Goal: Information Seeking & Learning: Check status

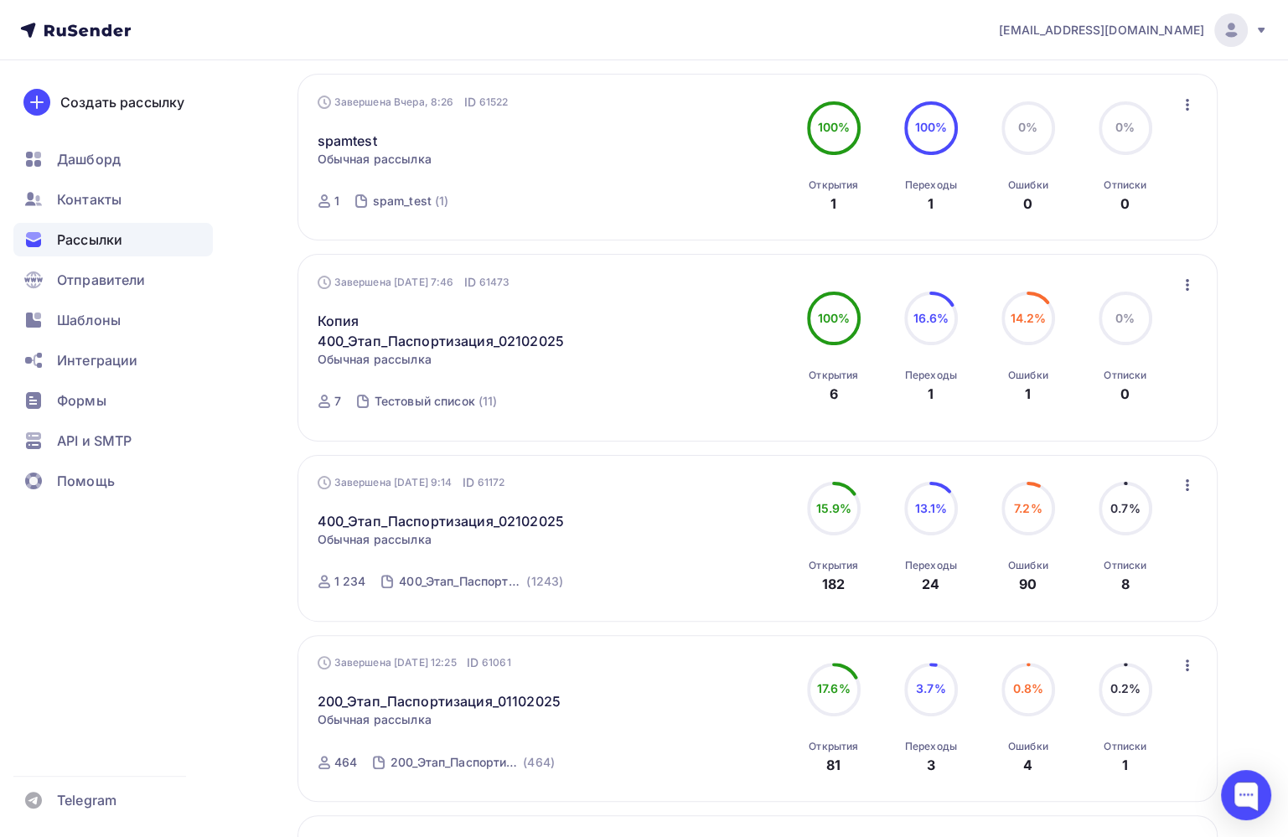
scroll to position [335, 0]
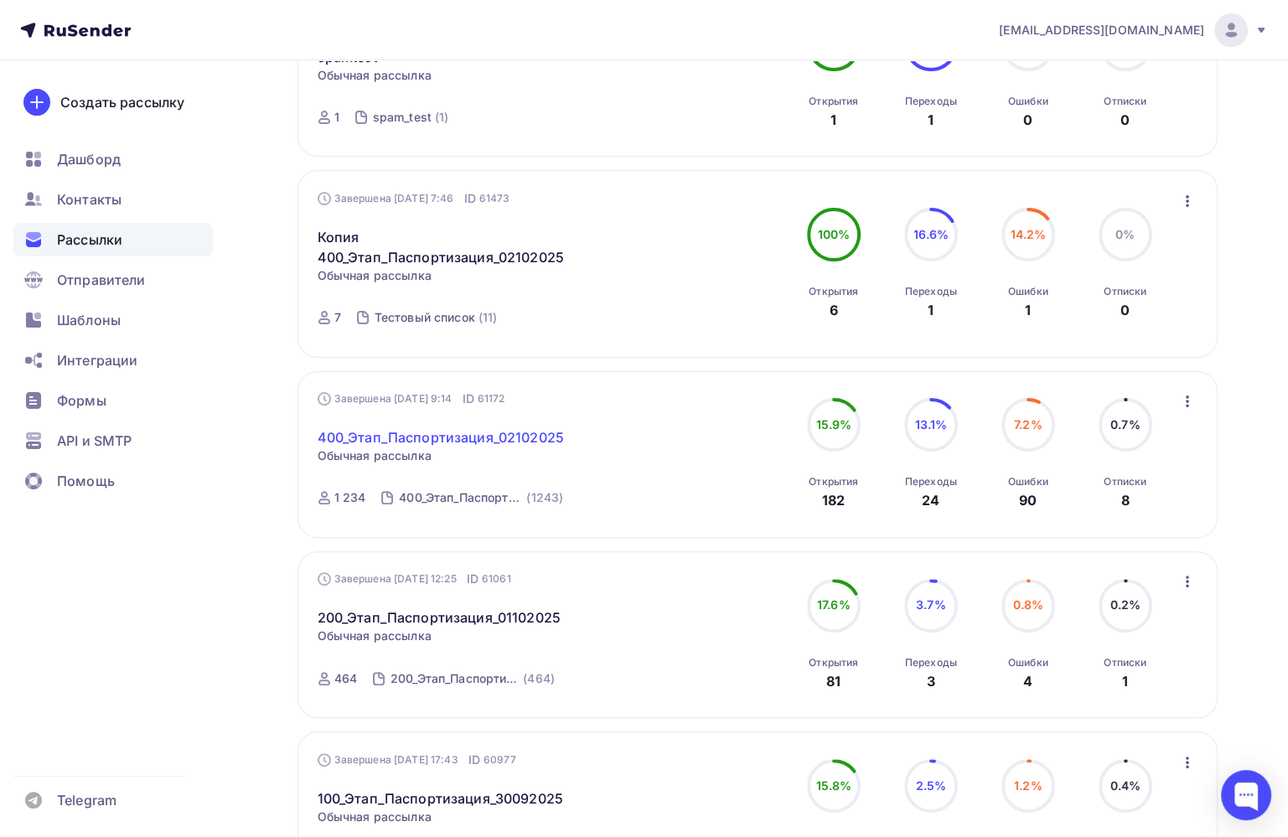
click at [487, 436] on link "400_Этап_Паспортизация_02102025" at bounding box center [440, 437] width 246 height 20
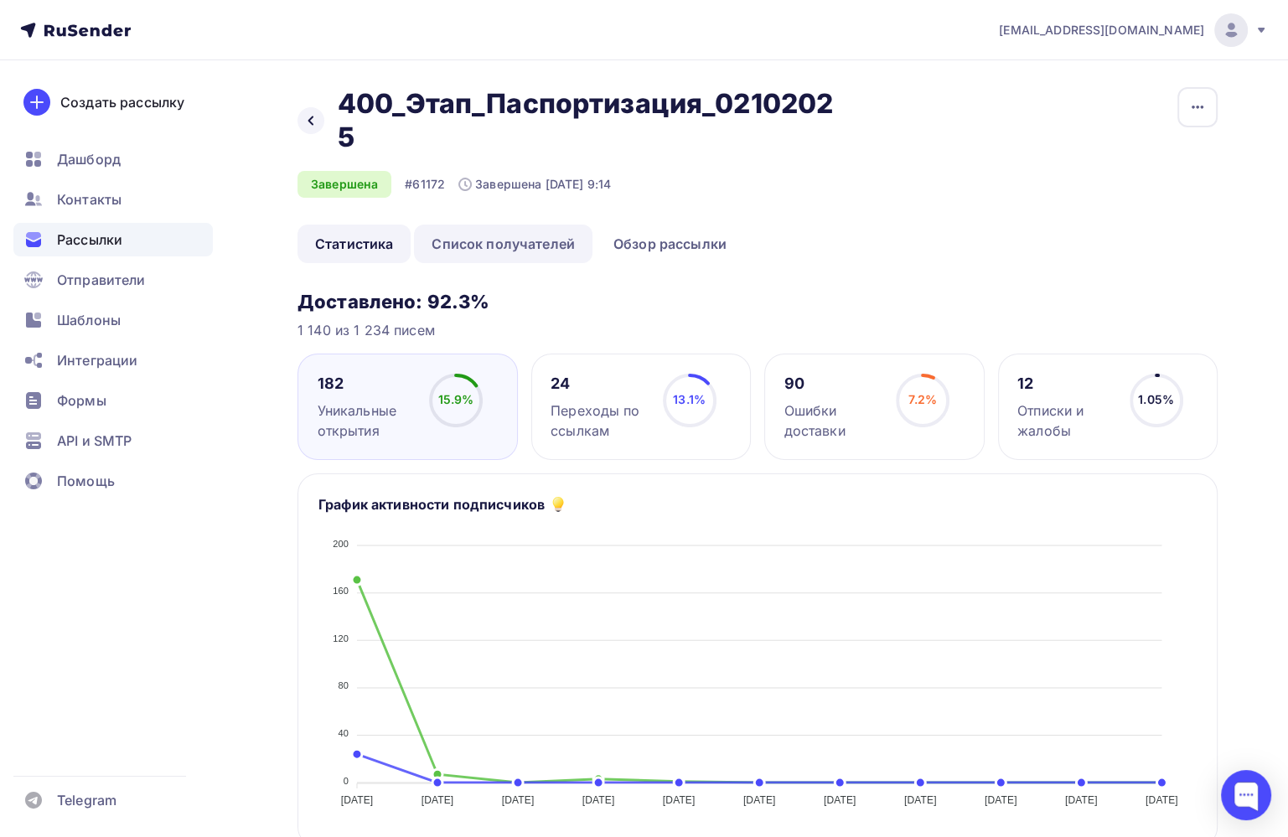
click at [532, 242] on link "Список получателей" at bounding box center [503, 244] width 178 height 39
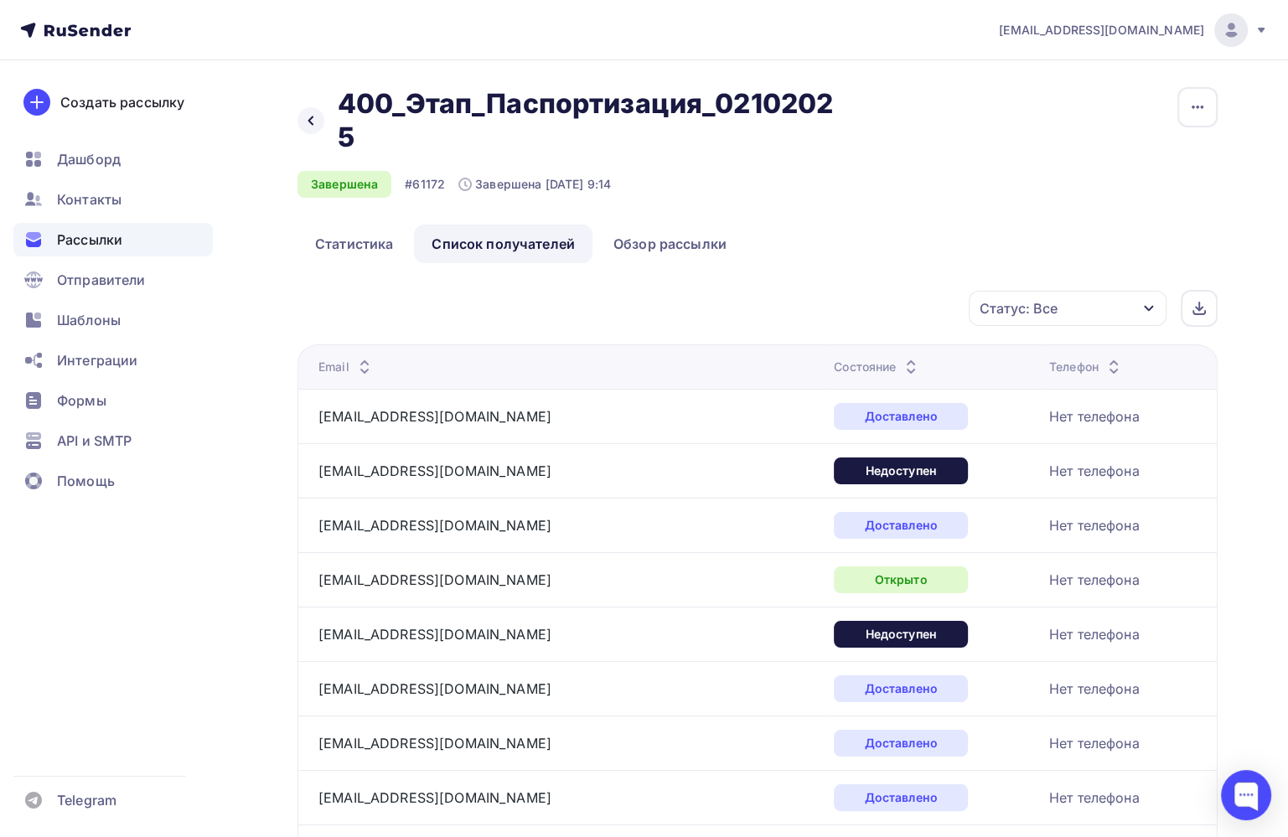
click at [1155, 311] on div "Статус: Все" at bounding box center [1067, 308] width 198 height 35
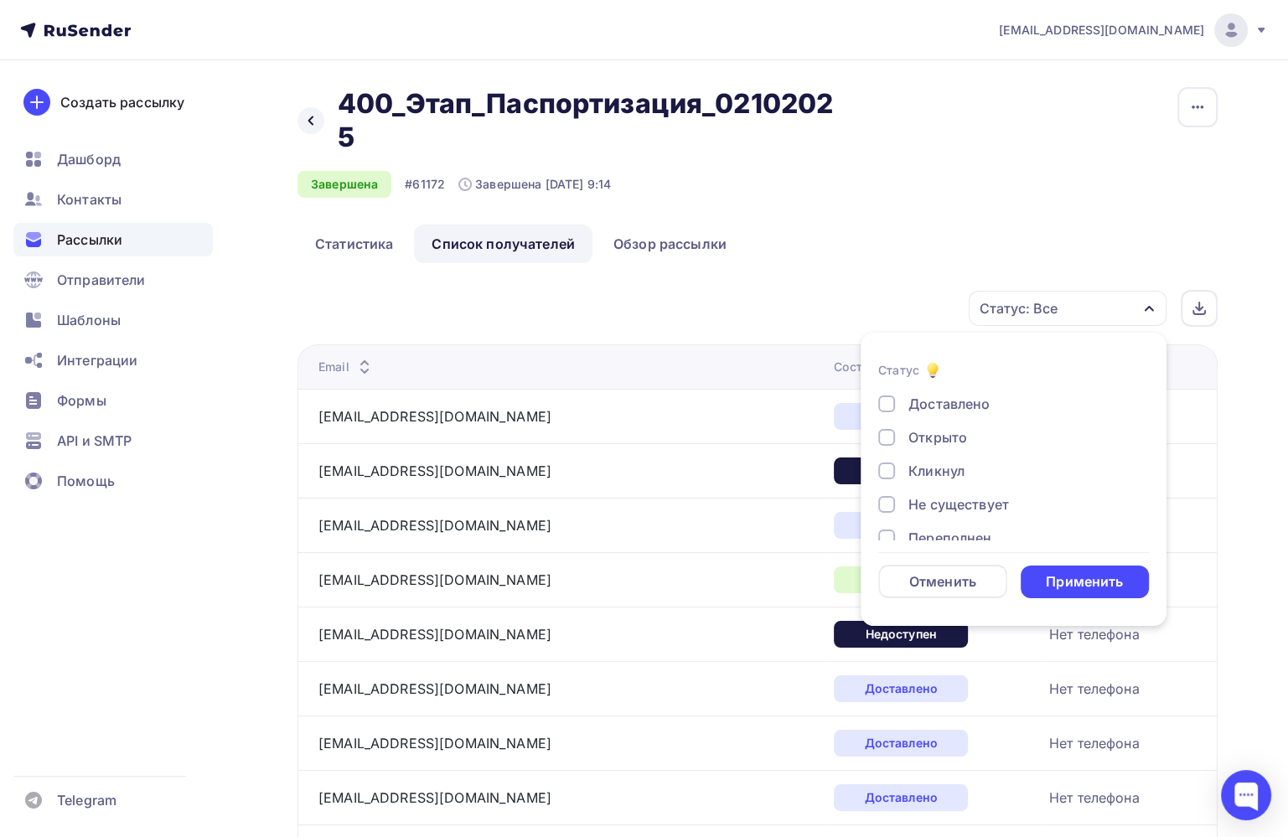
click at [883, 406] on div at bounding box center [886, 403] width 17 height 17
click at [1104, 581] on div "Применить" at bounding box center [1083, 581] width 77 height 19
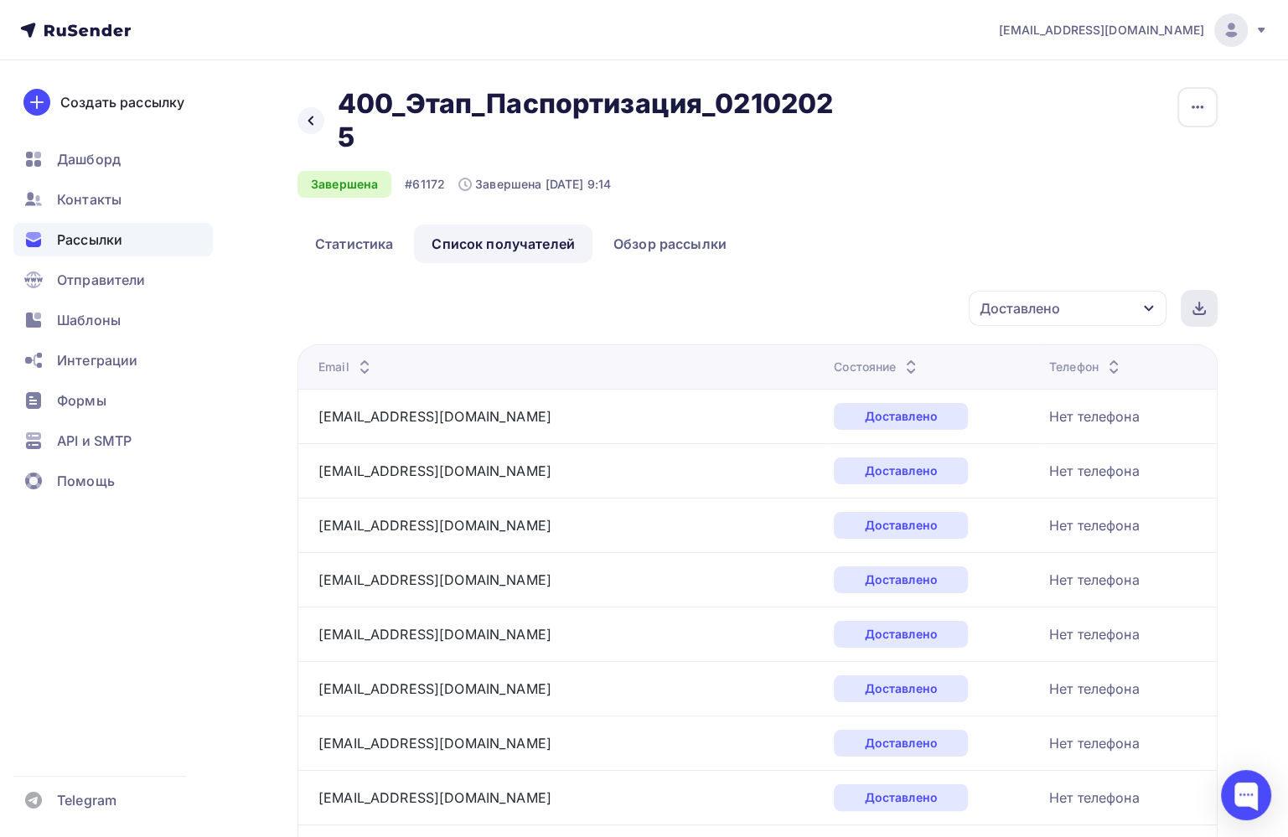
click at [1206, 311] on div at bounding box center [1198, 308] width 37 height 37
click at [84, 242] on span "Рассылки" at bounding box center [89, 240] width 65 height 20
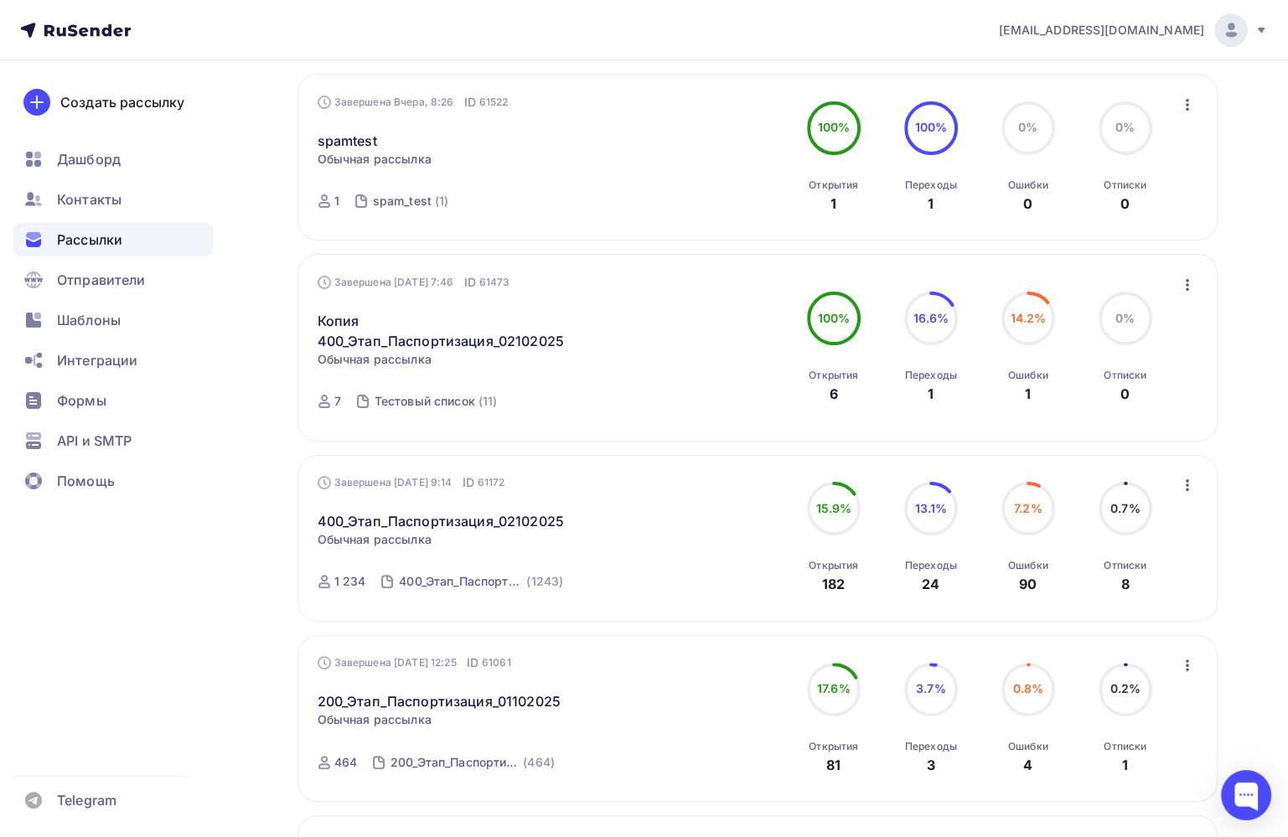
scroll to position [335, 0]
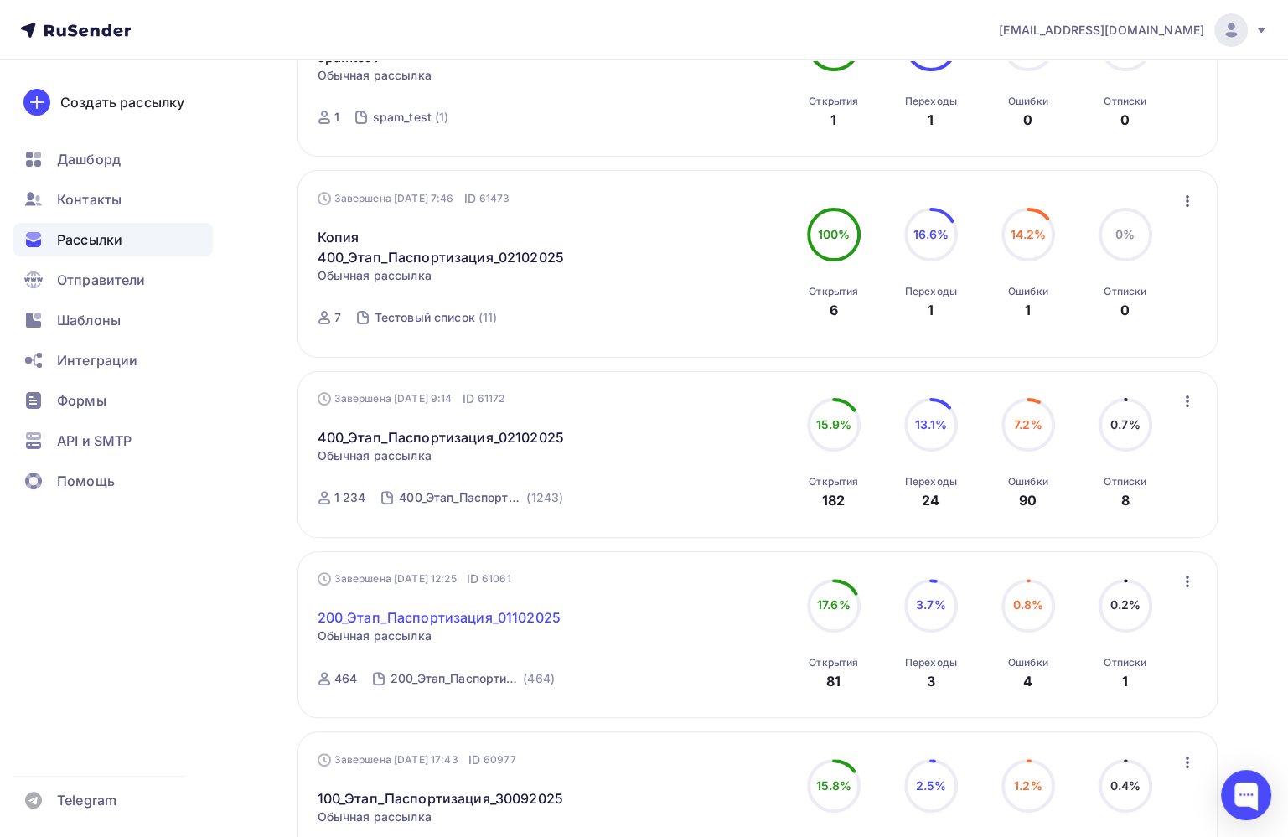
click at [438, 610] on link "200_Этап_Паспортизация_01102025" at bounding box center [438, 617] width 243 height 20
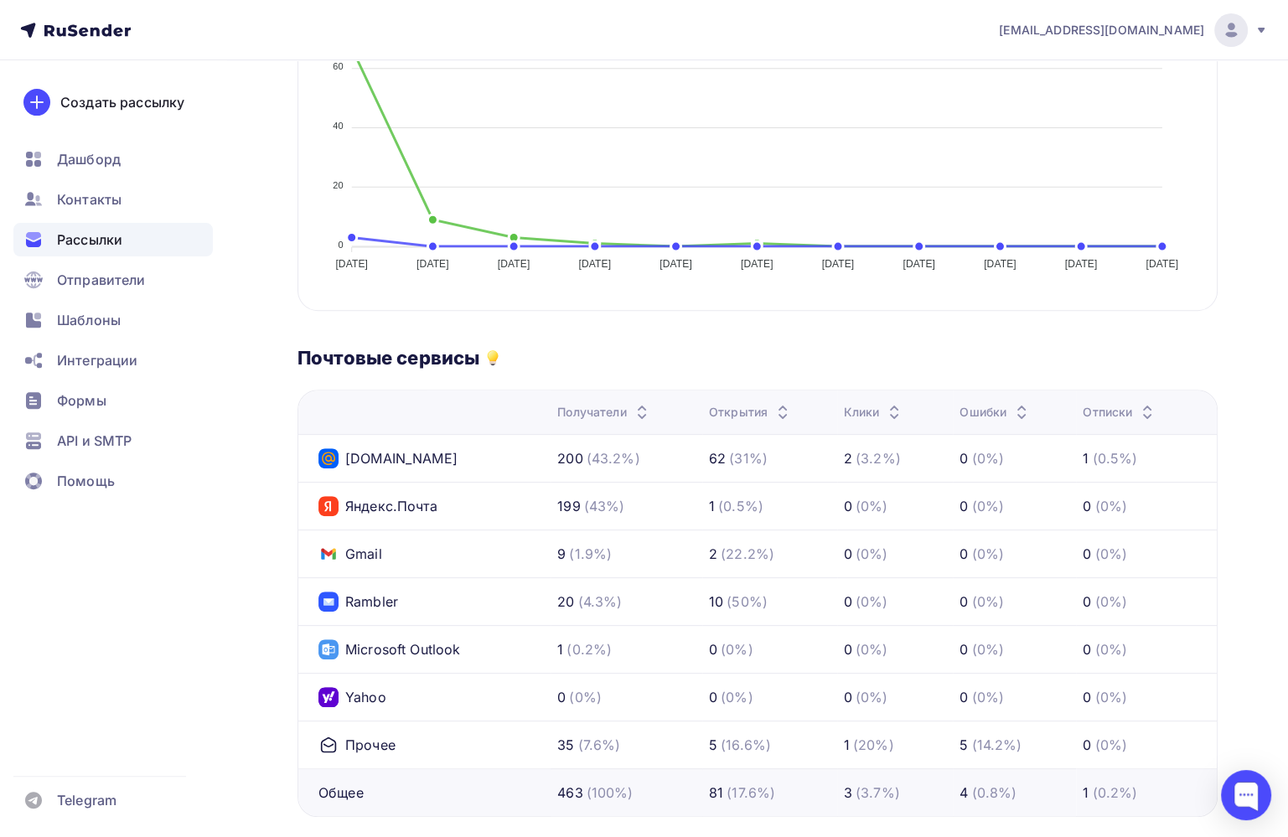
scroll to position [84, 0]
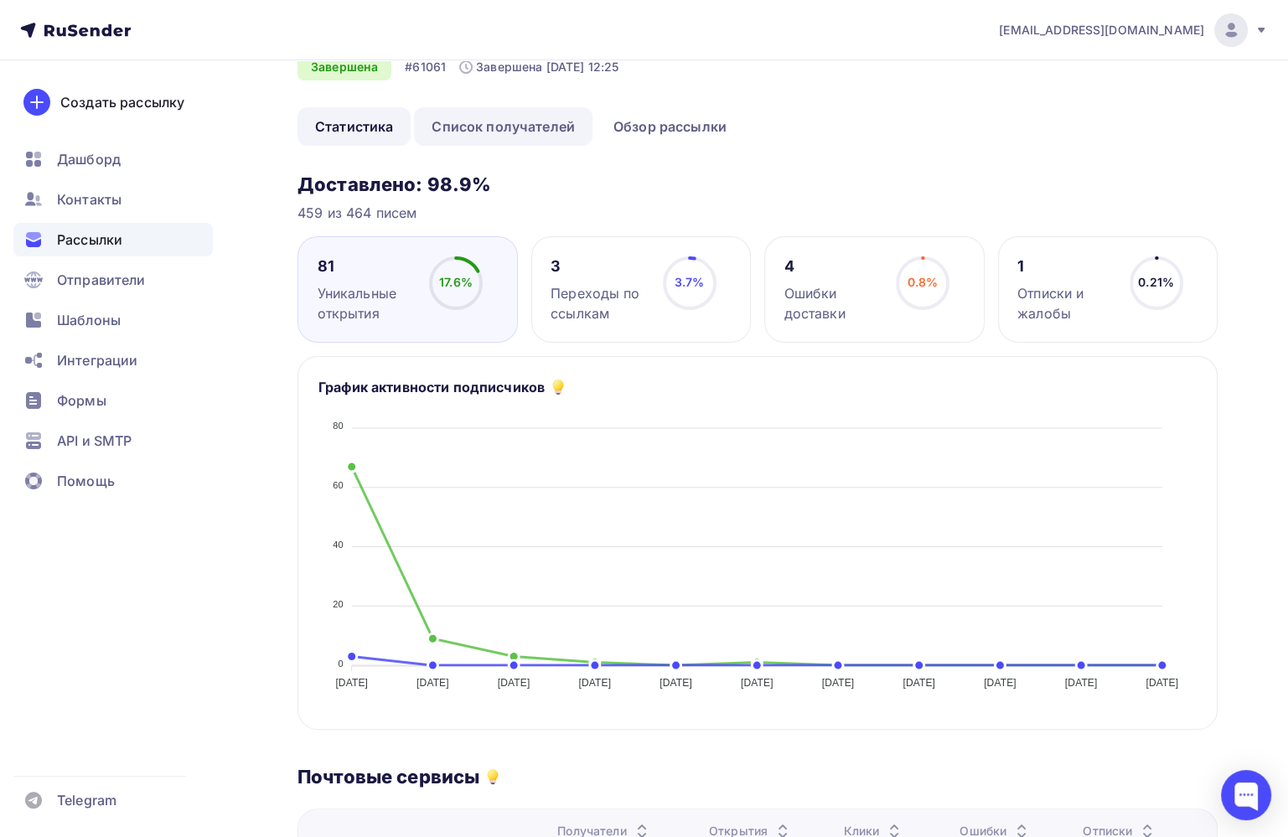
click at [526, 137] on link "Список получателей" at bounding box center [503, 126] width 178 height 39
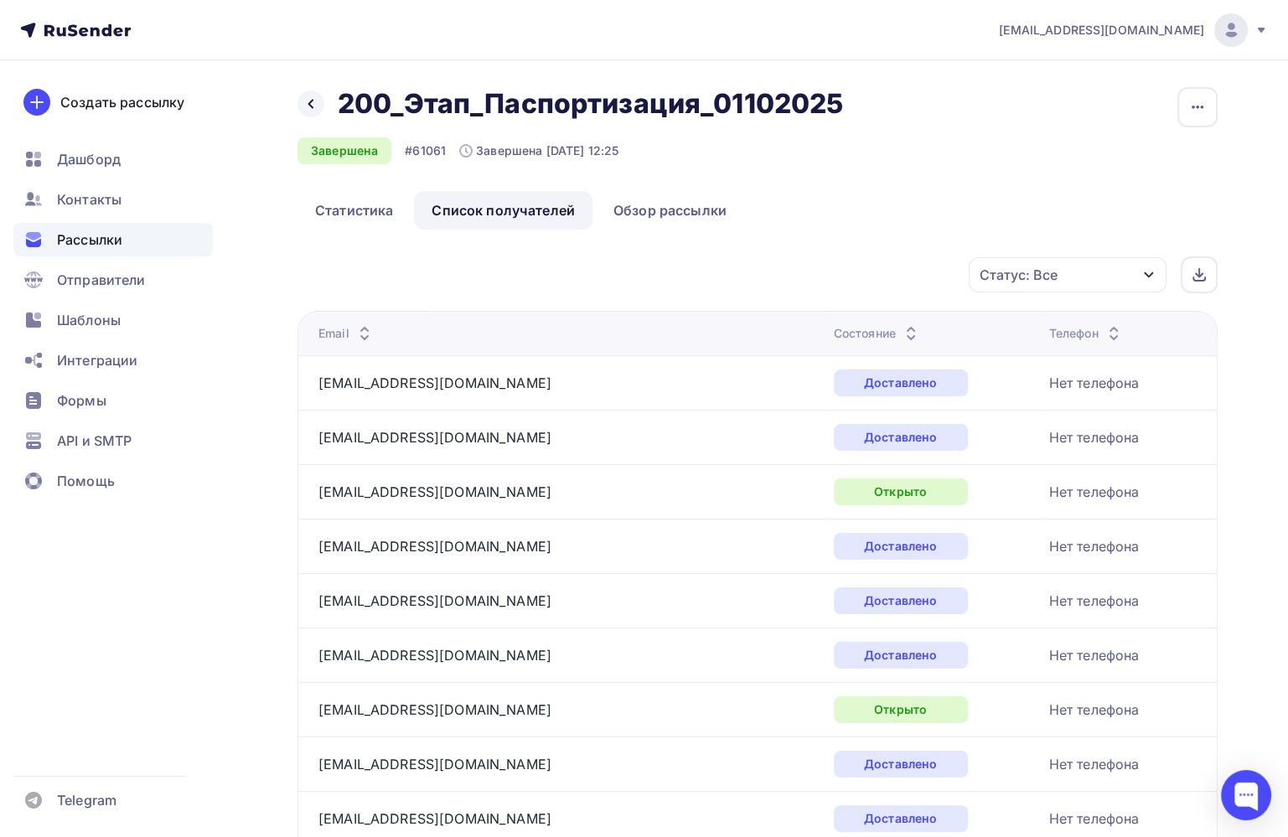
click at [1144, 276] on icon "button" at bounding box center [1148, 274] width 13 height 13
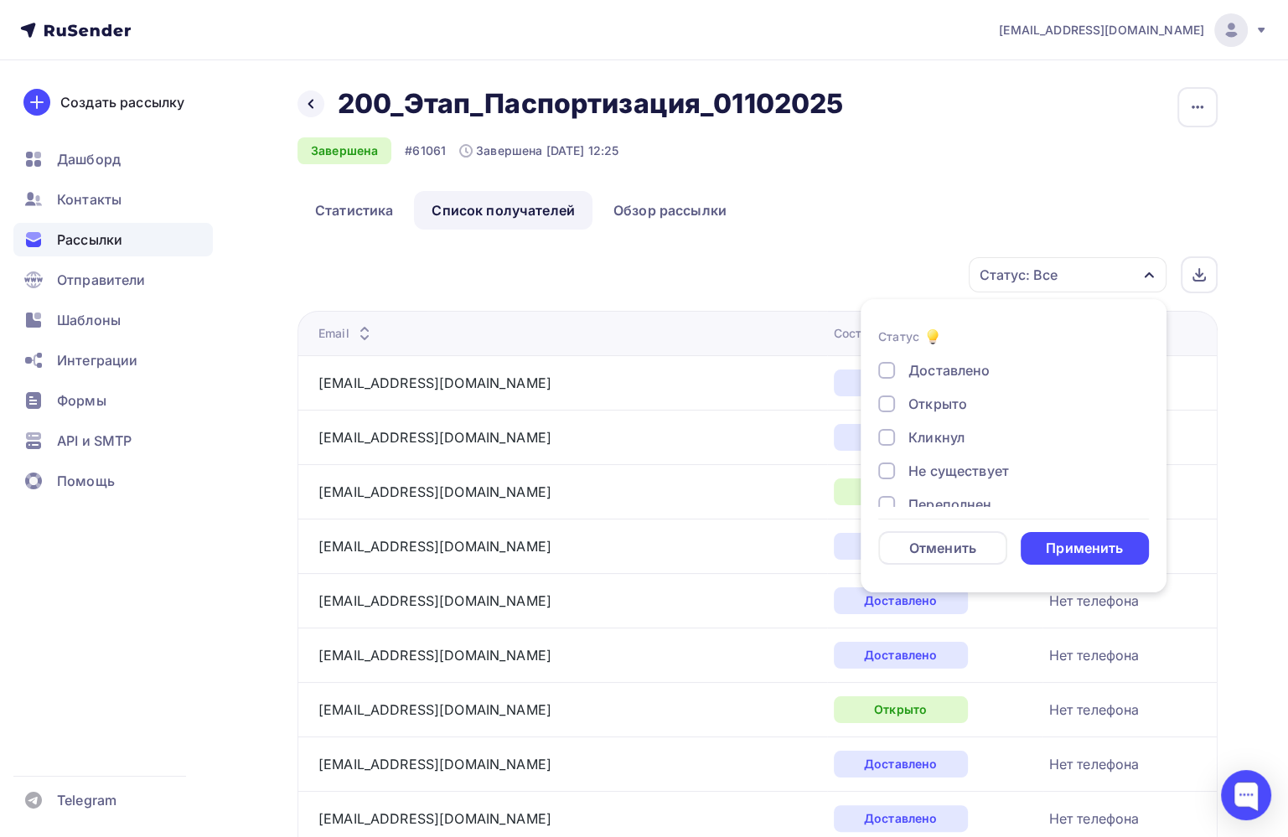
click at [965, 372] on div "Доставлено" at bounding box center [948, 370] width 81 height 20
click at [1088, 555] on div "Применить" at bounding box center [1083, 548] width 77 height 19
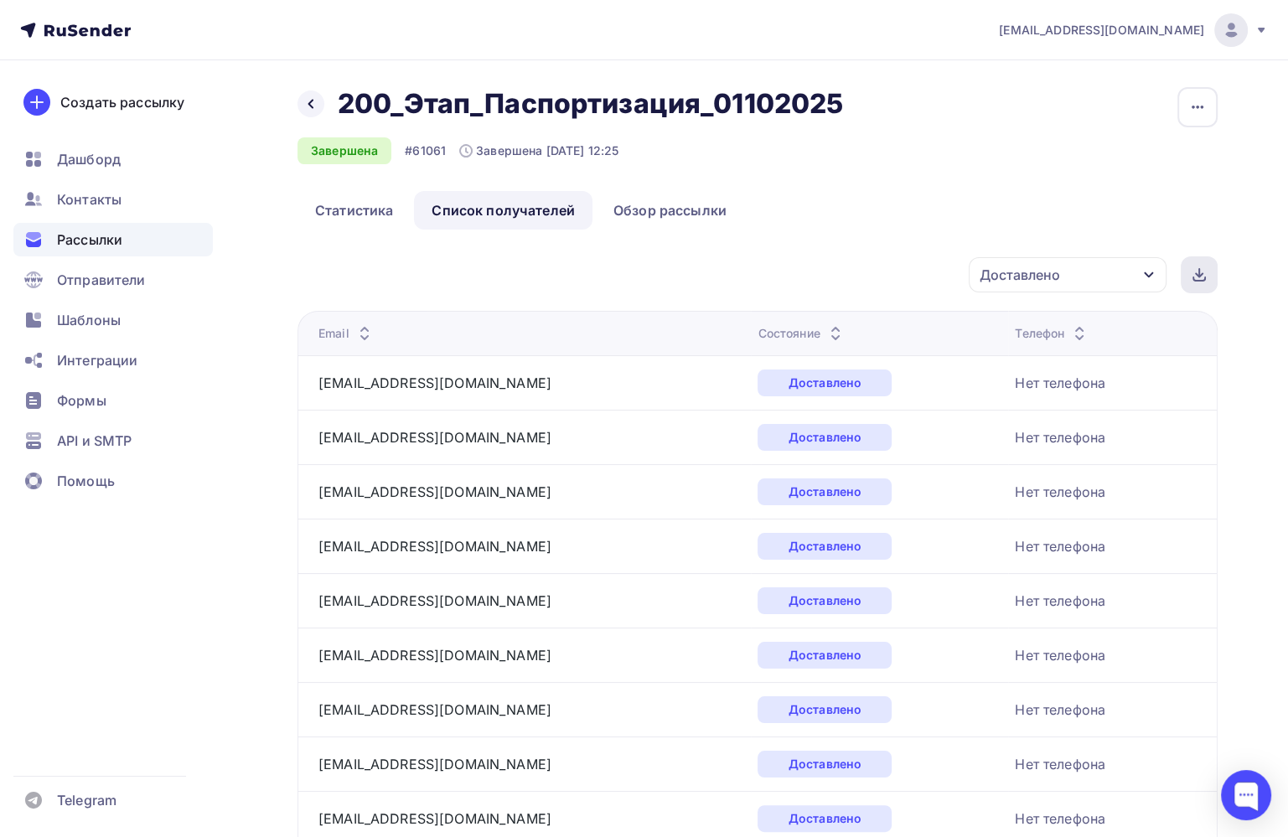
click at [1210, 279] on div at bounding box center [1198, 274] width 37 height 37
click at [89, 242] on span "Рассылки" at bounding box center [89, 240] width 65 height 20
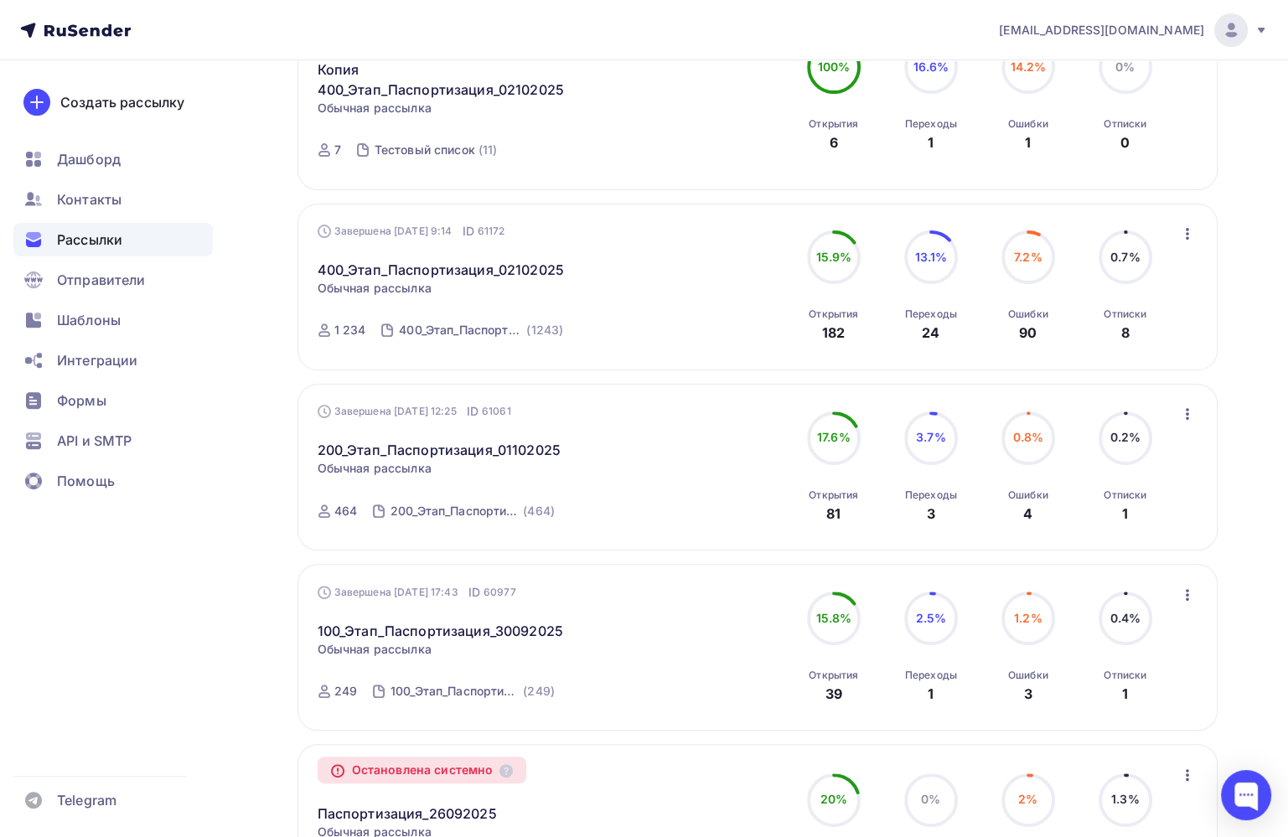
scroll to position [586, 0]
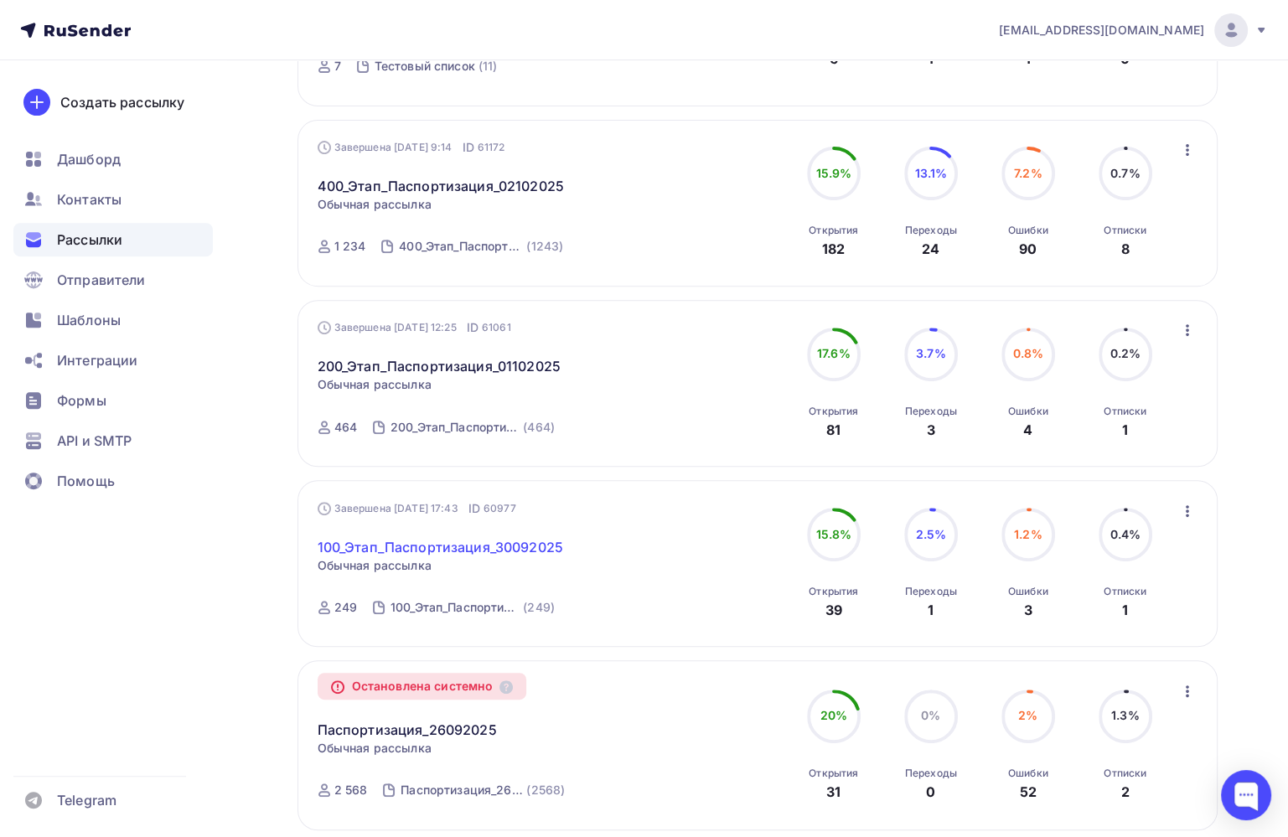
click at [370, 545] on link "100_Этап_Паспортизация_30092025" at bounding box center [439, 547] width 245 height 20
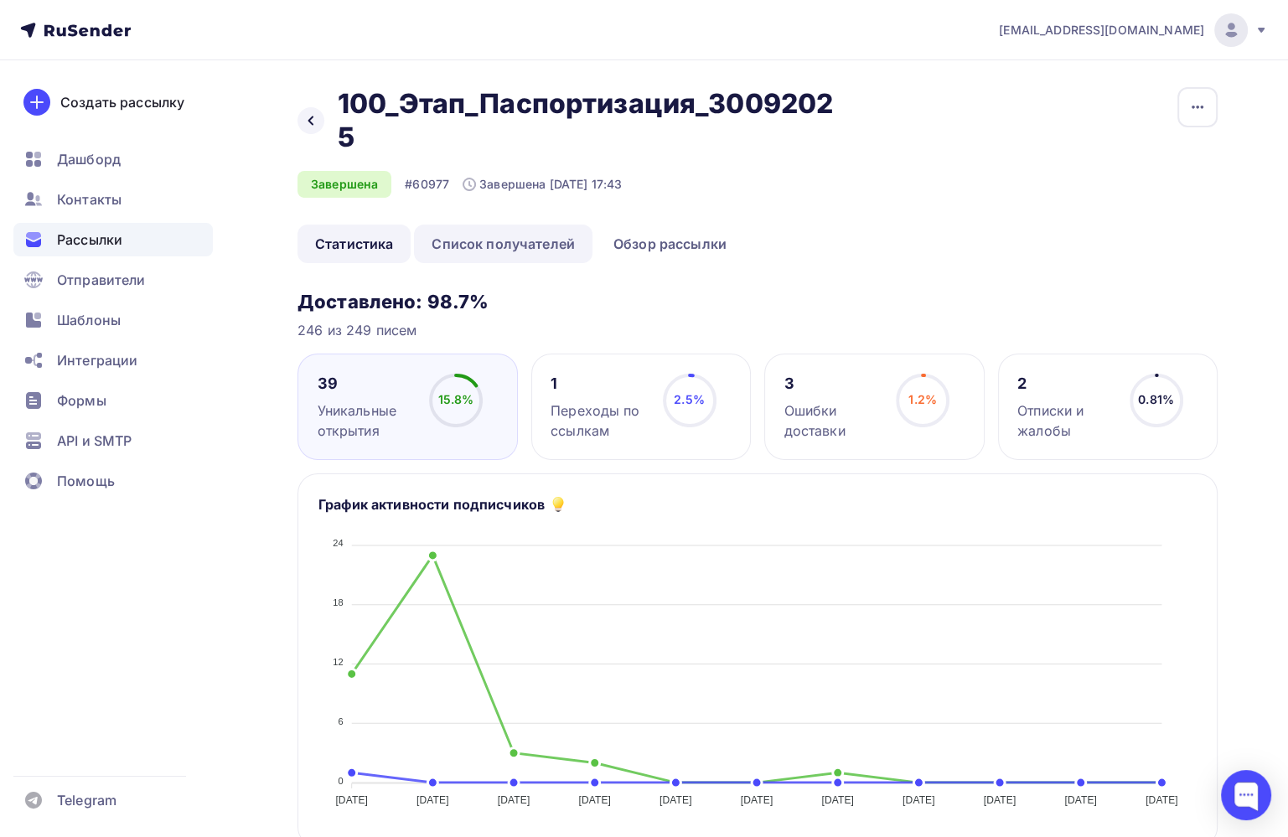
click at [496, 240] on link "Список получателей" at bounding box center [503, 244] width 178 height 39
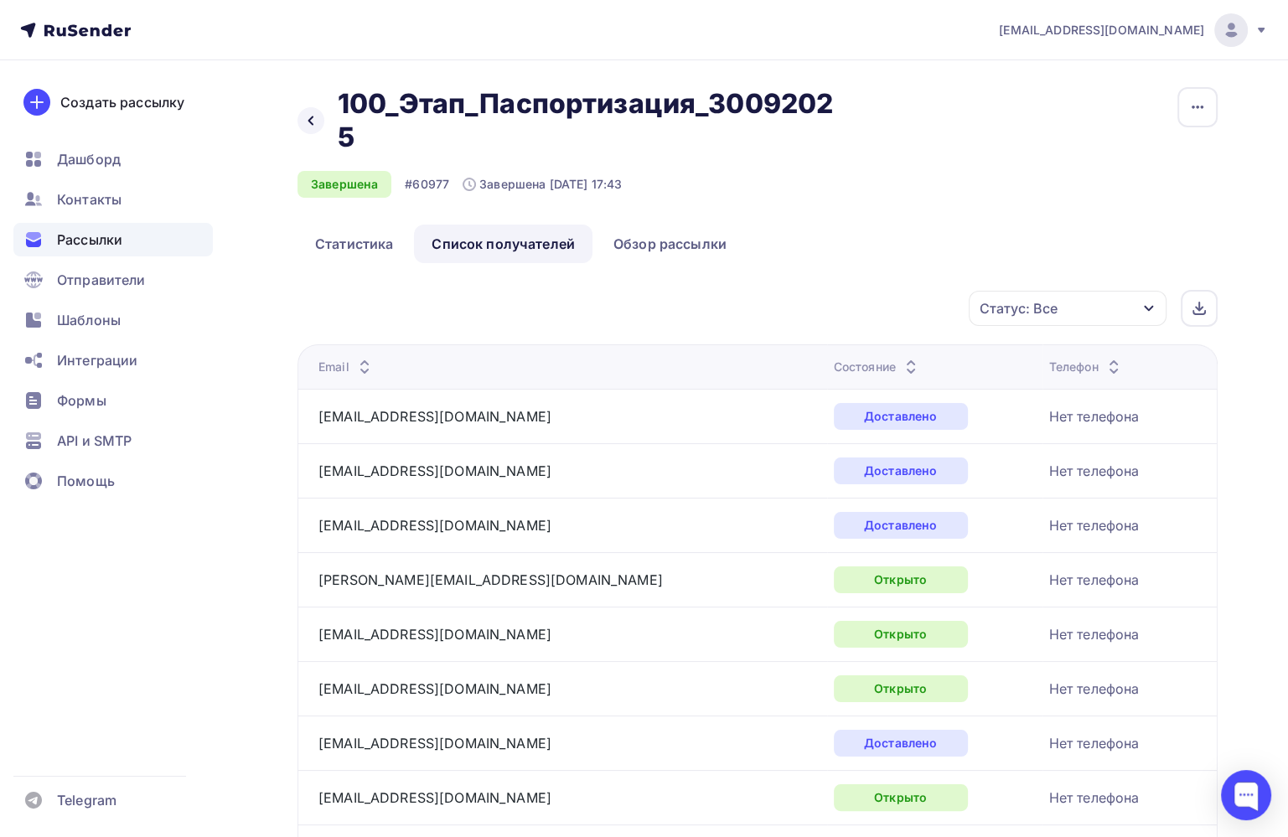
click at [1159, 306] on div "Статус: Все" at bounding box center [1067, 308] width 198 height 35
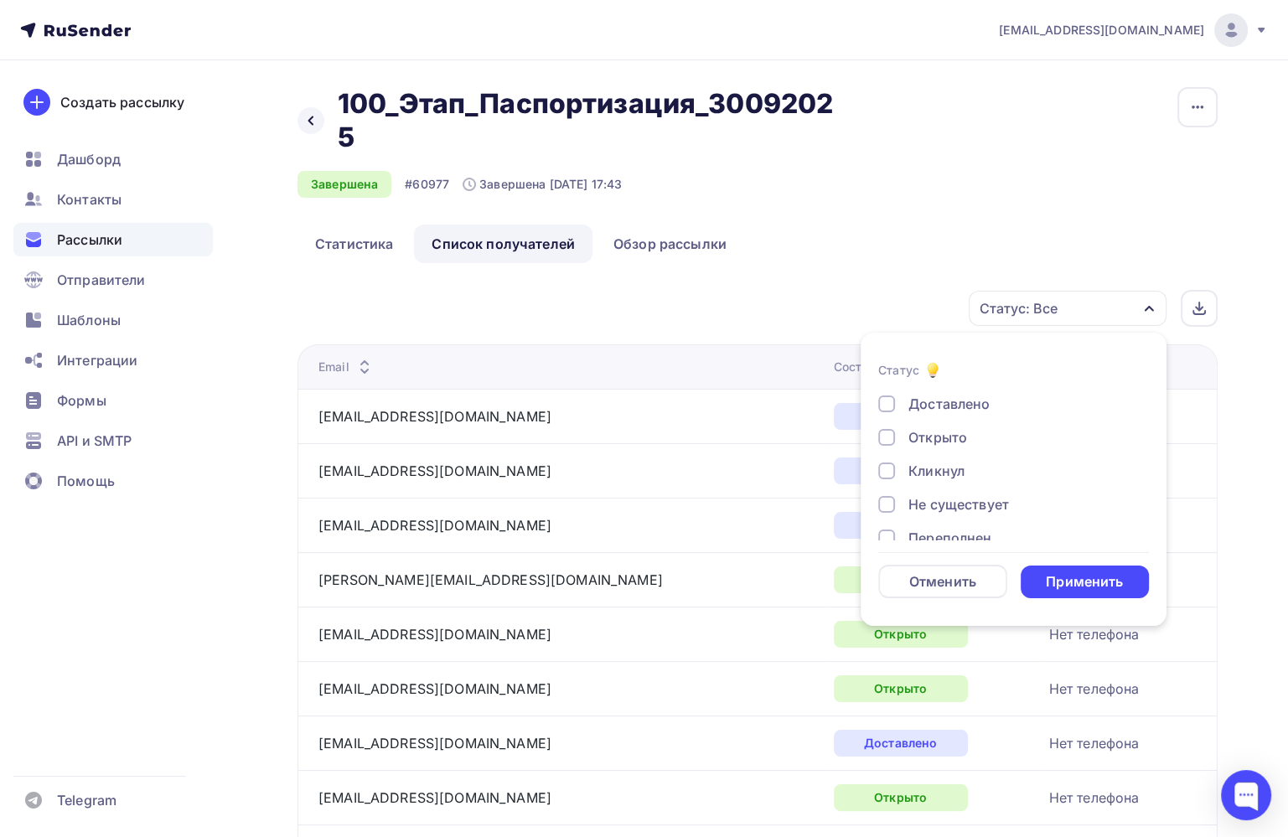
click at [885, 407] on div at bounding box center [886, 403] width 17 height 17
click at [1143, 591] on div "Применить" at bounding box center [1084, 581] width 129 height 33
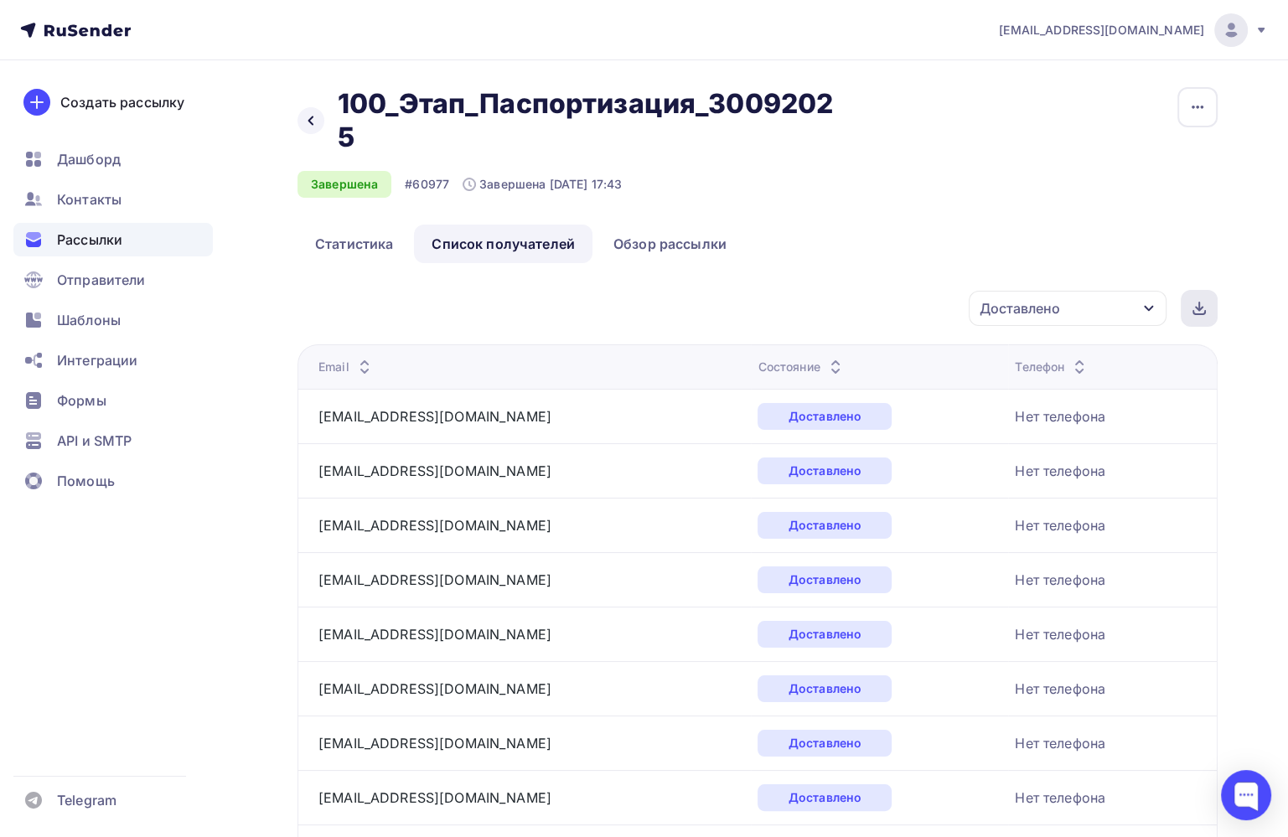
click at [1200, 307] on icon at bounding box center [1198, 308] width 13 height 13
click at [1156, 300] on div "Доставлено" at bounding box center [1067, 308] width 198 height 35
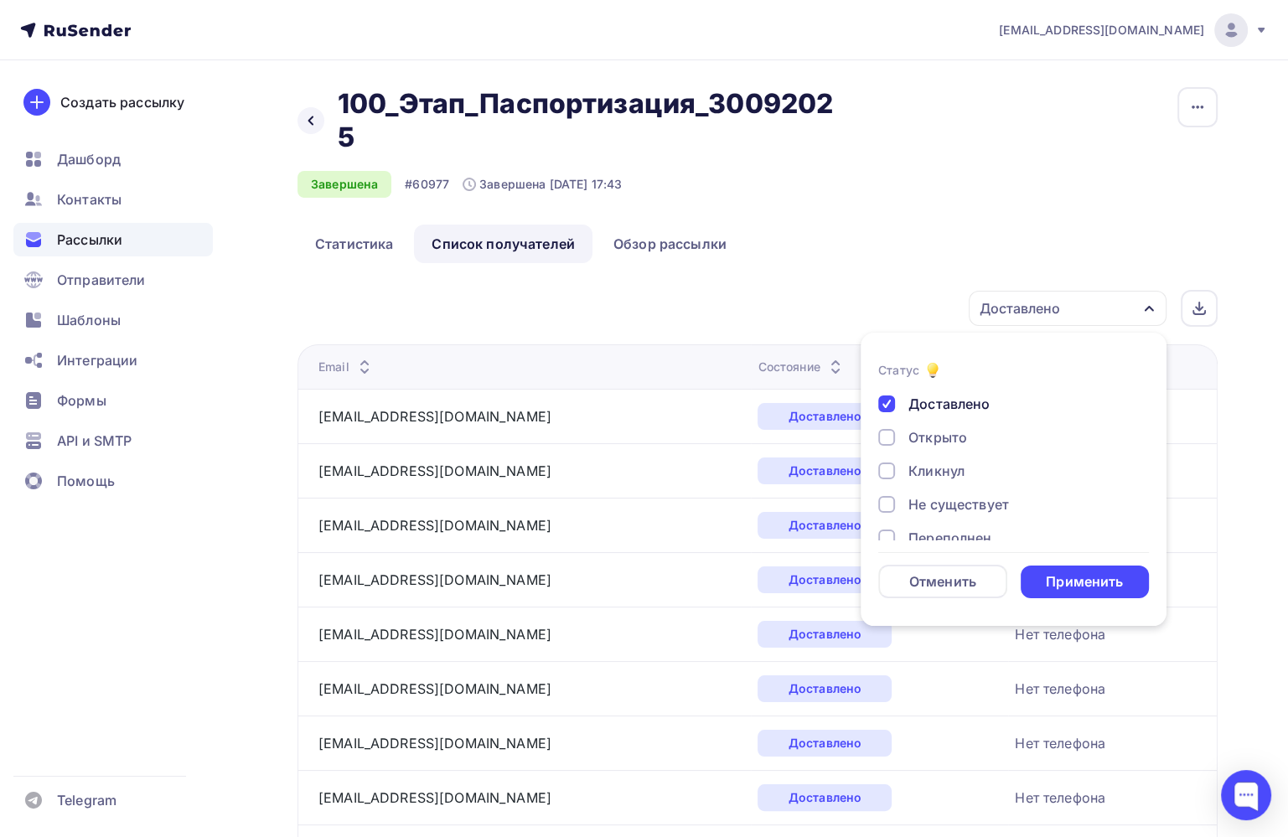
click at [891, 403] on div at bounding box center [886, 403] width 17 height 17
click at [1088, 223] on div "Назад 100_Этап_Паспортизация_30092025 100_Этап_Паспортизация_30092025 Завершена…" at bounding box center [757, 155] width 920 height 137
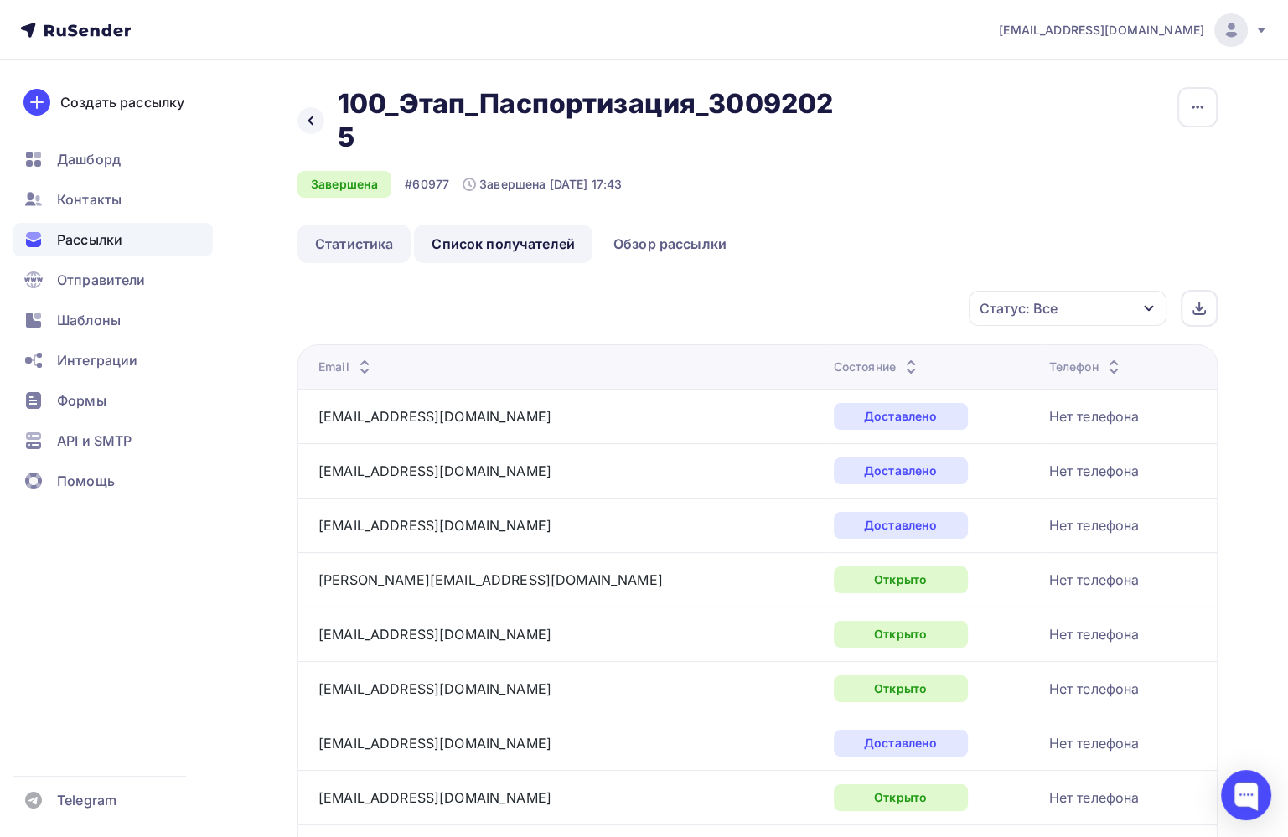
click at [365, 230] on link "Статистика" at bounding box center [353, 244] width 113 height 39
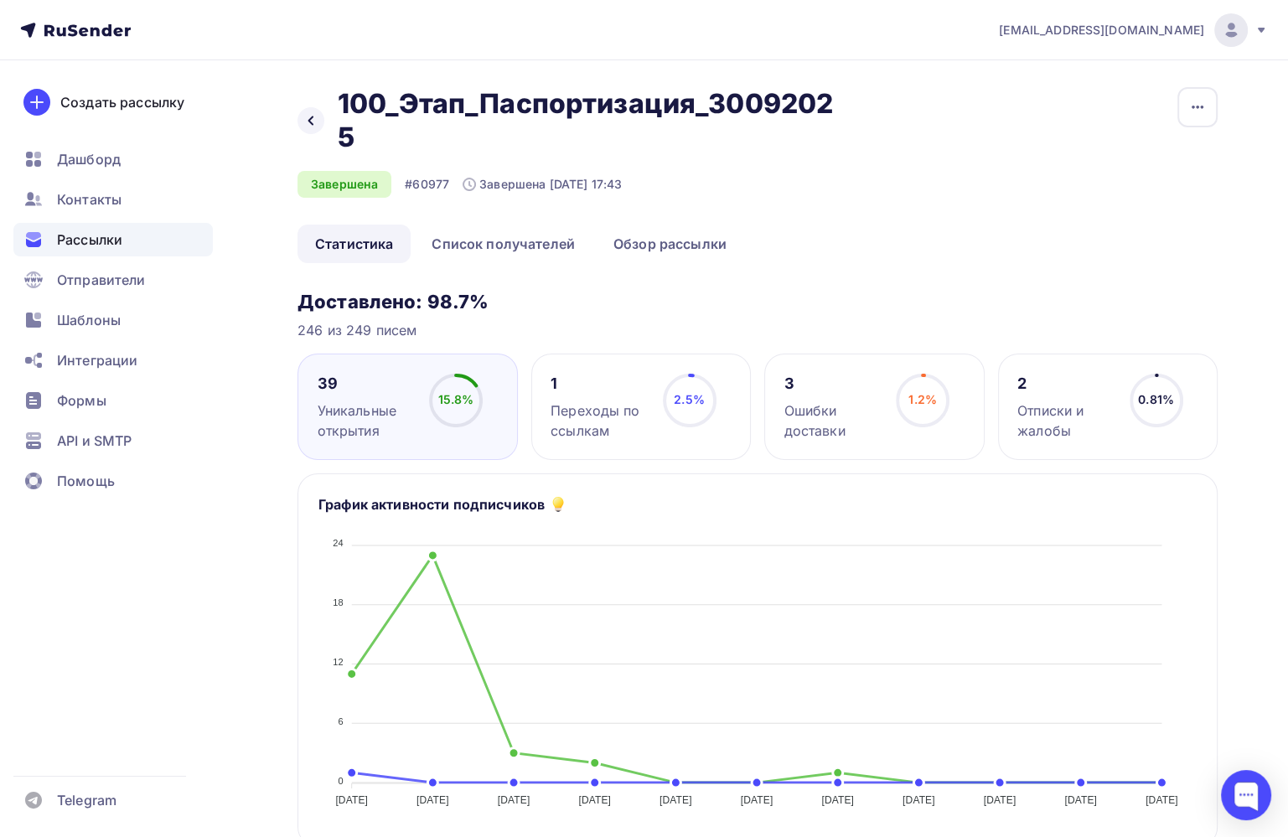
click at [127, 244] on div "Рассылки" at bounding box center [112, 240] width 199 height 34
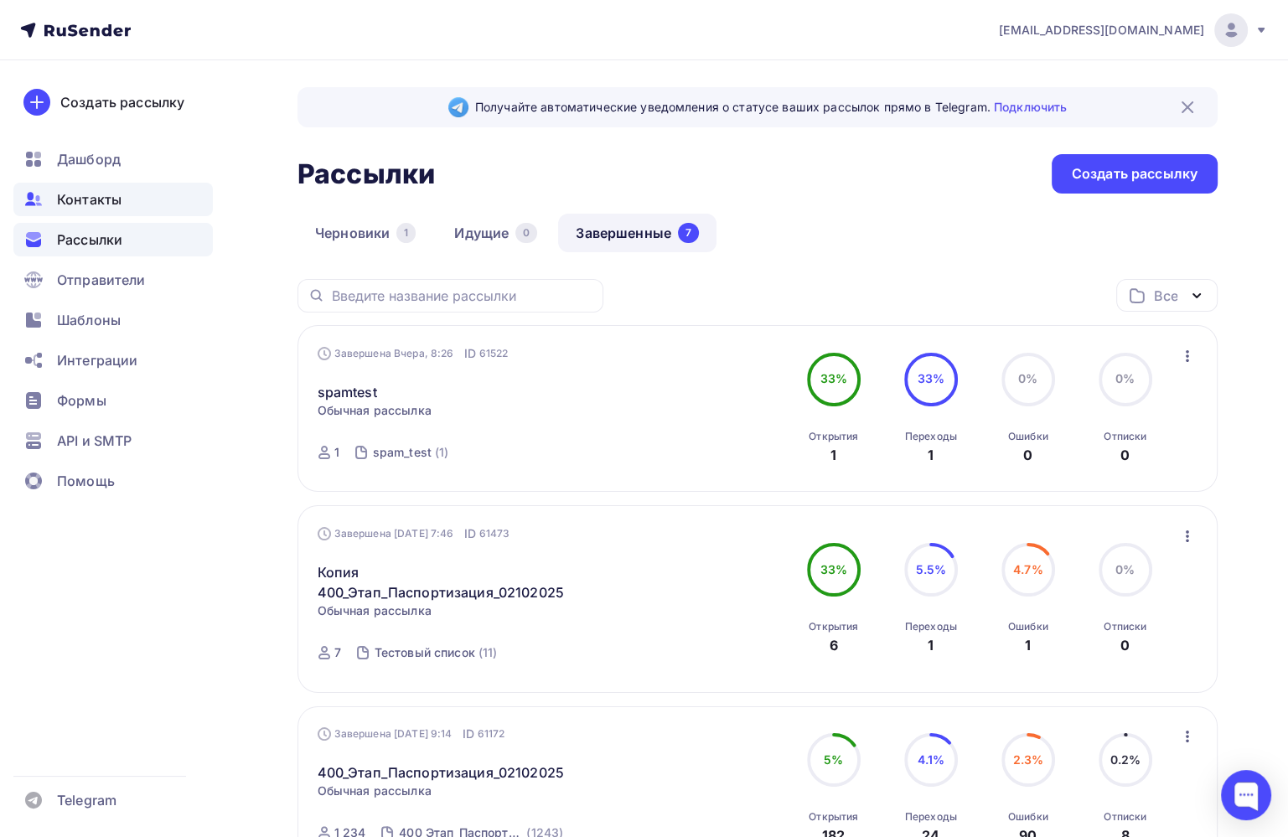
click at [103, 197] on span "Контакты" at bounding box center [89, 199] width 65 height 20
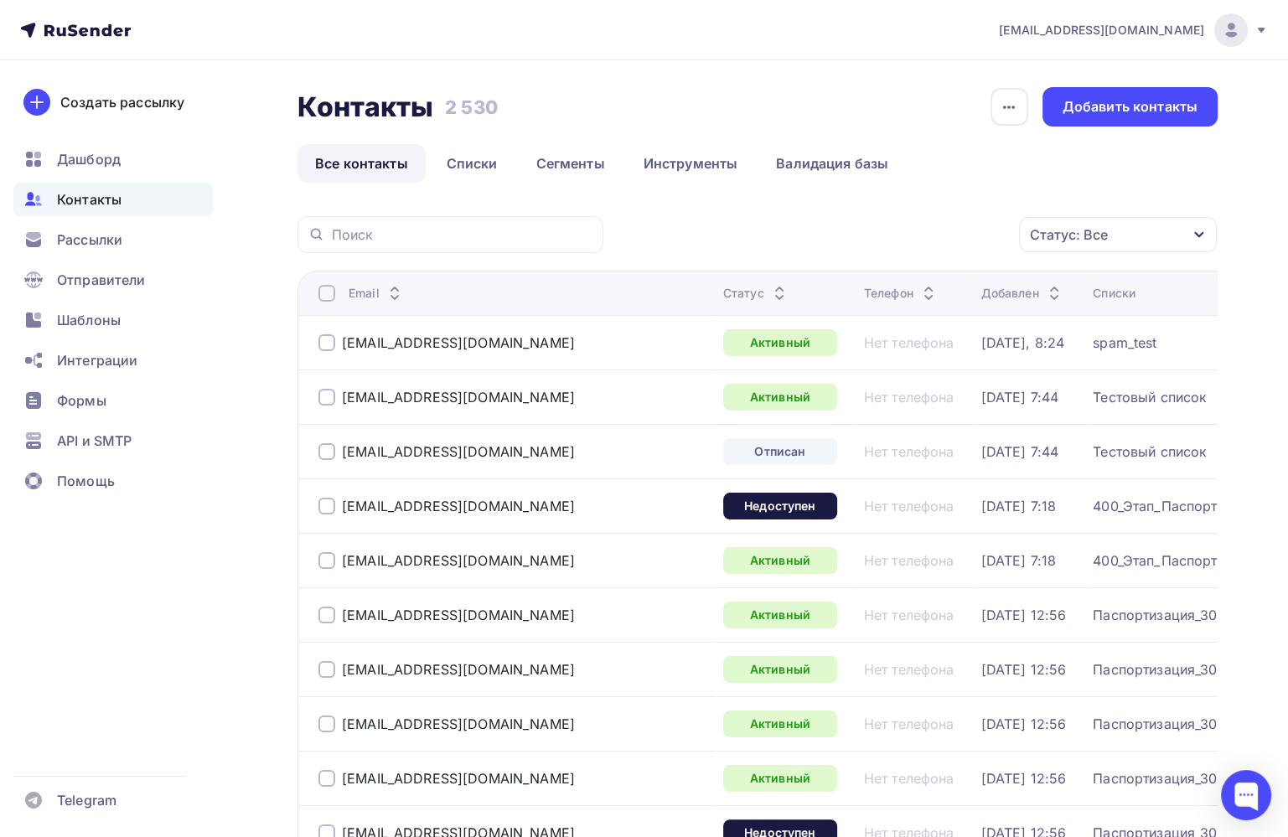
click at [362, 165] on link "Все контакты" at bounding box center [361, 163] width 128 height 39
click at [1193, 233] on icon "button" at bounding box center [1198, 234] width 13 height 13
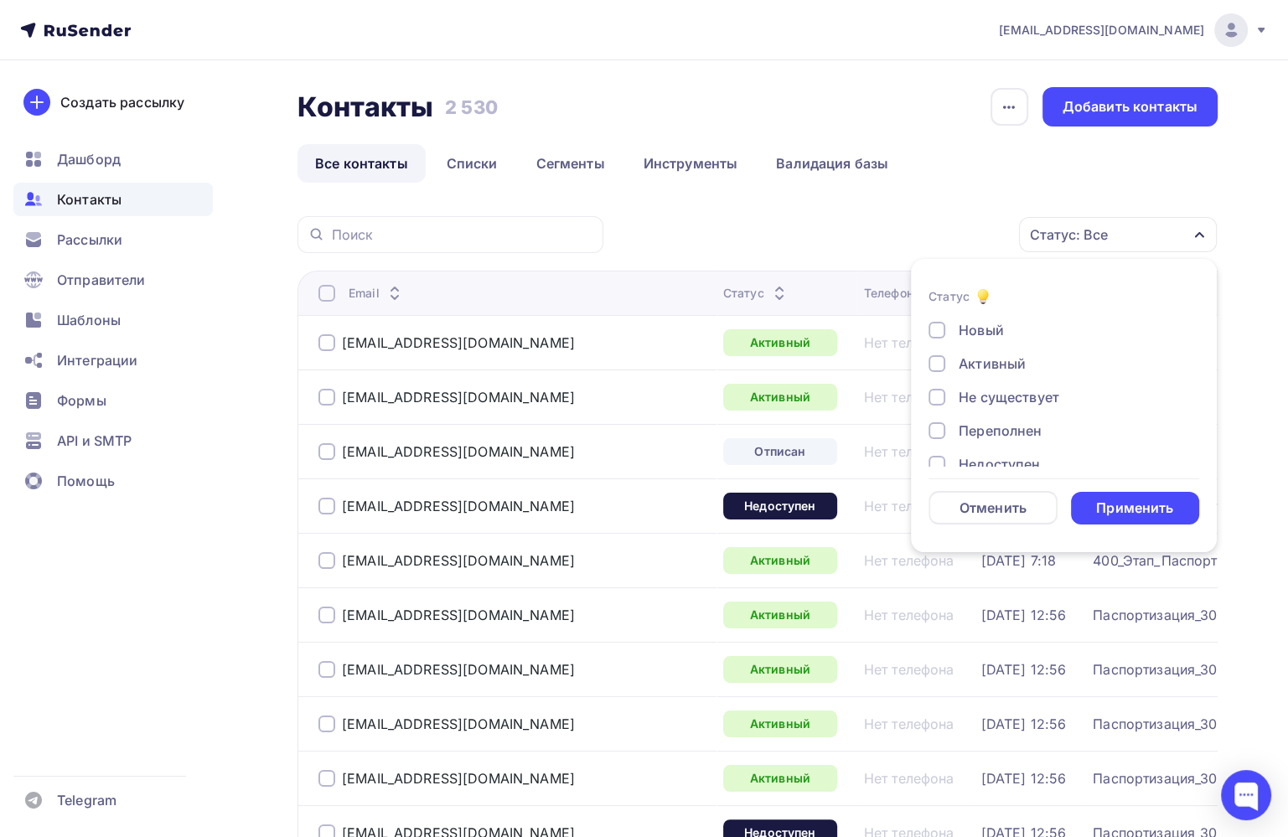
scroll to position [121, 0]
click at [936, 444] on div at bounding box center [936, 444] width 17 height 17
click at [934, 408] on div at bounding box center [936, 410] width 17 height 17
click at [935, 379] on div at bounding box center [936, 377] width 17 height 17
click at [1106, 508] on div "Применить" at bounding box center [1134, 507] width 77 height 19
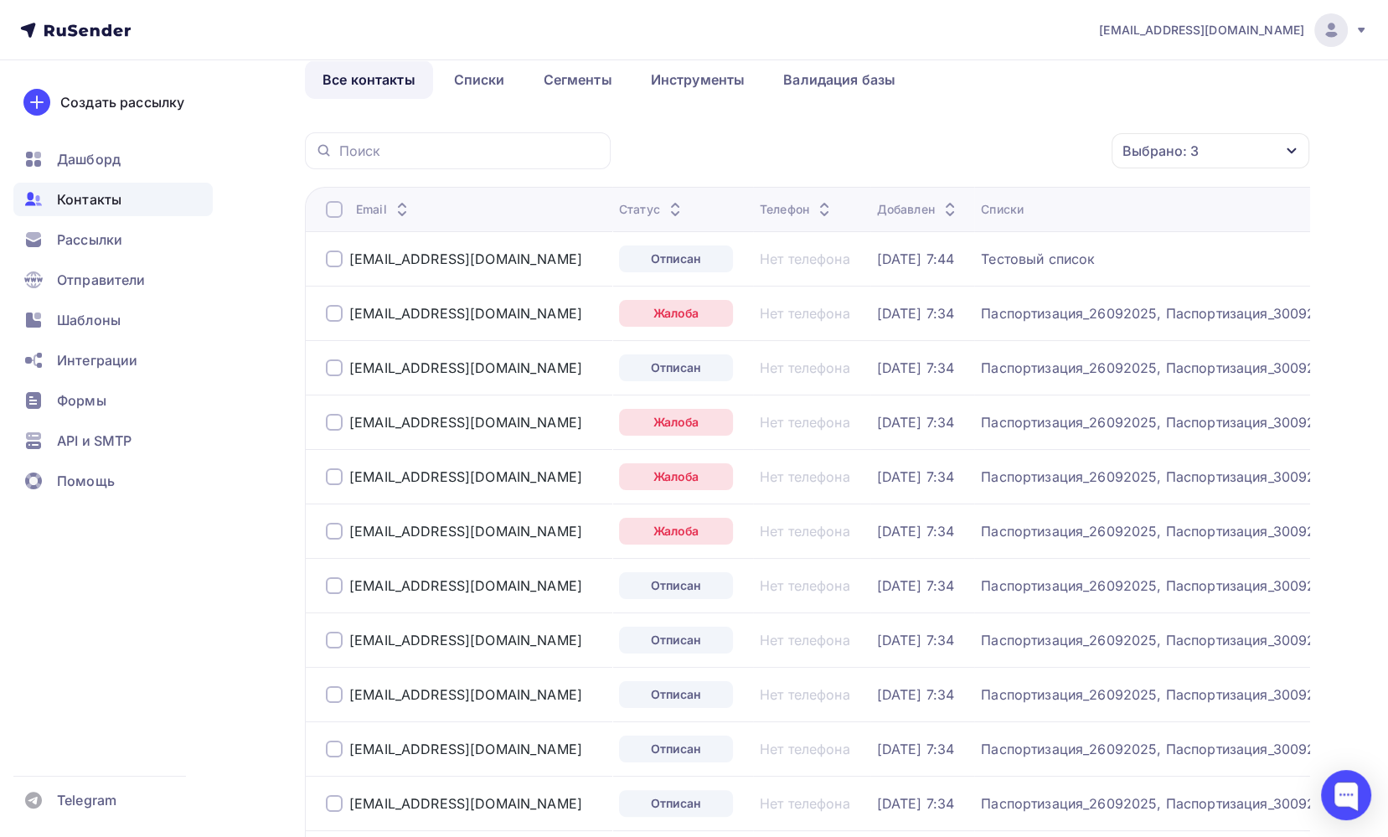
scroll to position [0, 0]
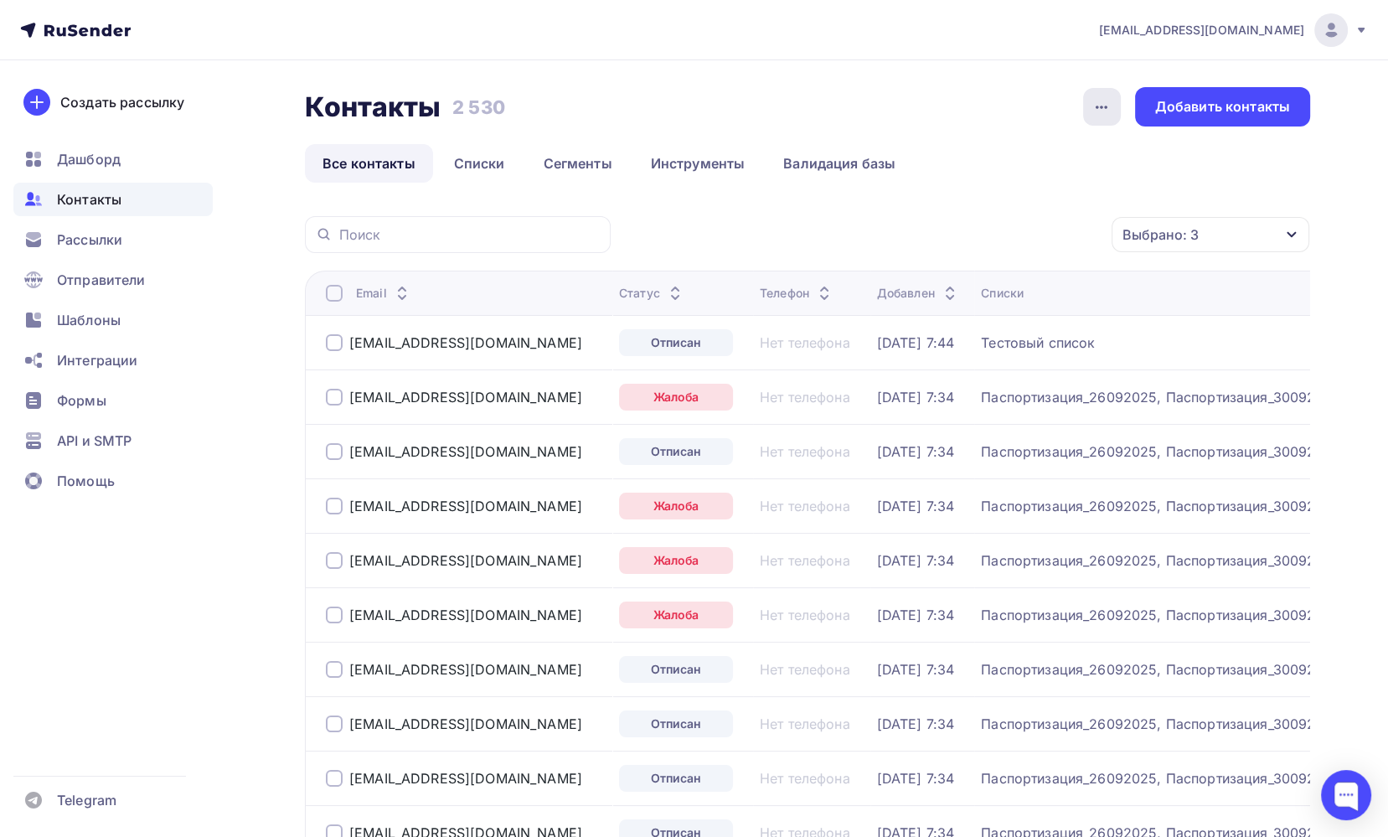
click at [1108, 111] on icon "button" at bounding box center [1102, 107] width 20 height 20
click at [1217, 174] on ul "Все контакты Списки Сегменты Инструменты Валидация базы" at bounding box center [807, 163] width 1005 height 39
drag, startPoint x: 472, startPoint y: 398, endPoint x: 349, endPoint y: 397, distance: 122.3
click at [347, 400] on div "[EMAIL_ADDRESS][DOMAIN_NAME]" at bounding box center [466, 397] width 280 height 27
copy div "[EMAIL_ADDRESS][DOMAIN_NAME]"
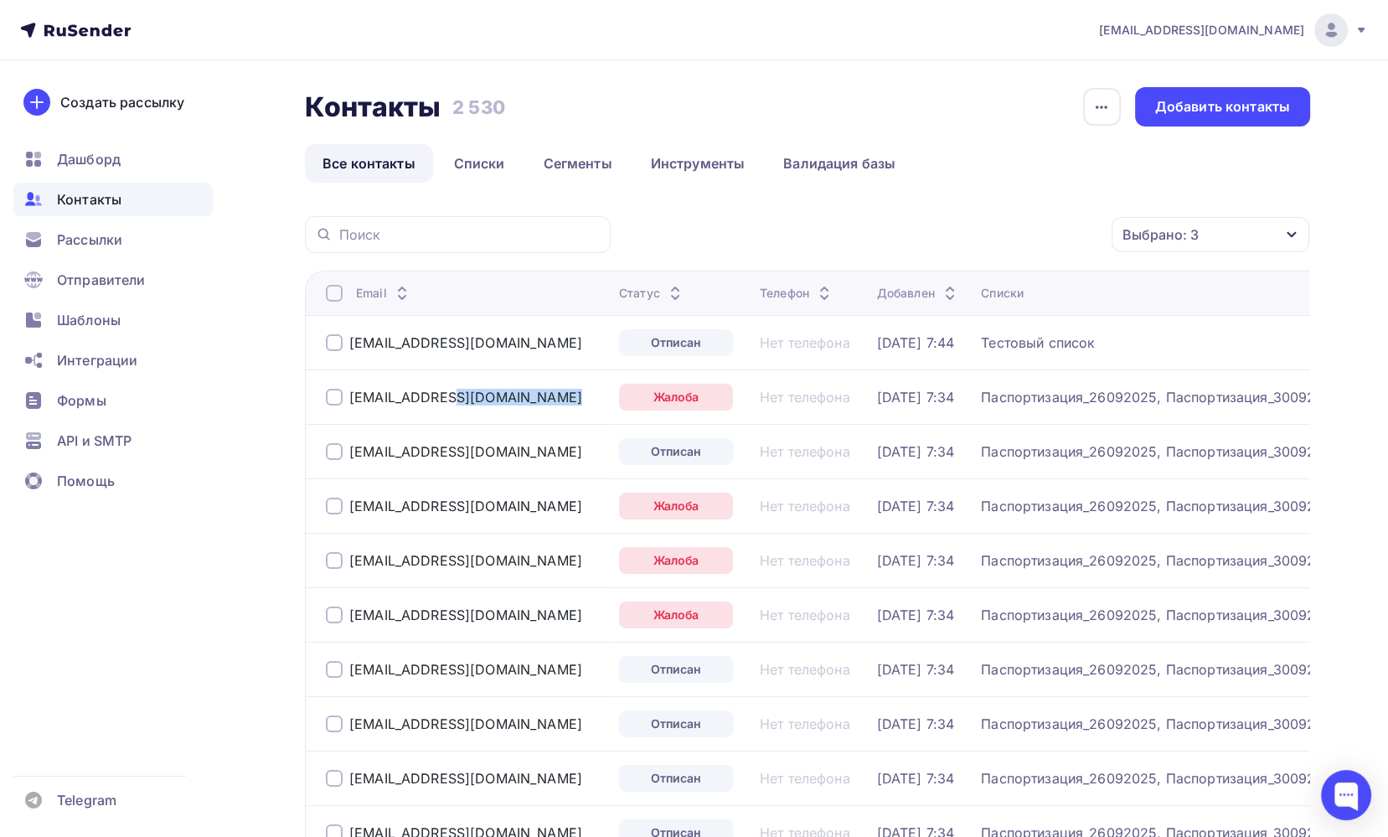
drag, startPoint x: 523, startPoint y: 452, endPoint x: 342, endPoint y: 455, distance: 181.0
click at [342, 455] on div "[EMAIL_ADDRESS][DOMAIN_NAME]" at bounding box center [466, 451] width 280 height 27
copy div "[EMAIL_ADDRESS][DOMAIN_NAME]"
click at [596, 456] on div at bounding box center [601, 451] width 10 height 27
drag, startPoint x: 526, startPoint y: 453, endPoint x: 350, endPoint y: 448, distance: 176.0
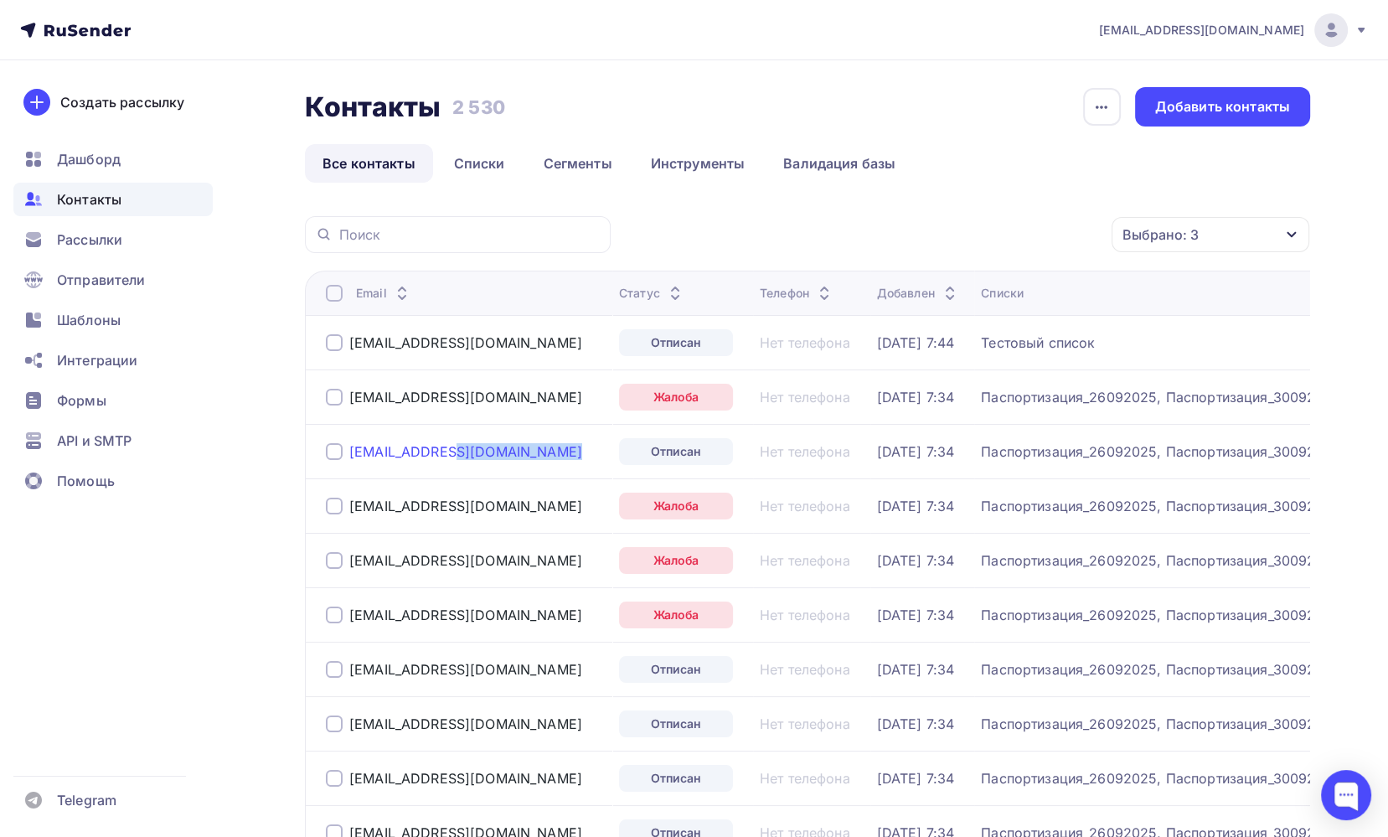
click at [350, 448] on div "[EMAIL_ADDRESS][DOMAIN_NAME]" at bounding box center [466, 451] width 280 height 27
copy div "[EMAIL_ADDRESS][DOMAIN_NAME]"
drag, startPoint x: 456, startPoint y: 505, endPoint x: 352, endPoint y: 505, distance: 103.9
click at [352, 506] on div "[EMAIL_ADDRESS][DOMAIN_NAME]" at bounding box center [466, 506] width 280 height 27
copy div "[EMAIL_ADDRESS][DOMAIN_NAME]"
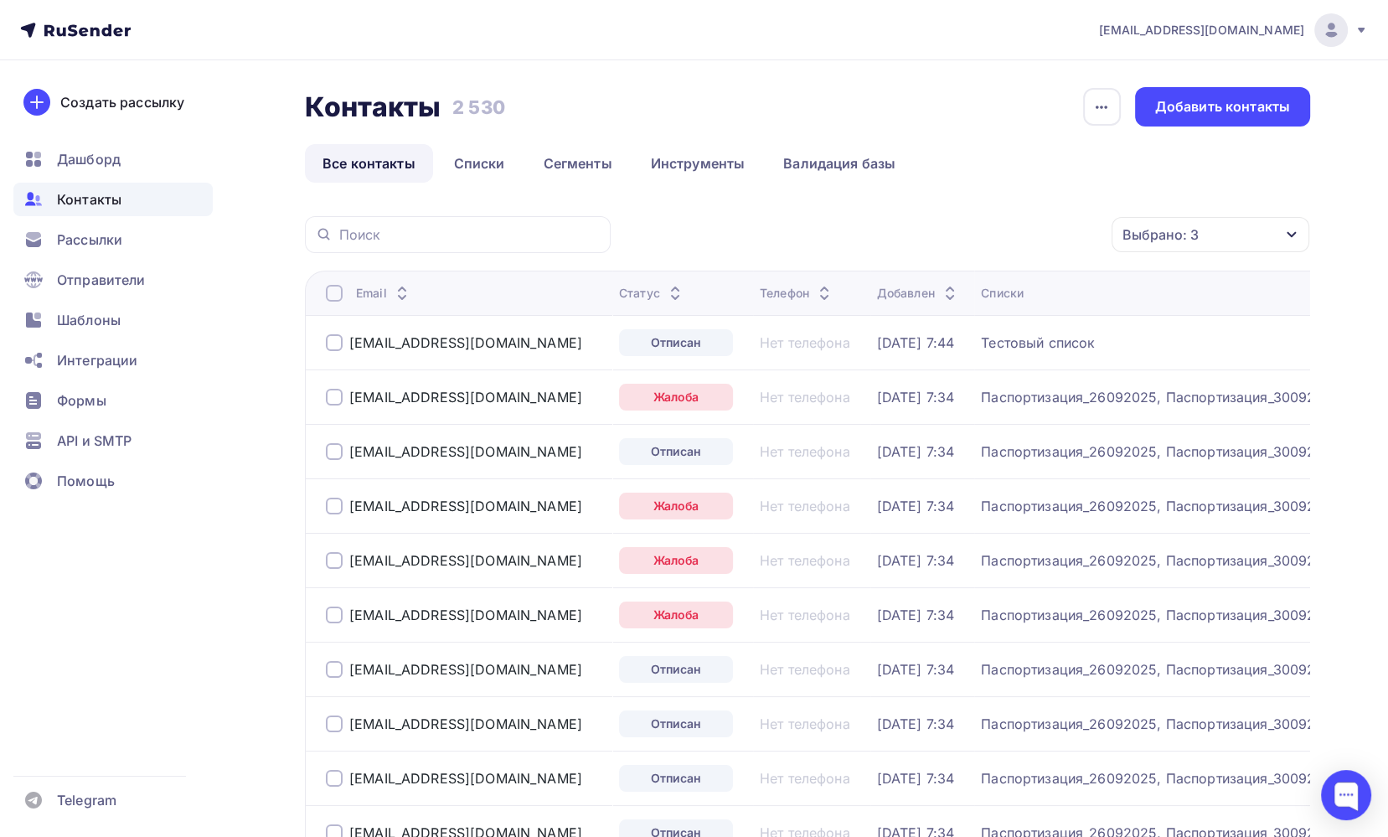
click at [82, 673] on div "Создать рассылку [GEOGRAPHIC_DATA] Контакты Рассылки Отправители Шаблоны Интегр…" at bounding box center [113, 448] width 226 height 777
drag, startPoint x: 462, startPoint y: 557, endPoint x: 346, endPoint y: 561, distance: 115.7
click at [346, 561] on div "[EMAIL_ADDRESS][DOMAIN_NAME]" at bounding box center [466, 560] width 280 height 27
copy div "[EMAIL_ADDRESS][DOMAIN_NAME]"
drag, startPoint x: 478, startPoint y: 613, endPoint x: 352, endPoint y: 619, distance: 126.6
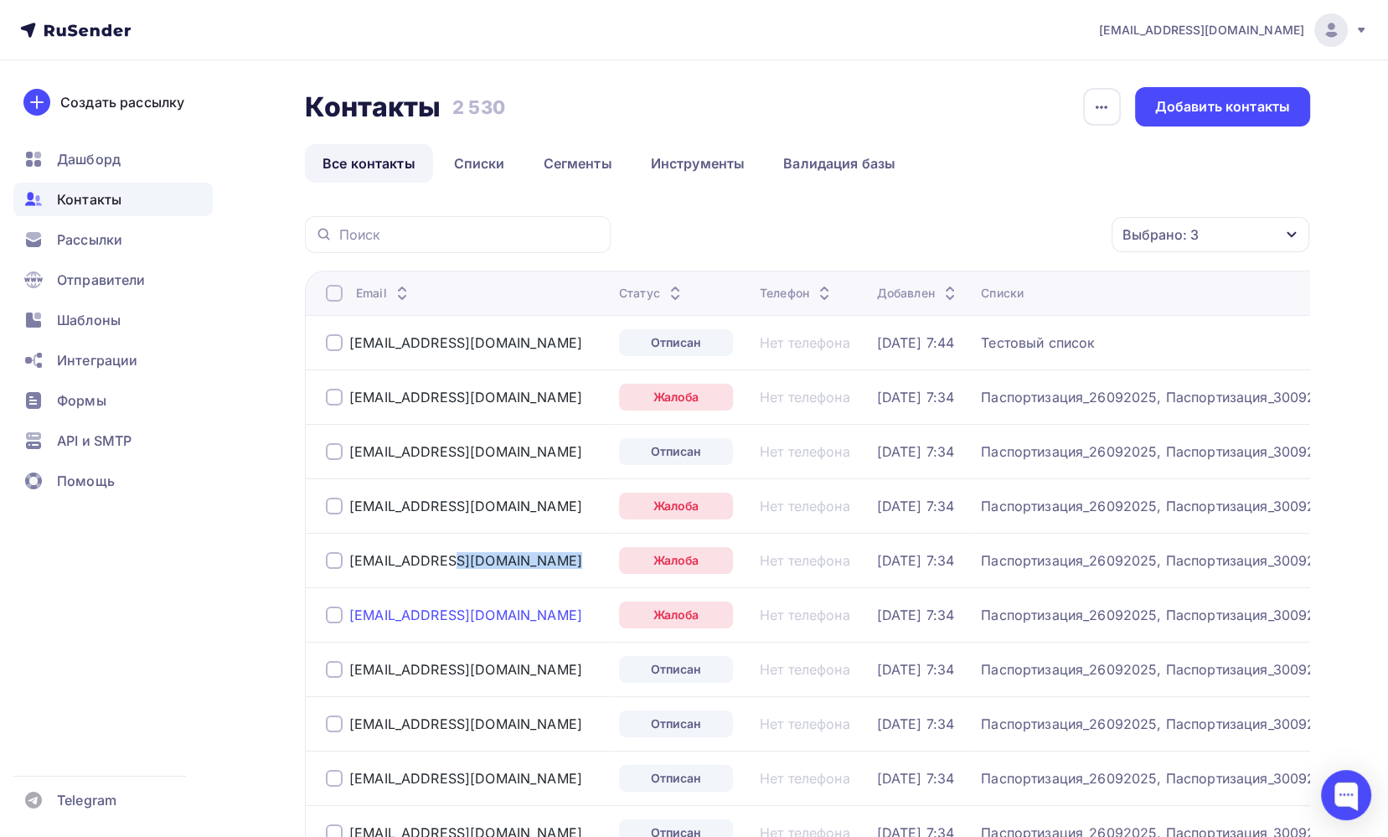
click at [352, 619] on div "[EMAIL_ADDRESS][DOMAIN_NAME]" at bounding box center [466, 614] width 280 height 27
copy div "[EMAIL_ADDRESS][DOMAIN_NAME]"
drag, startPoint x: 466, startPoint y: 667, endPoint x: 350, endPoint y: 669, distance: 115.6
click at [350, 669] on div "[EMAIL_ADDRESS][DOMAIN_NAME]" at bounding box center [466, 669] width 280 height 27
copy div "[EMAIL_ADDRESS][DOMAIN_NAME]"
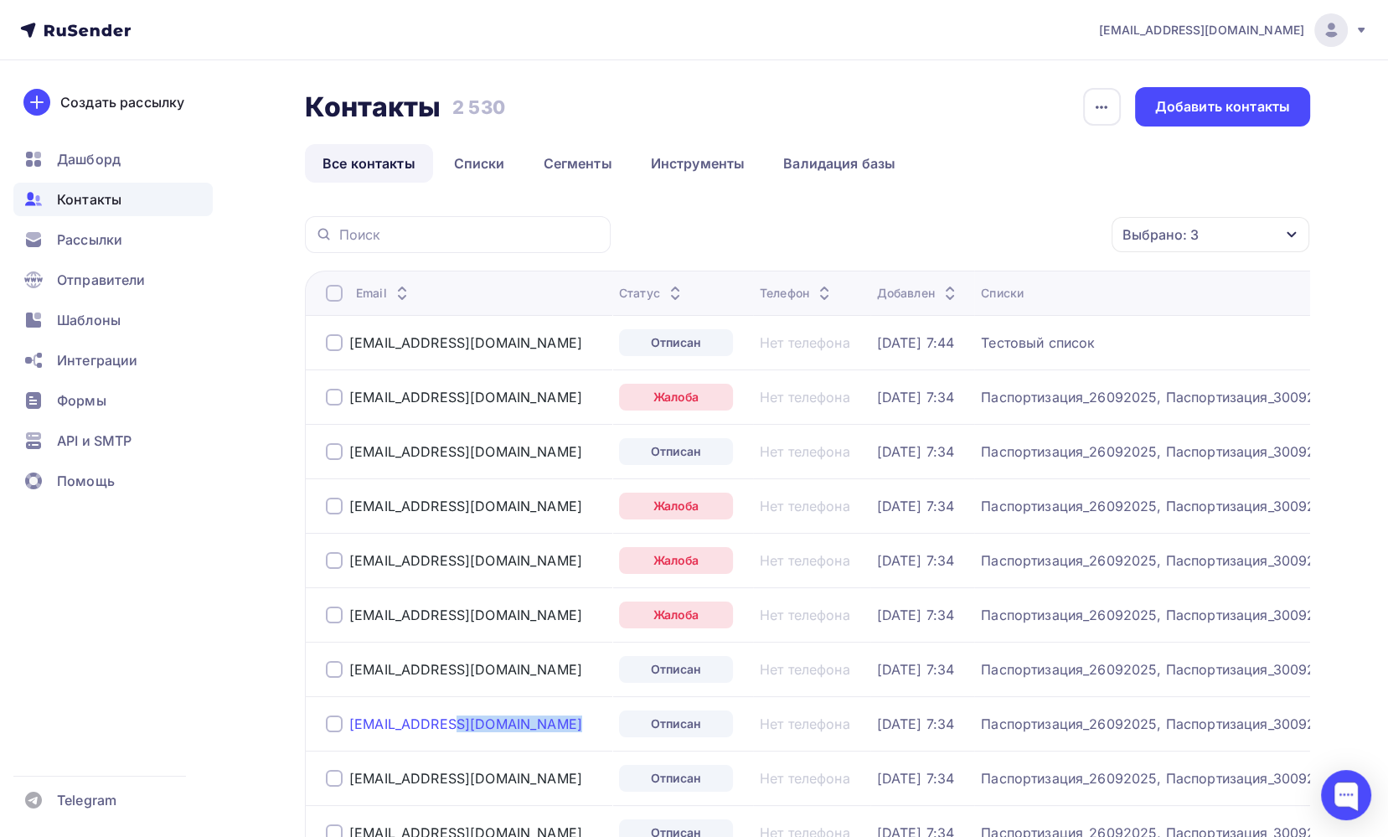
drag, startPoint x: 454, startPoint y: 724, endPoint x: 348, endPoint y: 717, distance: 105.8
click at [348, 717] on div "[EMAIL_ADDRESS][DOMAIN_NAME]" at bounding box center [466, 723] width 280 height 27
copy div "[EMAIL_ADDRESS][DOMAIN_NAME]"
drag, startPoint x: 499, startPoint y: 776, endPoint x: 351, endPoint y: 775, distance: 148.3
click at [351, 775] on div "[EMAIL_ADDRESS][DOMAIN_NAME]" at bounding box center [466, 778] width 280 height 27
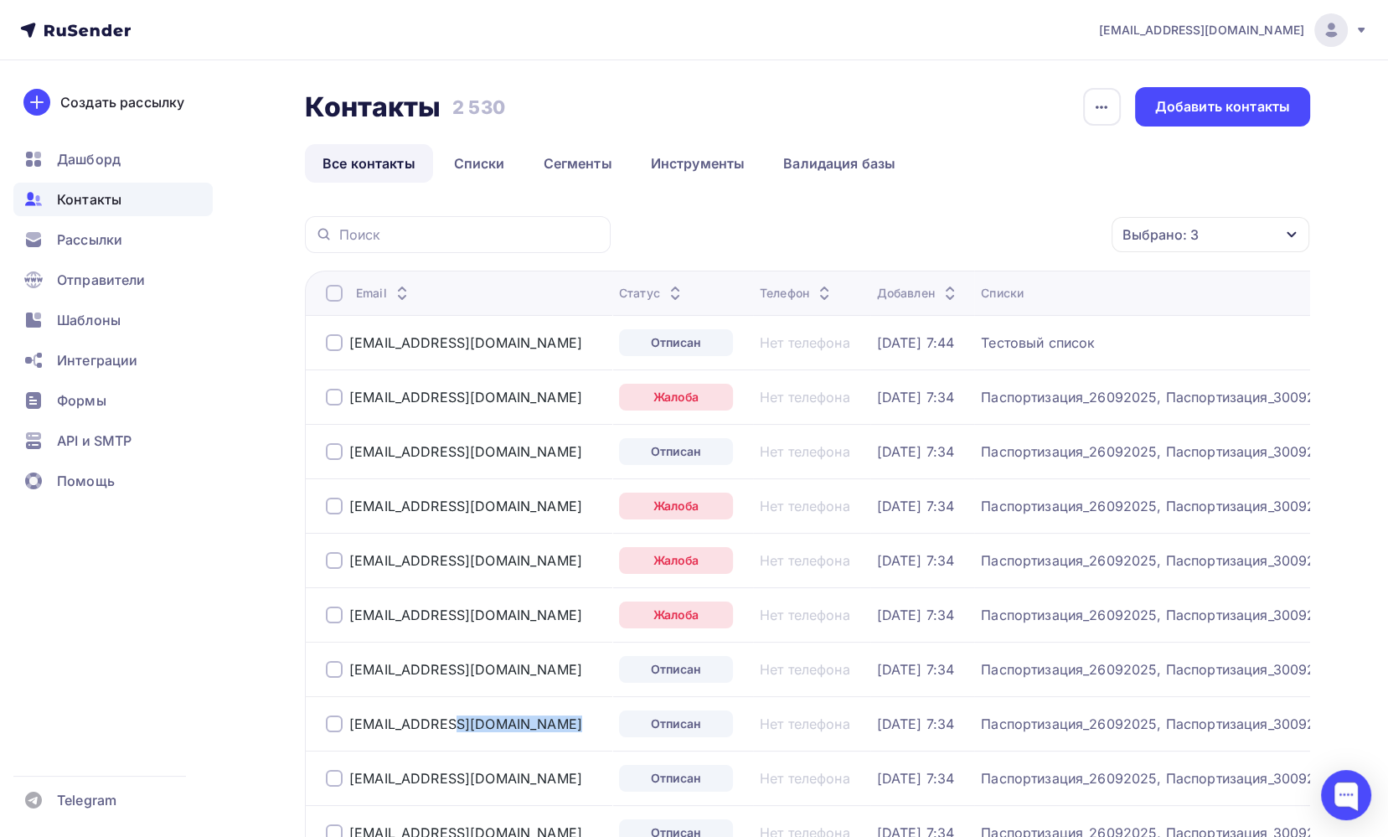
copy div "[EMAIL_ADDRESS][DOMAIN_NAME]"
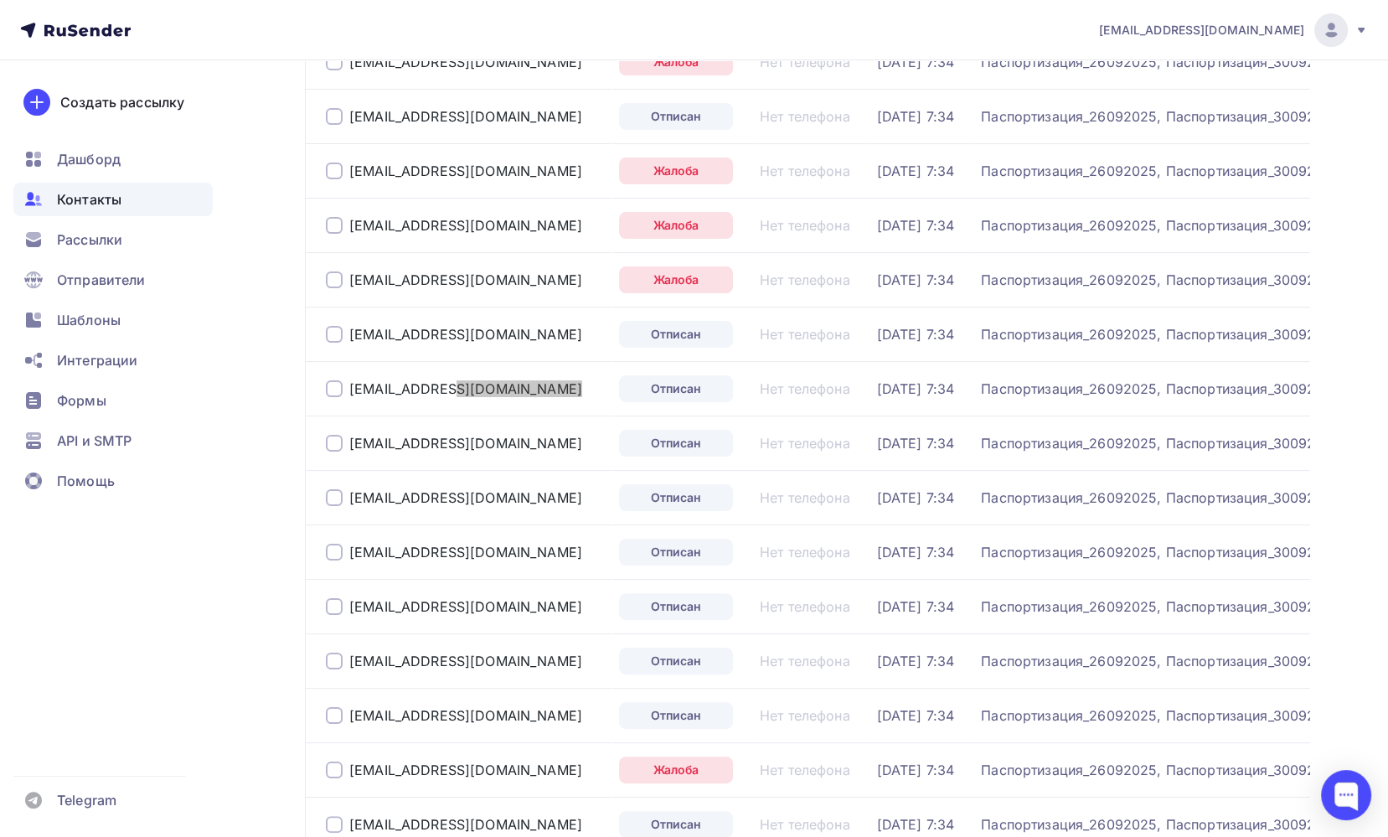
scroll to position [419, 0]
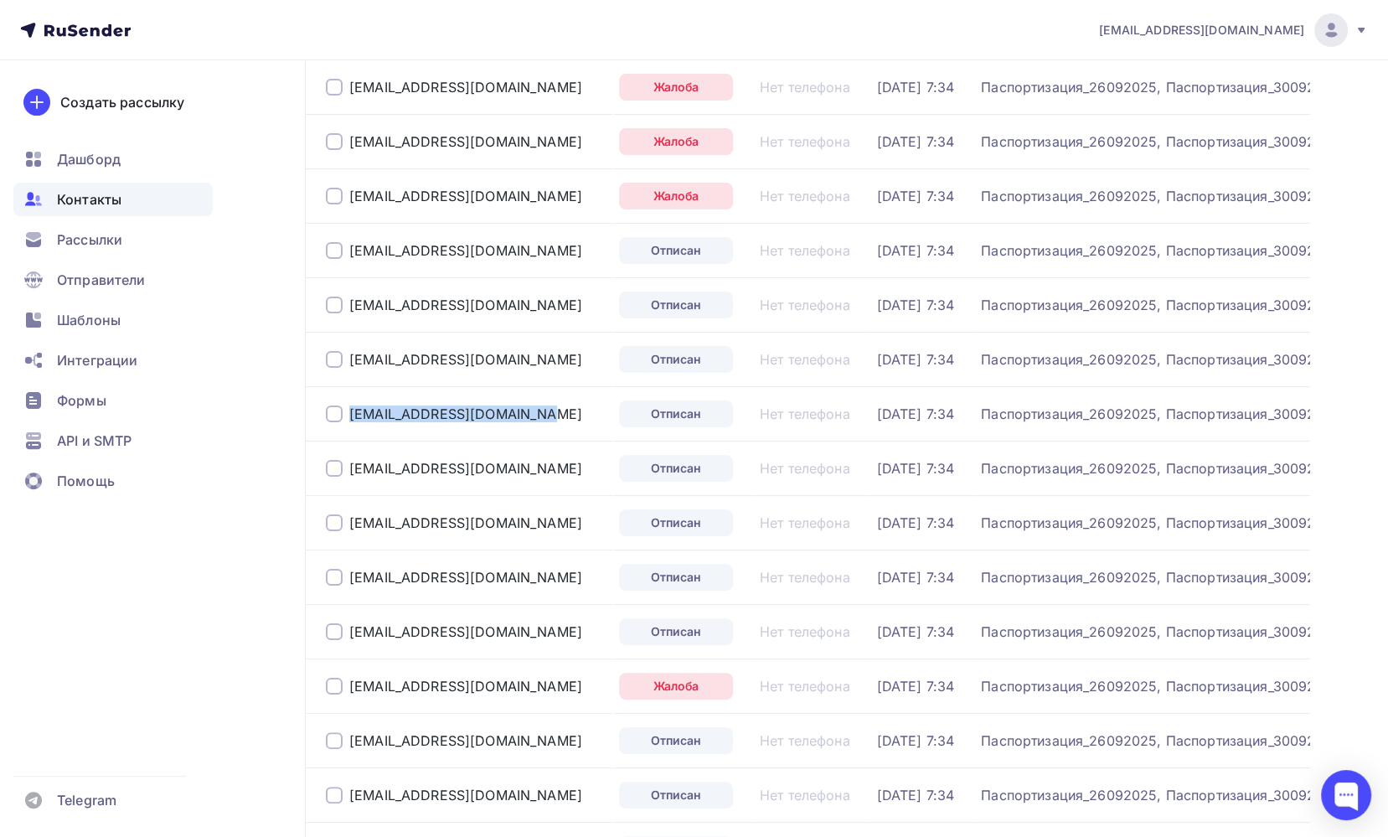
drag, startPoint x: 454, startPoint y: 415, endPoint x: 342, endPoint y: 415, distance: 112.3
click at [342, 415] on div "[EMAIL_ADDRESS][DOMAIN_NAME]" at bounding box center [466, 413] width 280 height 27
copy div "[EMAIL_ADDRESS][DOMAIN_NAME]"
click at [486, 415] on div "[EMAIL_ADDRESS][DOMAIN_NAME]" at bounding box center [466, 413] width 280 height 27
drag, startPoint x: 459, startPoint y: 413, endPoint x: 352, endPoint y: 413, distance: 107.2
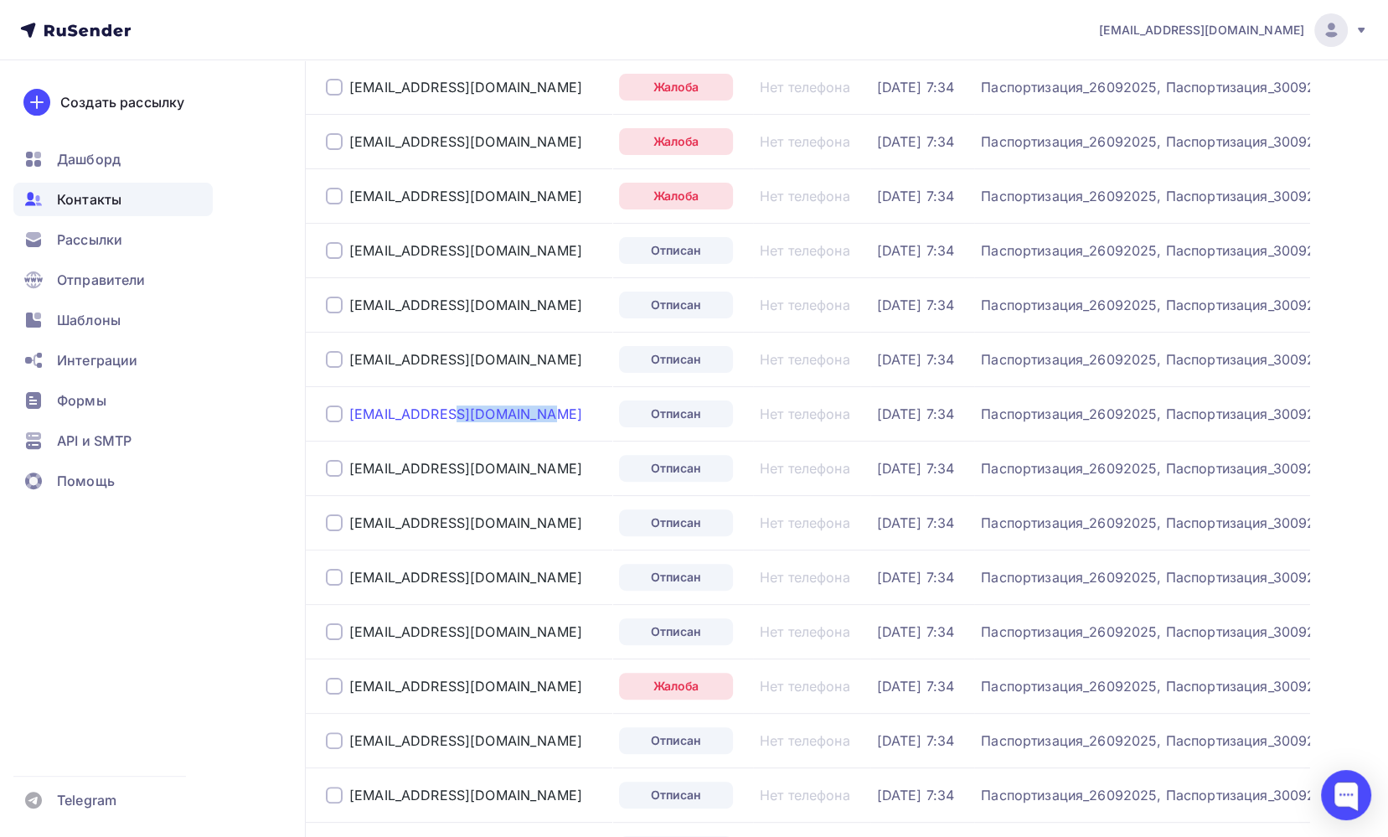
click at [352, 413] on div "[EMAIL_ADDRESS][DOMAIN_NAME]" at bounding box center [466, 413] width 280 height 27
drag, startPoint x: 484, startPoint y: 467, endPoint x: 352, endPoint y: 462, distance: 132.5
click at [352, 462] on div "[EMAIL_ADDRESS][DOMAIN_NAME]" at bounding box center [466, 468] width 280 height 27
drag, startPoint x: 513, startPoint y: 519, endPoint x: 350, endPoint y: 518, distance: 162.5
click at [348, 523] on div "[EMAIL_ADDRESS][DOMAIN_NAME]" at bounding box center [466, 522] width 280 height 27
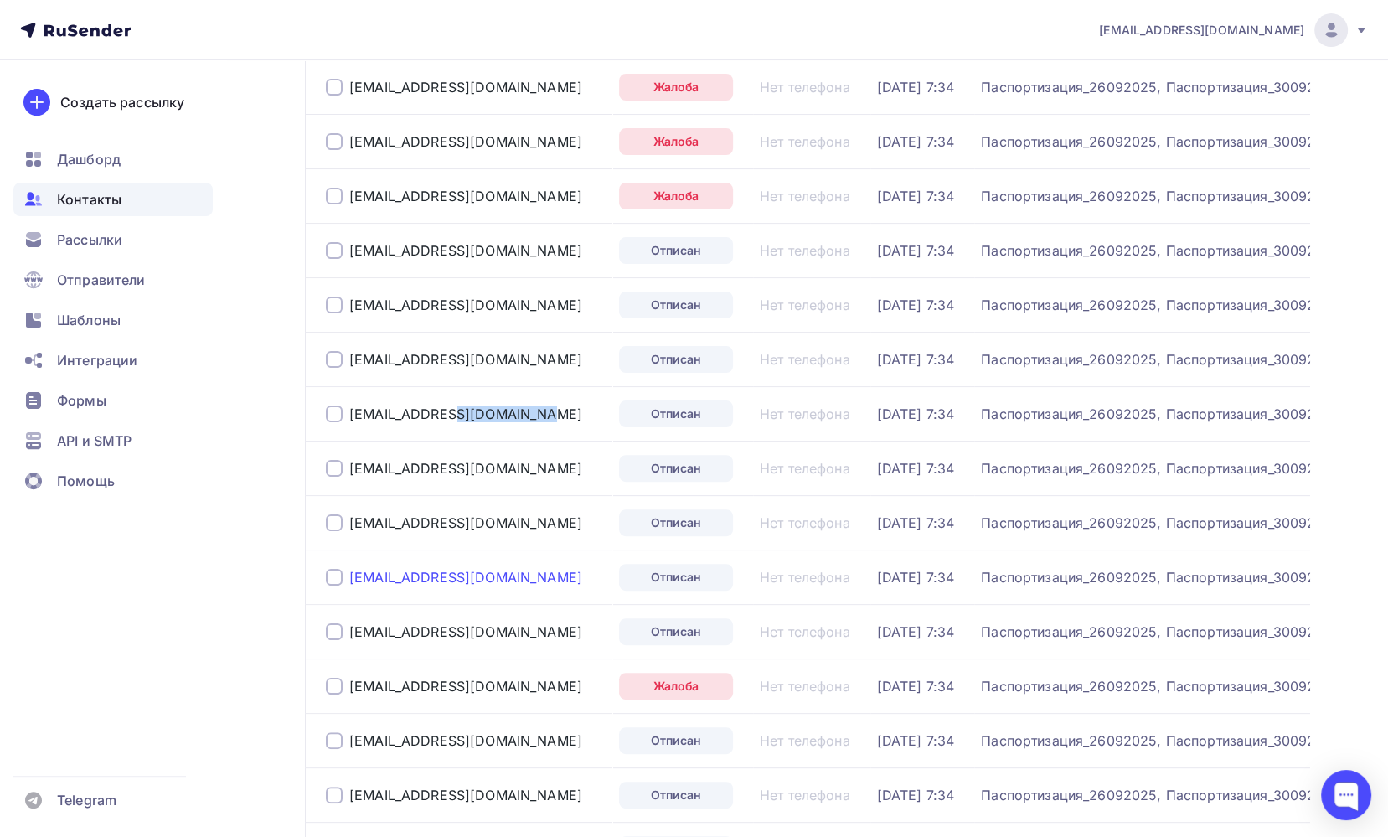
drag, startPoint x: 479, startPoint y: 577, endPoint x: 353, endPoint y: 565, distance: 127.0
click at [351, 575] on div "[EMAIL_ADDRESS][DOMAIN_NAME]" at bounding box center [466, 577] width 280 height 27
drag, startPoint x: 506, startPoint y: 629, endPoint x: 348, endPoint y: 626, distance: 157.5
click at [348, 626] on div "[EMAIL_ADDRESS][DOMAIN_NAME]" at bounding box center [466, 631] width 280 height 27
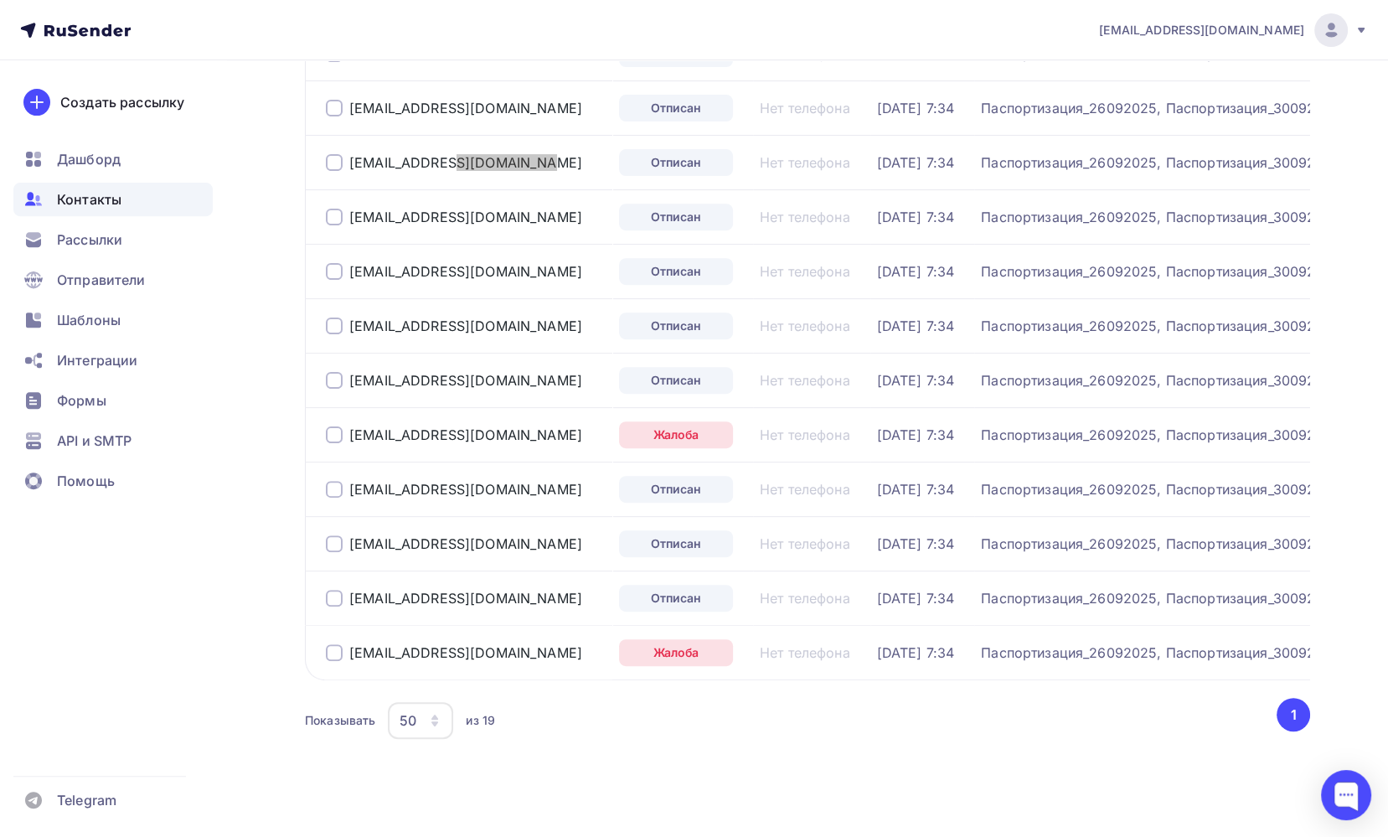
scroll to position [693, 0]
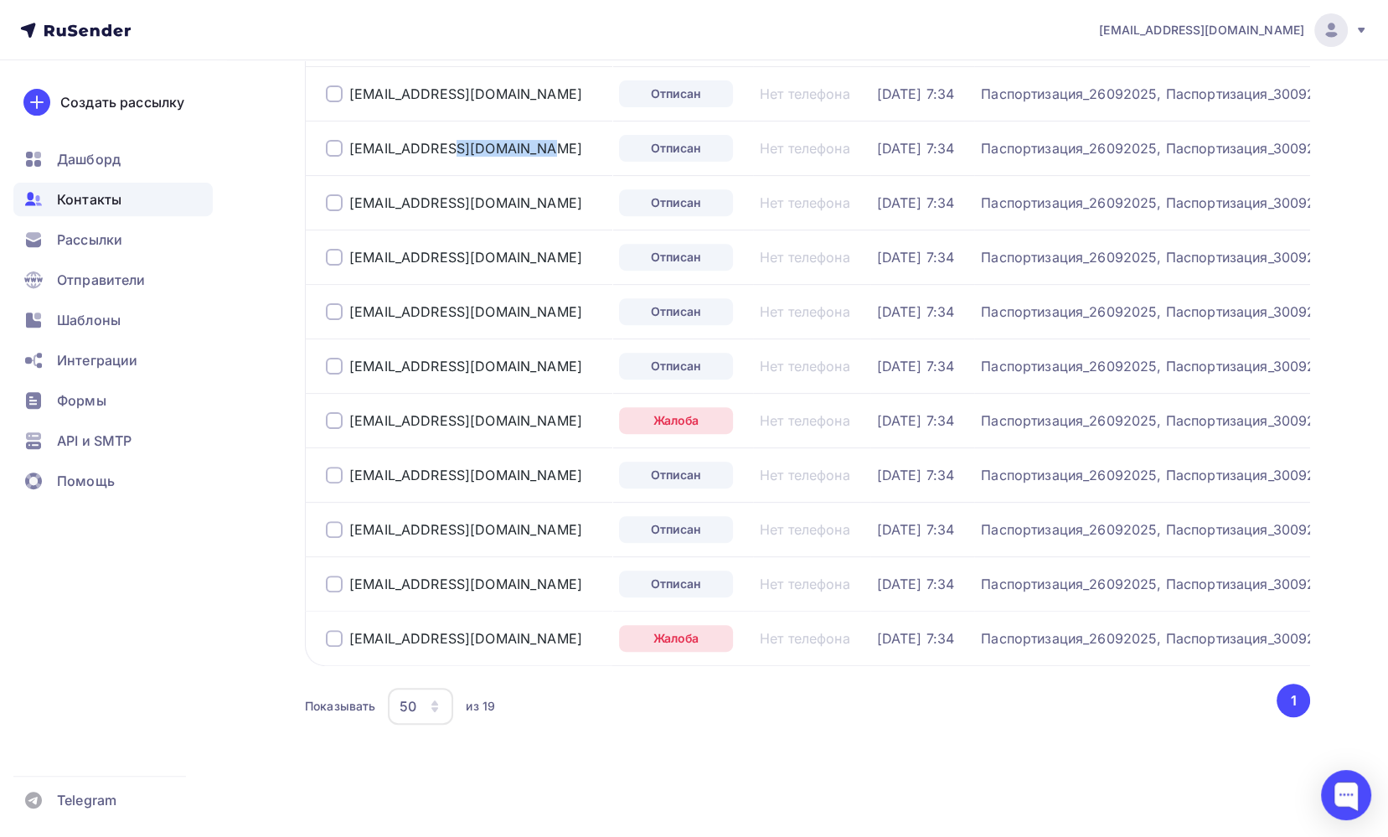
drag, startPoint x: 501, startPoint y: 407, endPoint x: 343, endPoint y: 415, distance: 157.7
click at [343, 415] on div "[EMAIL_ADDRESS][DOMAIN_NAME]" at bounding box center [466, 420] width 280 height 27
click at [503, 407] on div "[EMAIL_ADDRESS][DOMAIN_NAME]" at bounding box center [466, 420] width 280 height 27
drag, startPoint x: 503, startPoint y: 411, endPoint x: 351, endPoint y: 408, distance: 151.7
click at [351, 408] on div "[EMAIL_ADDRESS][DOMAIN_NAME]" at bounding box center [466, 420] width 280 height 27
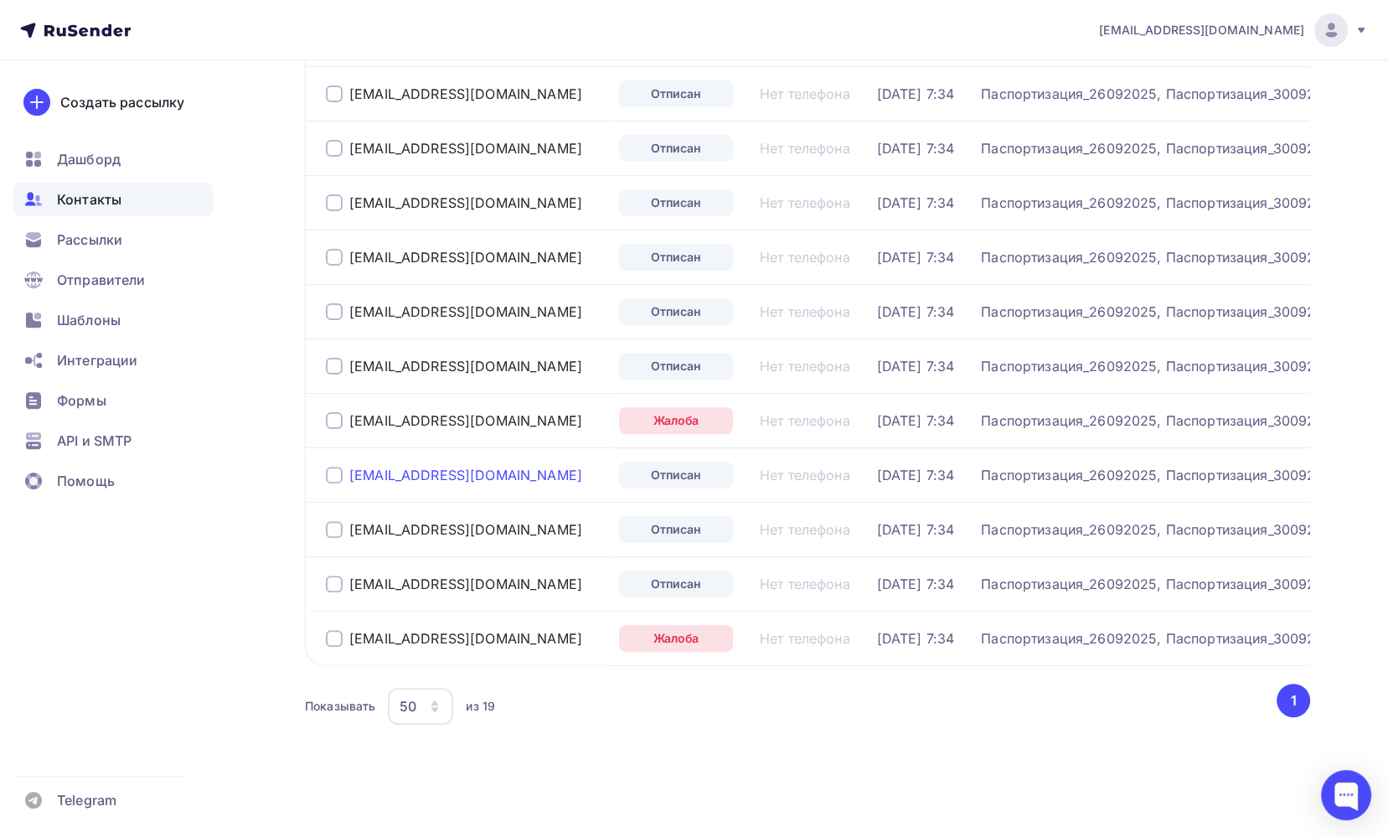
drag, startPoint x: 481, startPoint y: 465, endPoint x: 351, endPoint y: 467, distance: 129.9
click at [351, 467] on div "[EMAIL_ADDRESS][DOMAIN_NAME]" at bounding box center [466, 475] width 280 height 27
drag, startPoint x: 464, startPoint y: 520, endPoint x: 344, endPoint y: 522, distance: 119.8
click at [344, 522] on div "[EMAIL_ADDRESS][DOMAIN_NAME]" at bounding box center [466, 529] width 280 height 27
drag, startPoint x: 490, startPoint y: 522, endPoint x: 482, endPoint y: 519, distance: 9.0
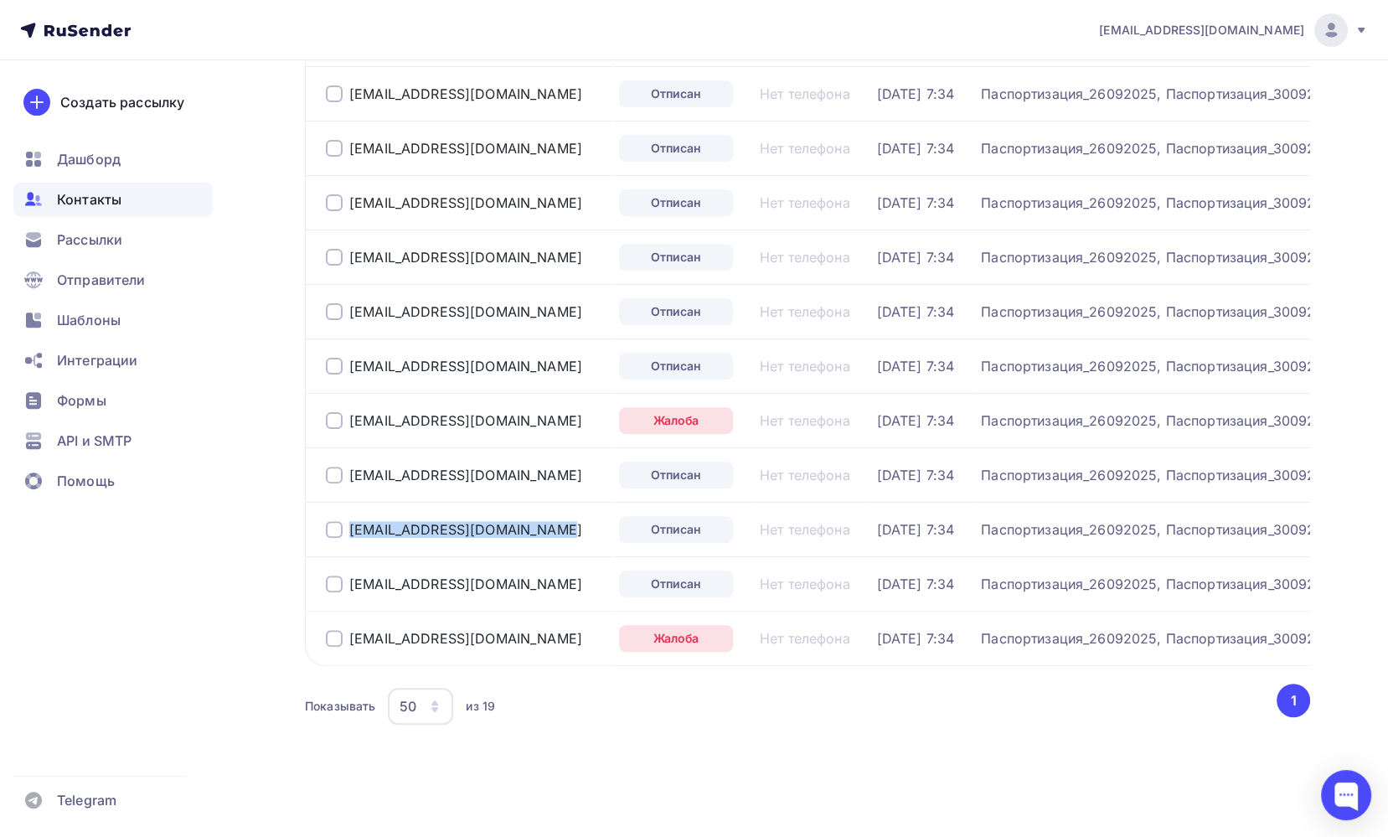
click at [490, 521] on div "[EMAIL_ADDRESS][DOMAIN_NAME]" at bounding box center [466, 529] width 280 height 27
click at [466, 516] on div "[EMAIL_ADDRESS][DOMAIN_NAME]" at bounding box center [466, 529] width 280 height 27
drag, startPoint x: 457, startPoint y: 519, endPoint x: 351, endPoint y: 516, distance: 105.6
click at [351, 516] on div "[EMAIL_ADDRESS][DOMAIN_NAME]" at bounding box center [466, 529] width 280 height 27
drag, startPoint x: 479, startPoint y: 568, endPoint x: 348, endPoint y: 581, distance: 131.4
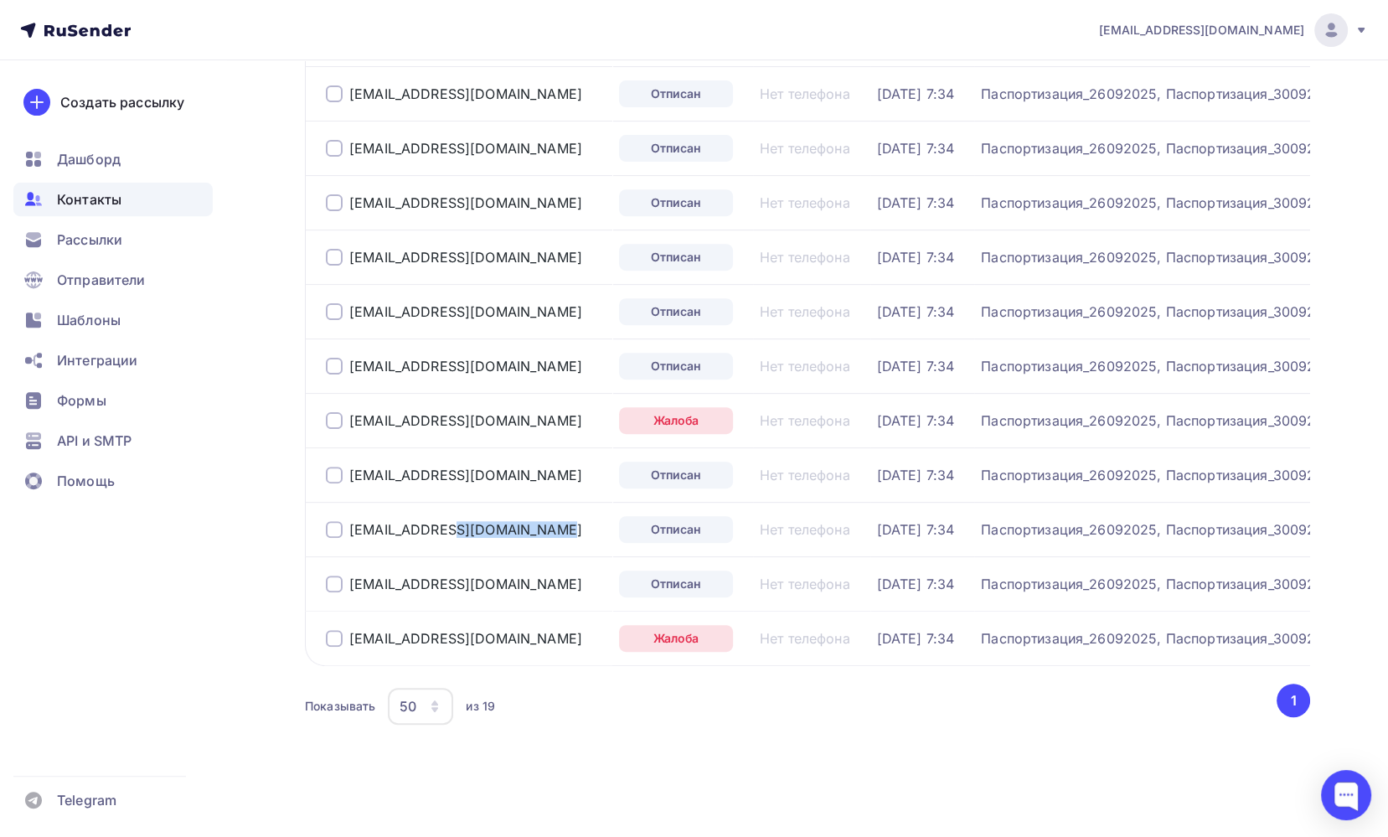
click at [348, 581] on div "[EMAIL_ADDRESS][DOMAIN_NAME]" at bounding box center [466, 583] width 280 height 27
drag, startPoint x: 488, startPoint y: 626, endPoint x: 346, endPoint y: 627, distance: 141.6
click at [346, 627] on div "[EMAIL_ADDRESS][DOMAIN_NAME]" at bounding box center [466, 638] width 280 height 27
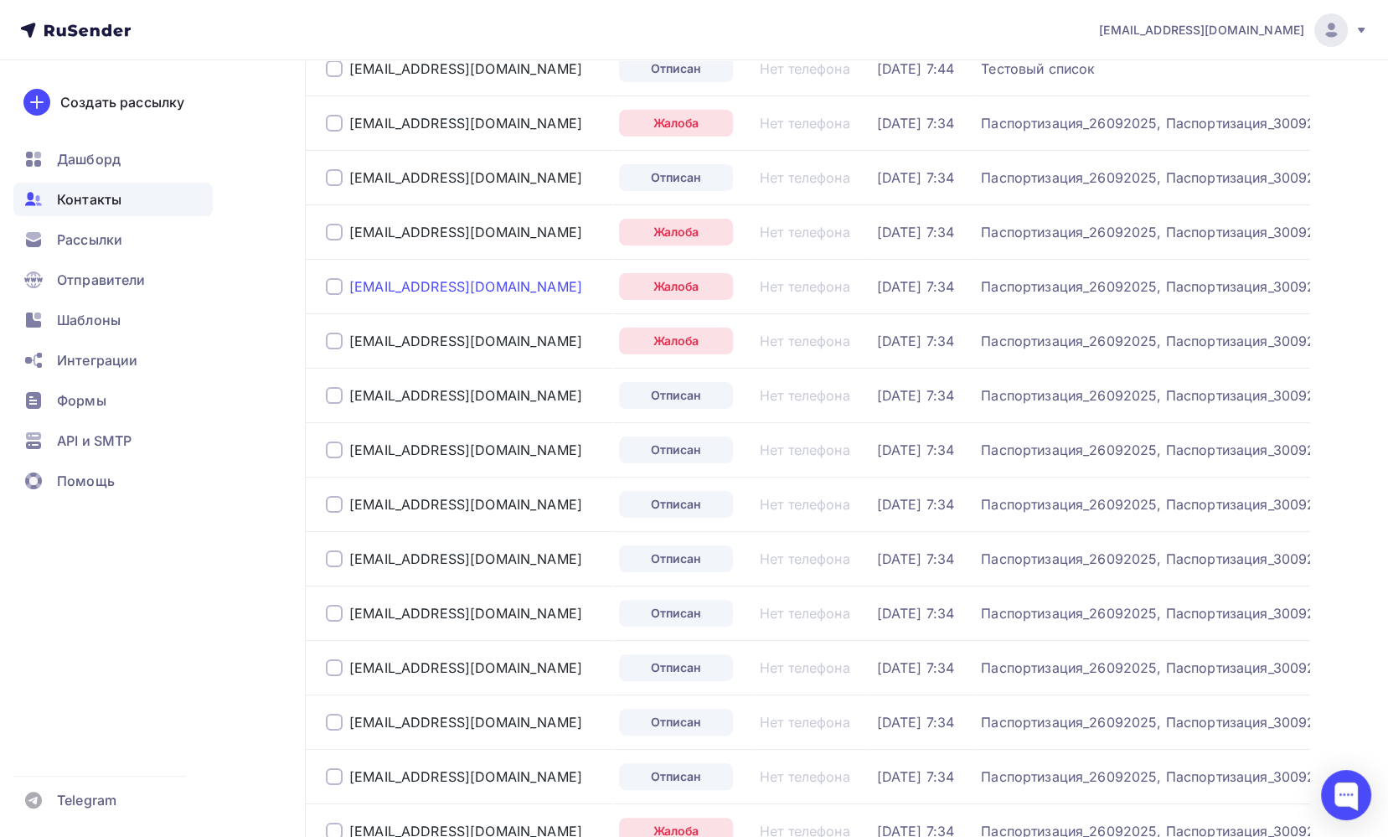
scroll to position [190, 0]
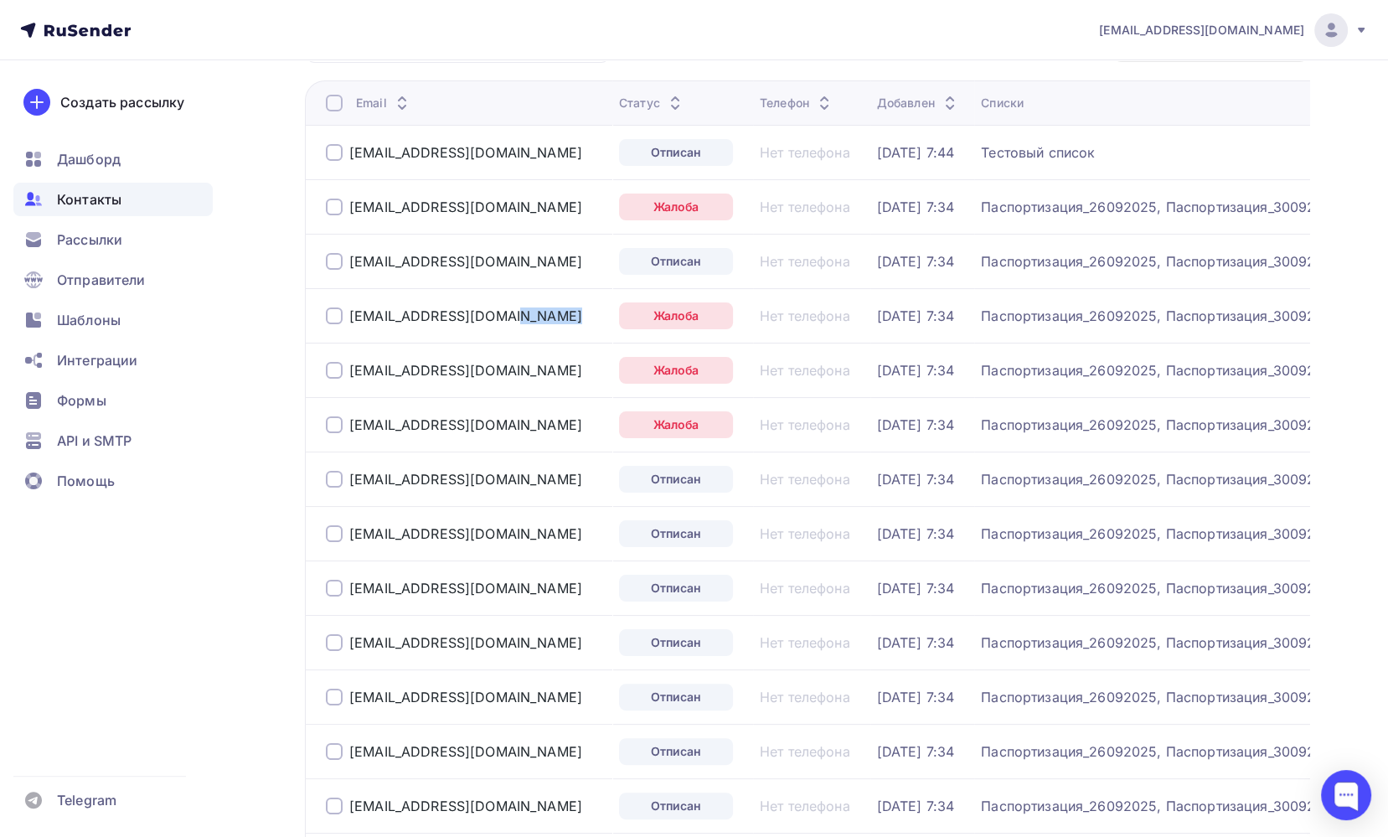
drag, startPoint x: 472, startPoint y: 319, endPoint x: 406, endPoint y: 330, distance: 67.1
click at [406, 330] on td "[EMAIL_ADDRESS][DOMAIN_NAME]" at bounding box center [458, 315] width 307 height 54
drag, startPoint x: 480, startPoint y: 476, endPoint x: 352, endPoint y: 481, distance: 128.3
click at [352, 481] on div "[EMAIL_ADDRESS][DOMAIN_NAME]" at bounding box center [466, 479] width 280 height 27
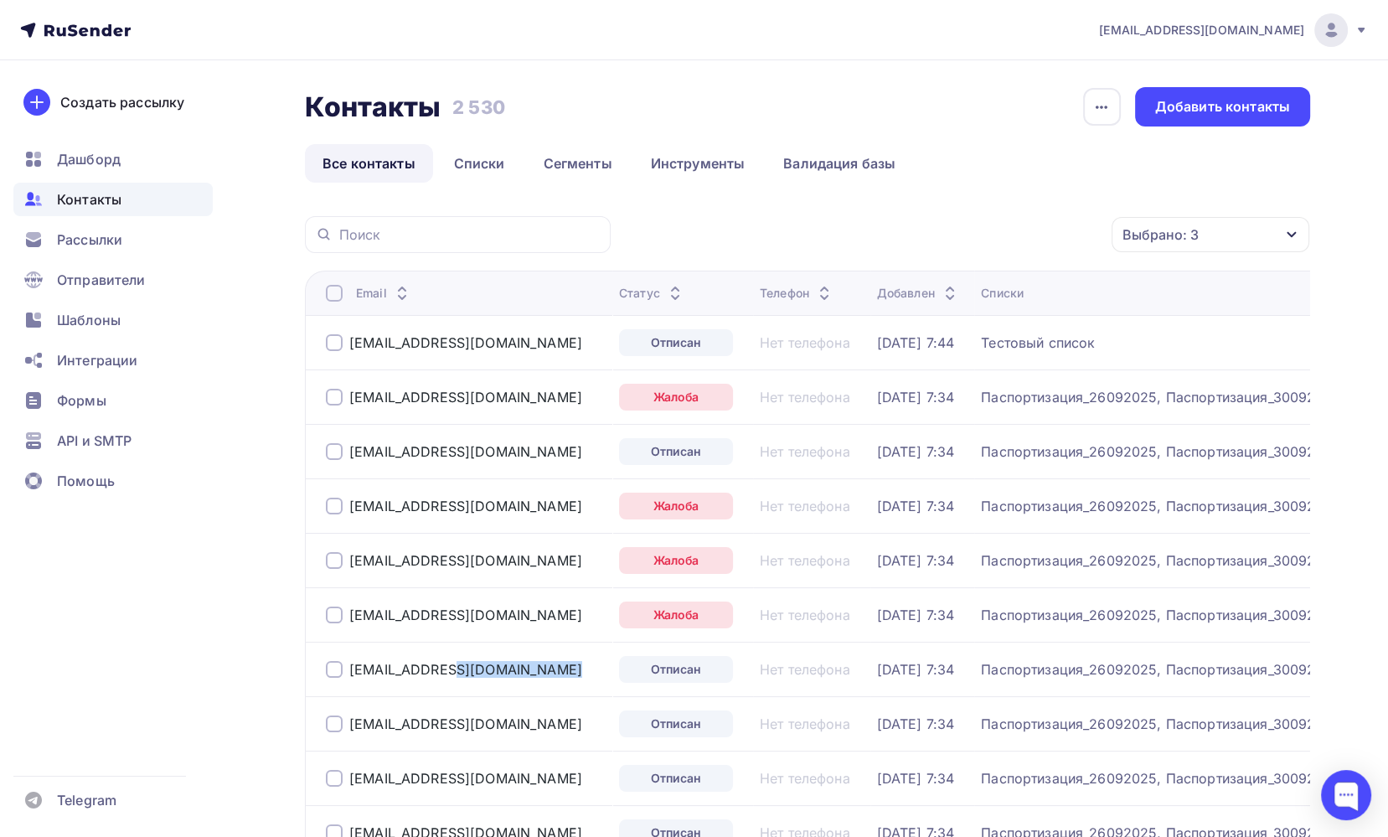
click at [1297, 234] on icon "button" at bounding box center [1291, 234] width 13 height 13
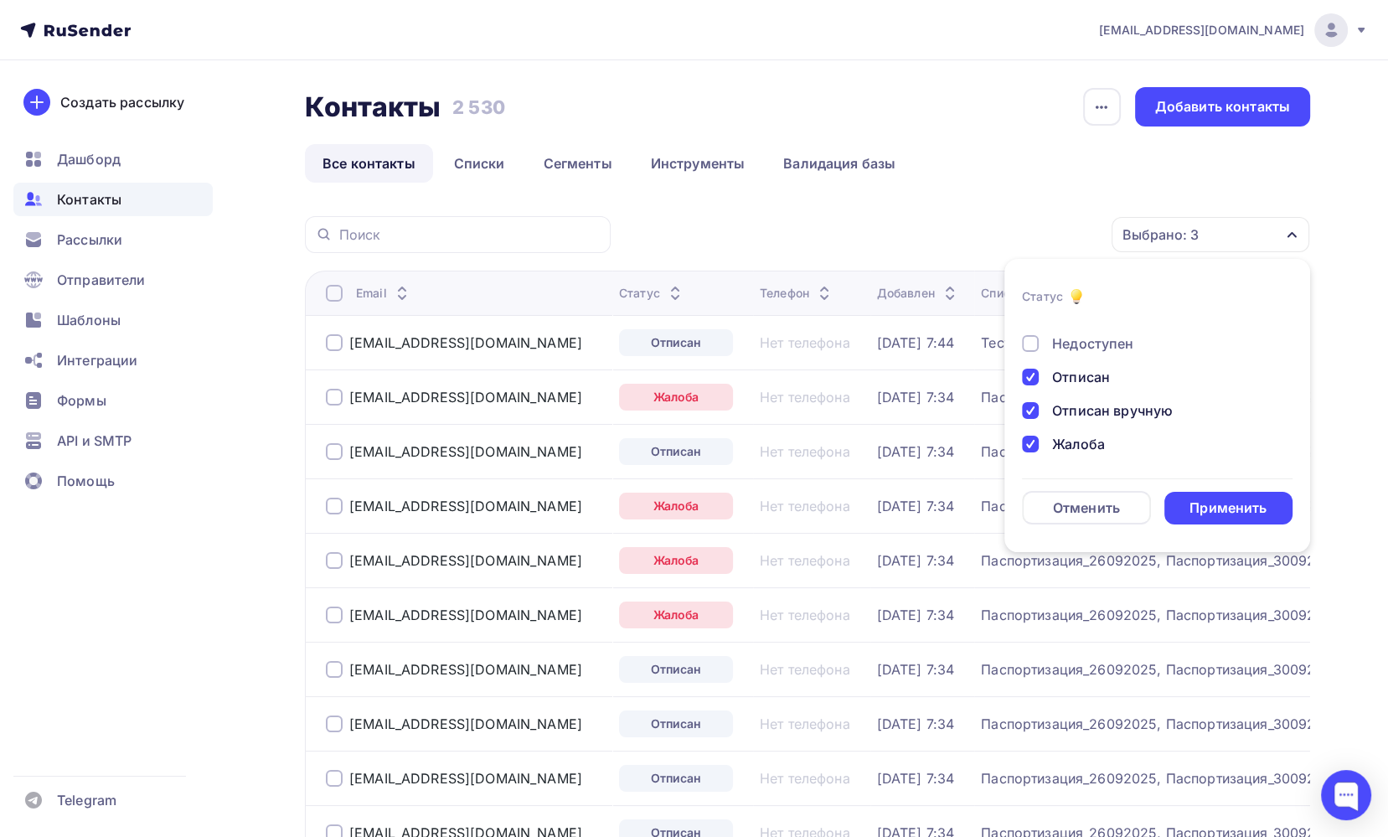
click at [1030, 380] on div at bounding box center [1030, 377] width 17 height 17
click at [1033, 411] on div at bounding box center [1030, 410] width 17 height 17
click at [1030, 448] on div at bounding box center [1030, 444] width 17 height 17
click at [1030, 342] on div at bounding box center [1030, 343] width 17 height 17
click at [1205, 509] on div "Применить" at bounding box center [1228, 507] width 77 height 19
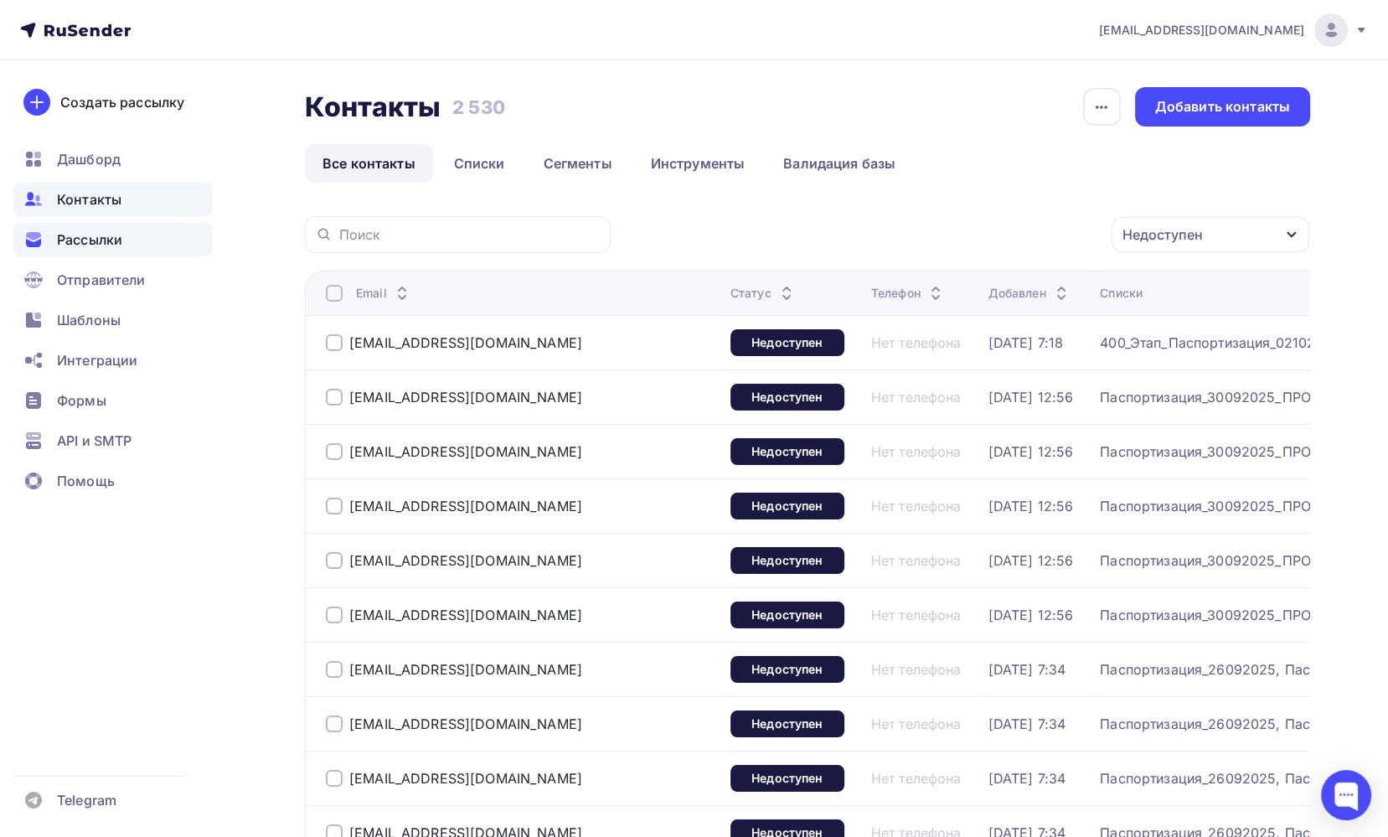
click at [118, 240] on span "Рассылки" at bounding box center [89, 240] width 65 height 20
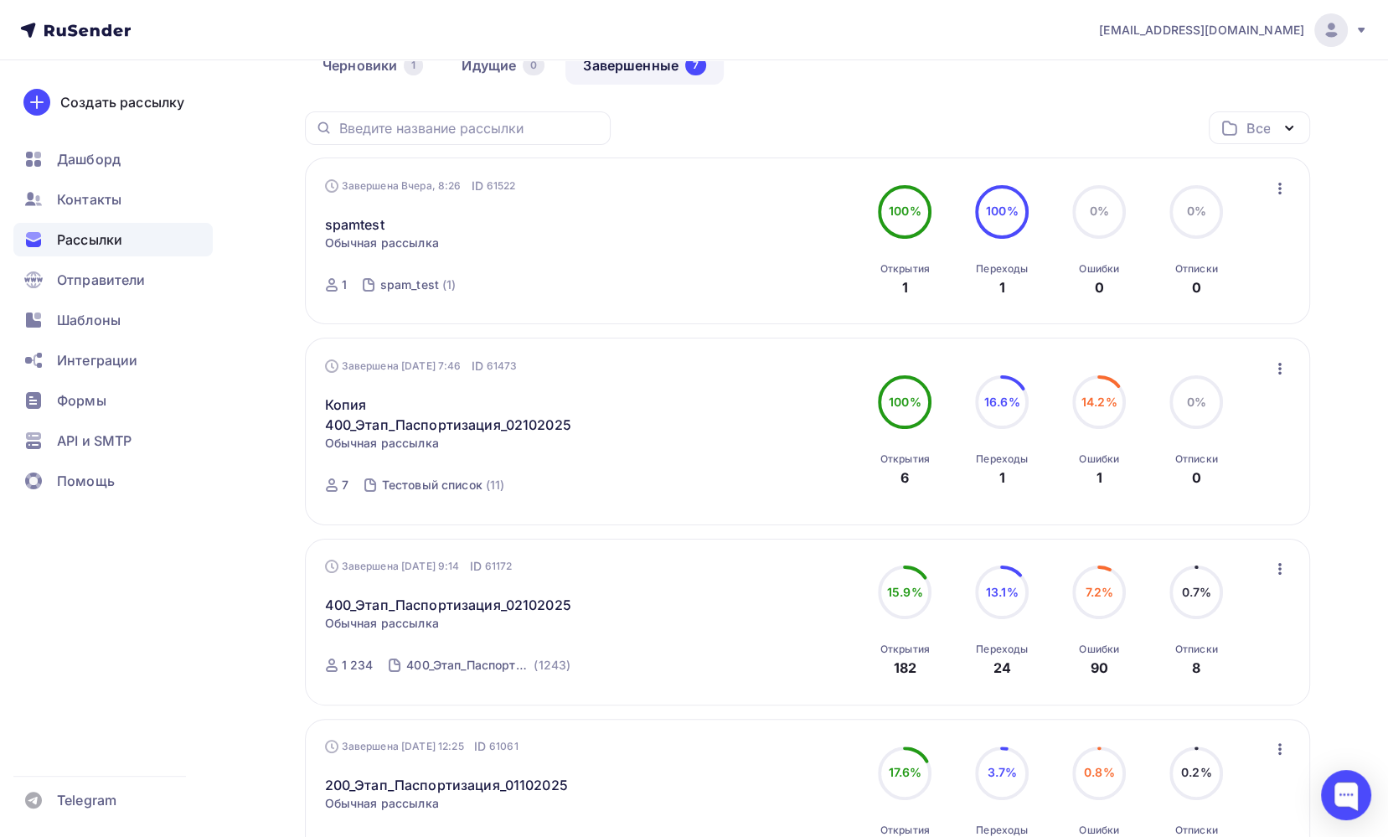
scroll to position [251, 0]
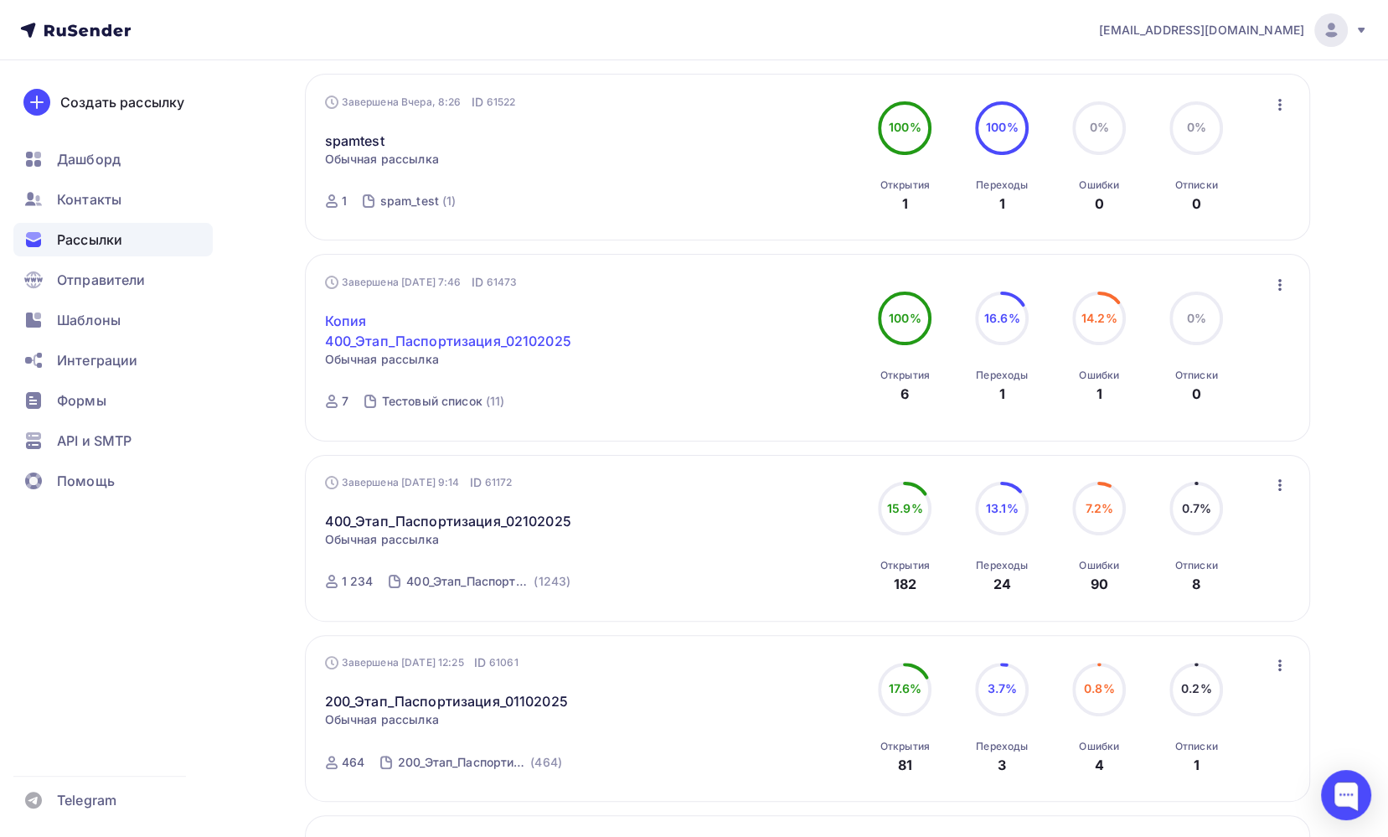
click at [420, 341] on link "Копия 400_Этап_Паспортизация_02102025" at bounding box center [468, 331] width 287 height 40
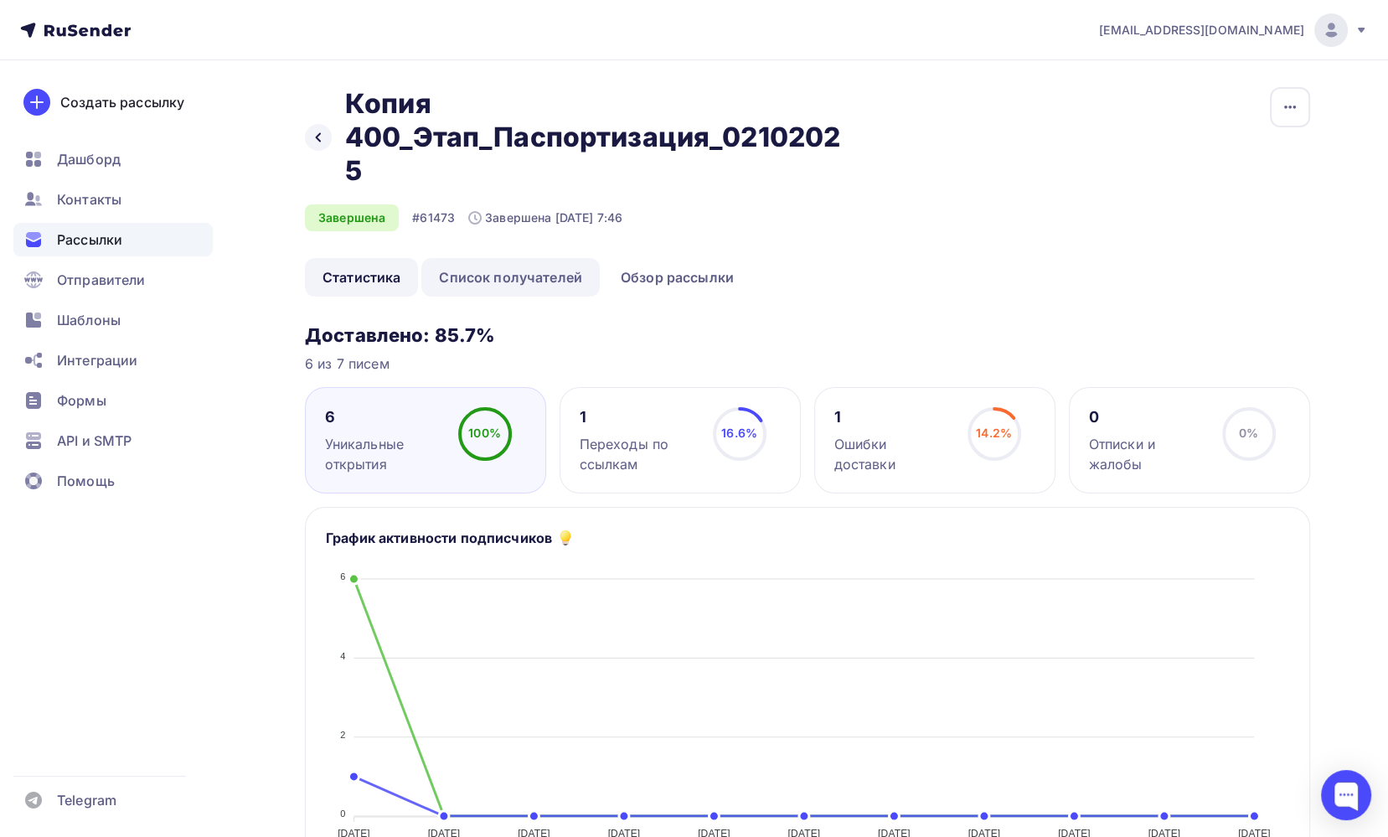
click at [542, 278] on link "Список получателей" at bounding box center [510, 277] width 178 height 39
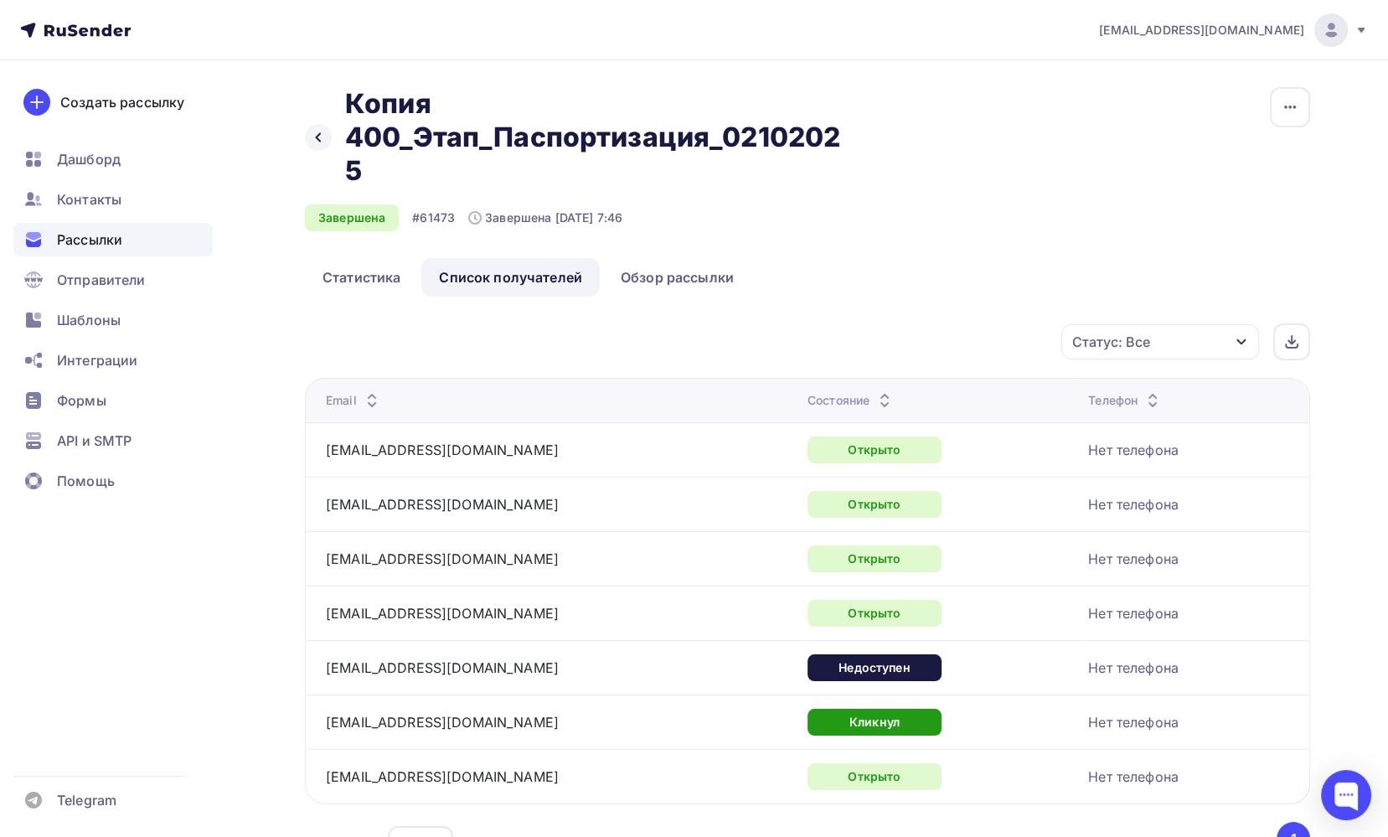
click at [1244, 341] on icon "button" at bounding box center [1240, 342] width 9 height 6
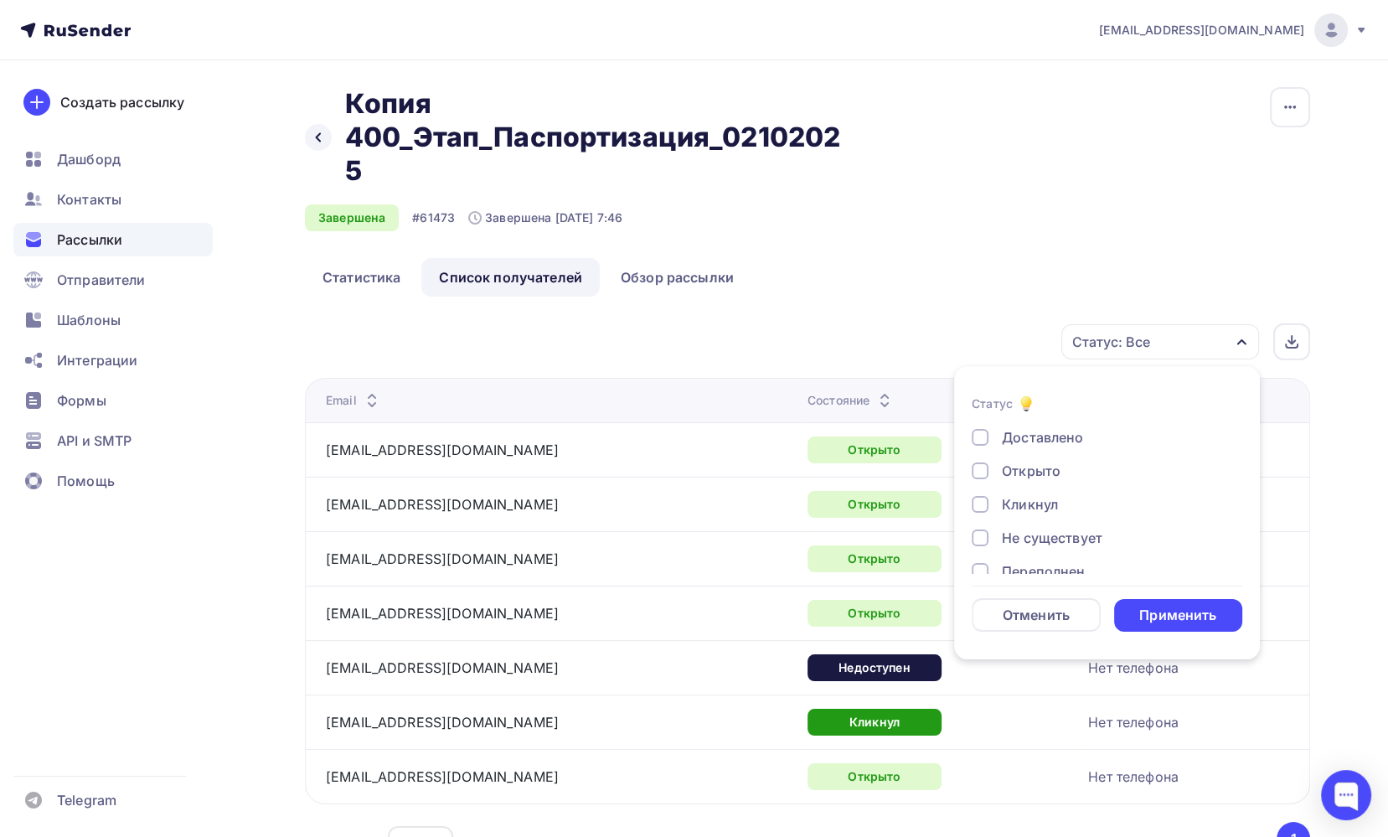
scroll to position [154, 0]
click at [974, 453] on div at bounding box center [980, 450] width 17 height 17
click at [1170, 624] on div "Применить" at bounding box center [1178, 615] width 129 height 33
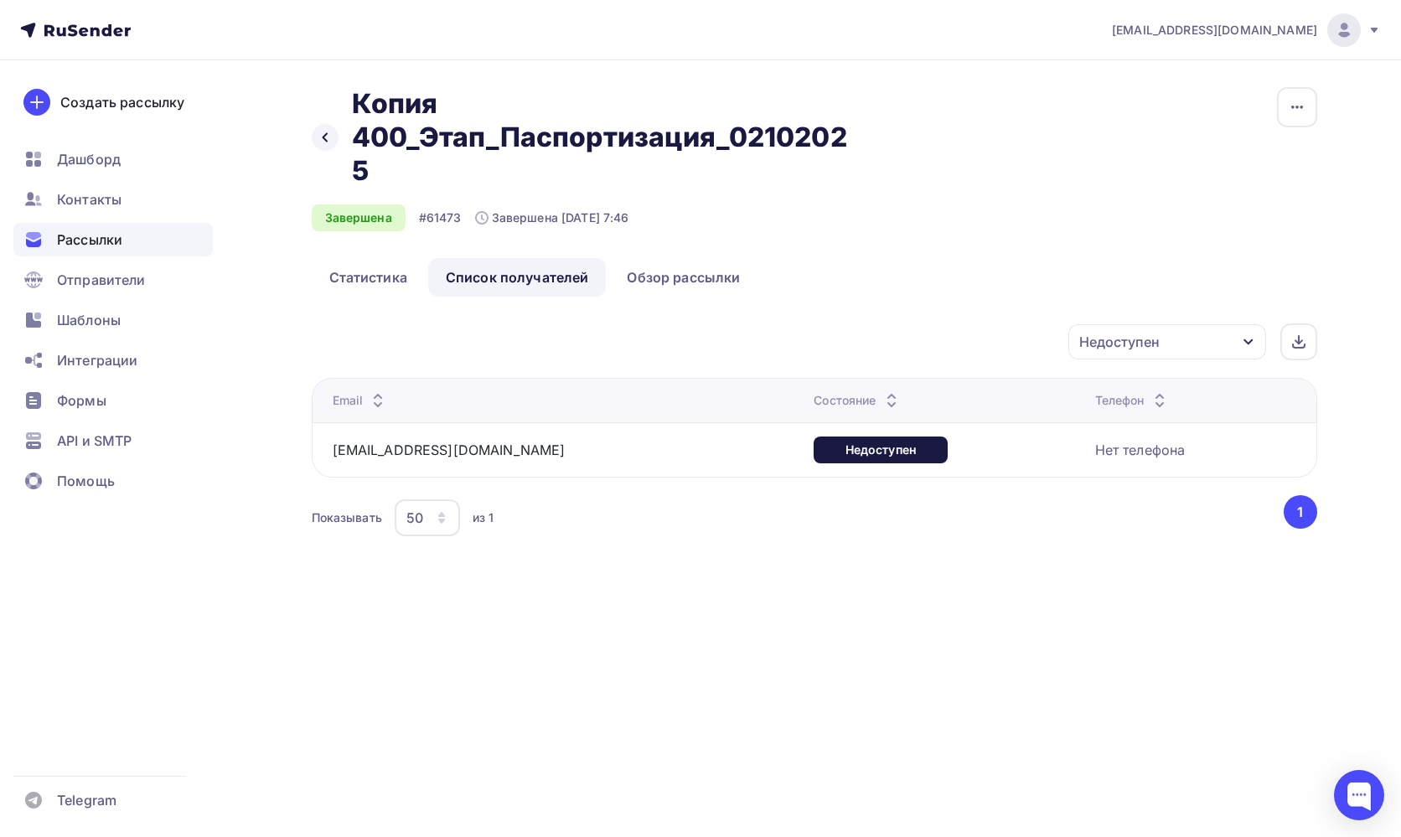
click at [113, 242] on span "Рассылки" at bounding box center [89, 240] width 65 height 20
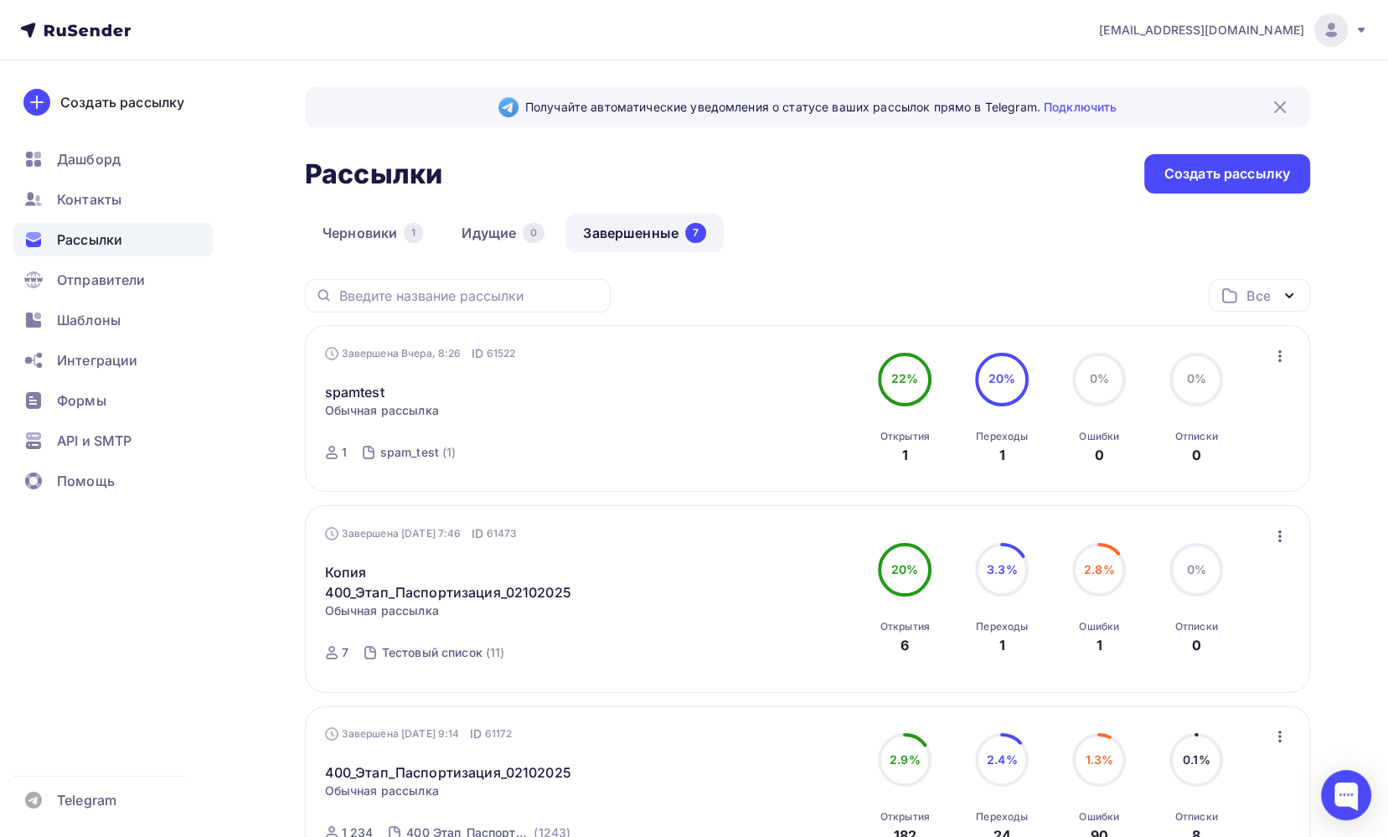
scroll to position [251, 0]
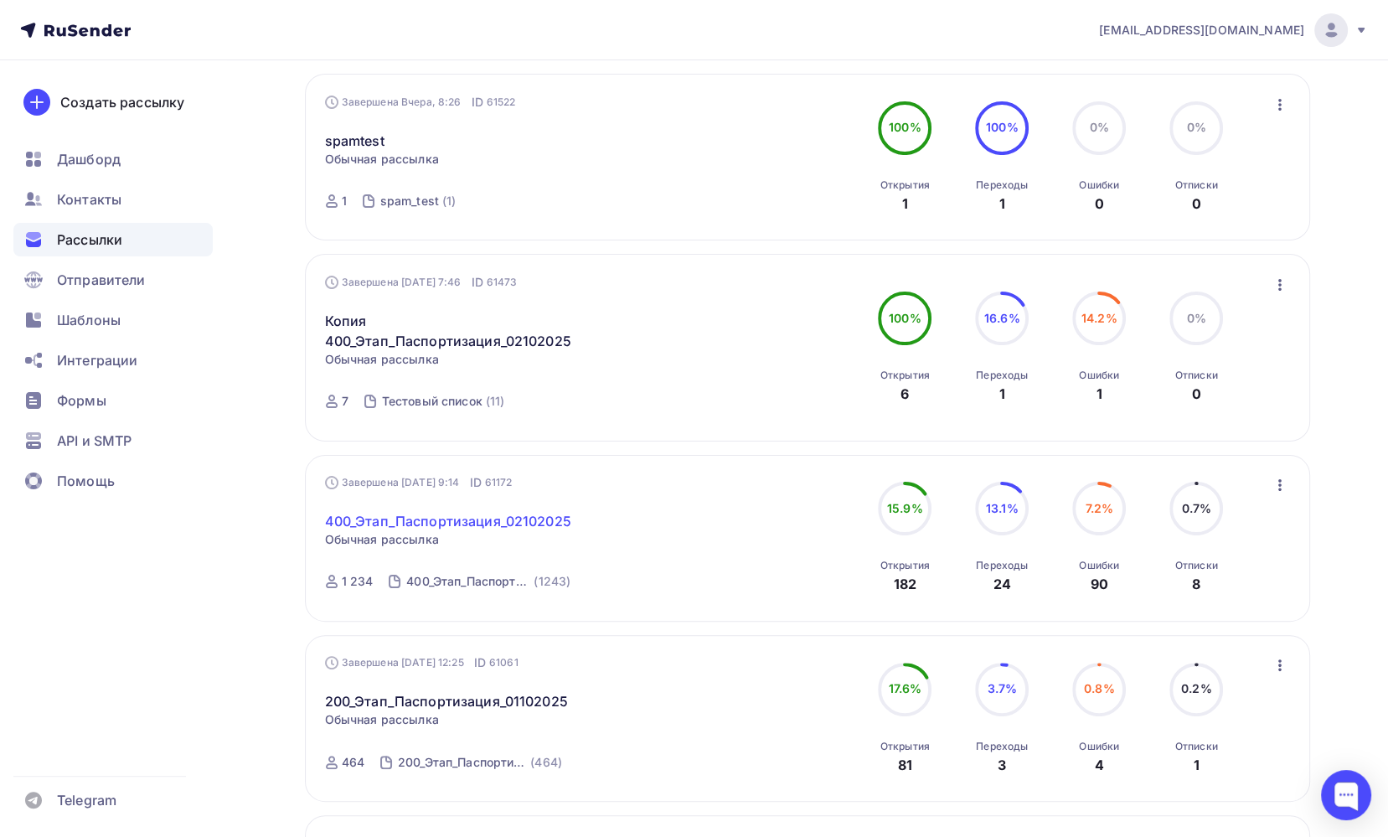
click at [462, 522] on link "400_Этап_Паспортизация_02102025" at bounding box center [448, 521] width 246 height 20
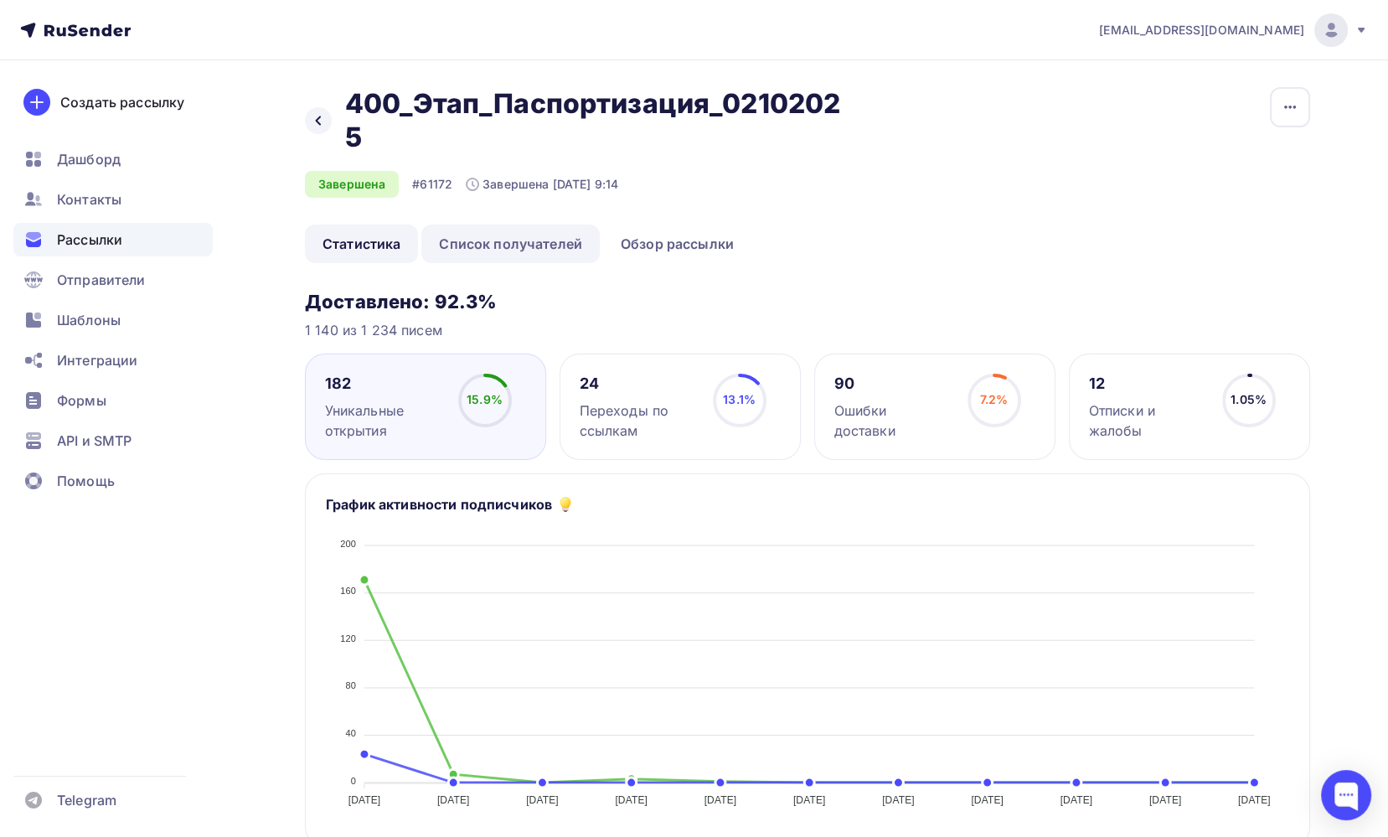
click at [536, 236] on link "Список получателей" at bounding box center [510, 244] width 178 height 39
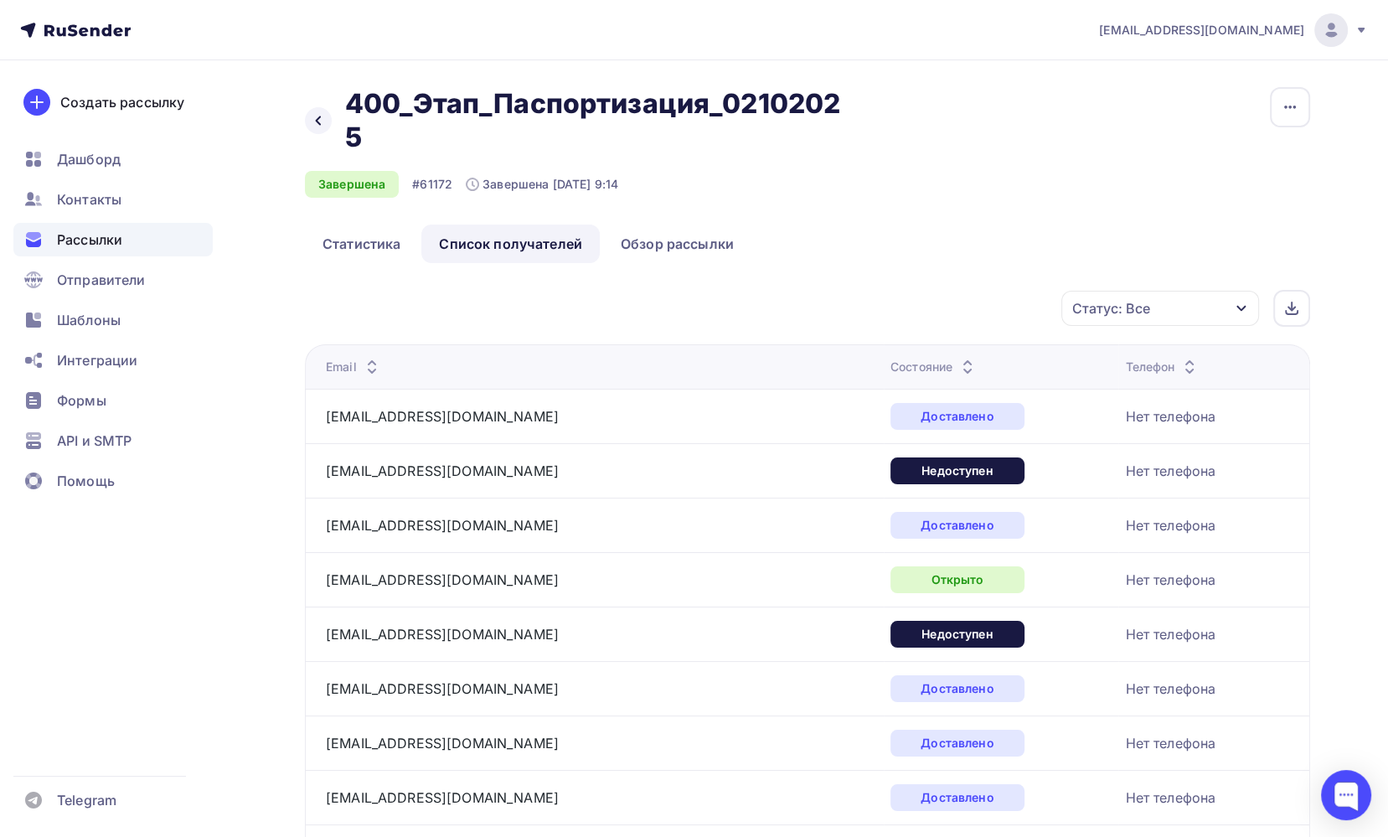
click at [1247, 311] on icon "button" at bounding box center [1241, 308] width 13 height 13
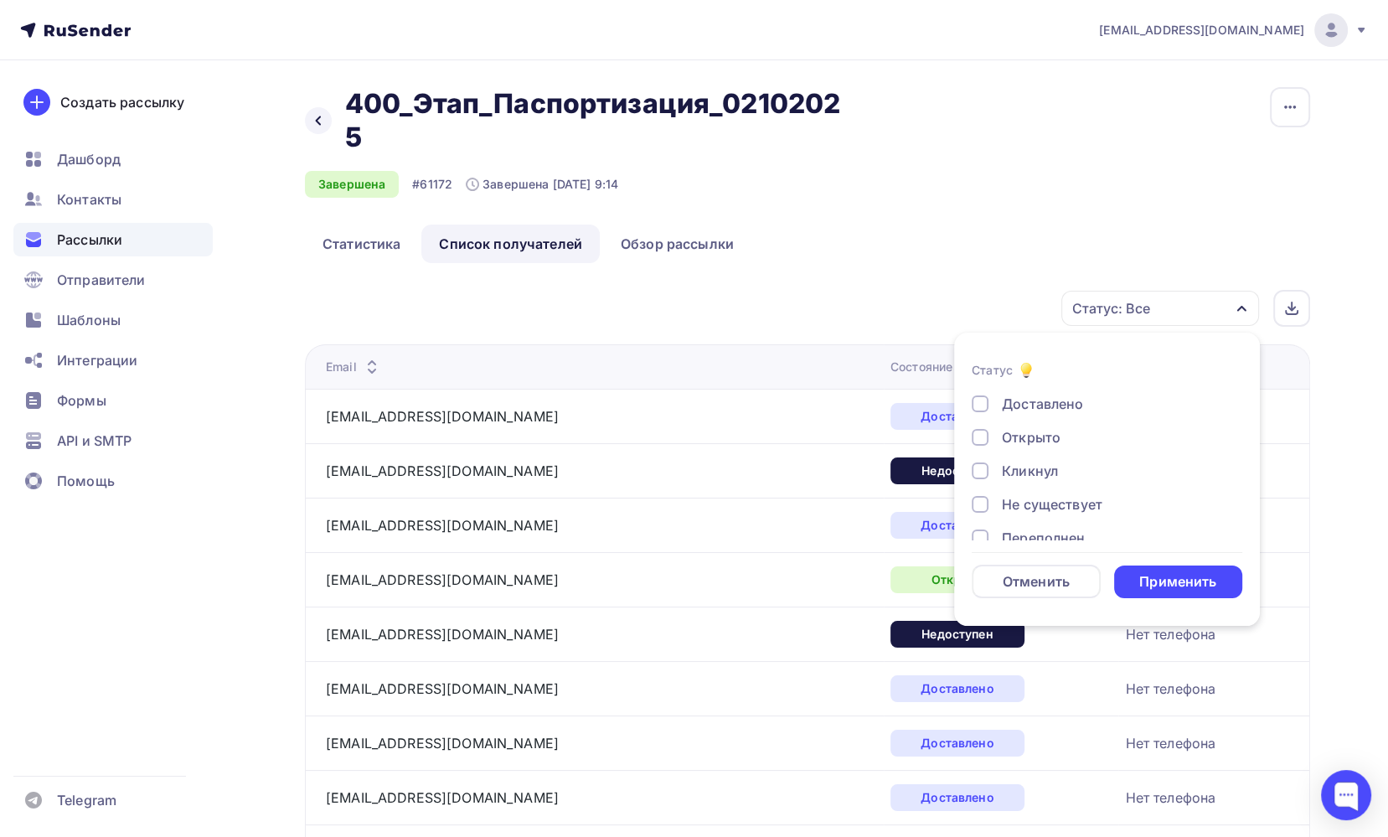
scroll to position [84, 0]
click at [980, 426] on div at bounding box center [980, 420] width 17 height 17
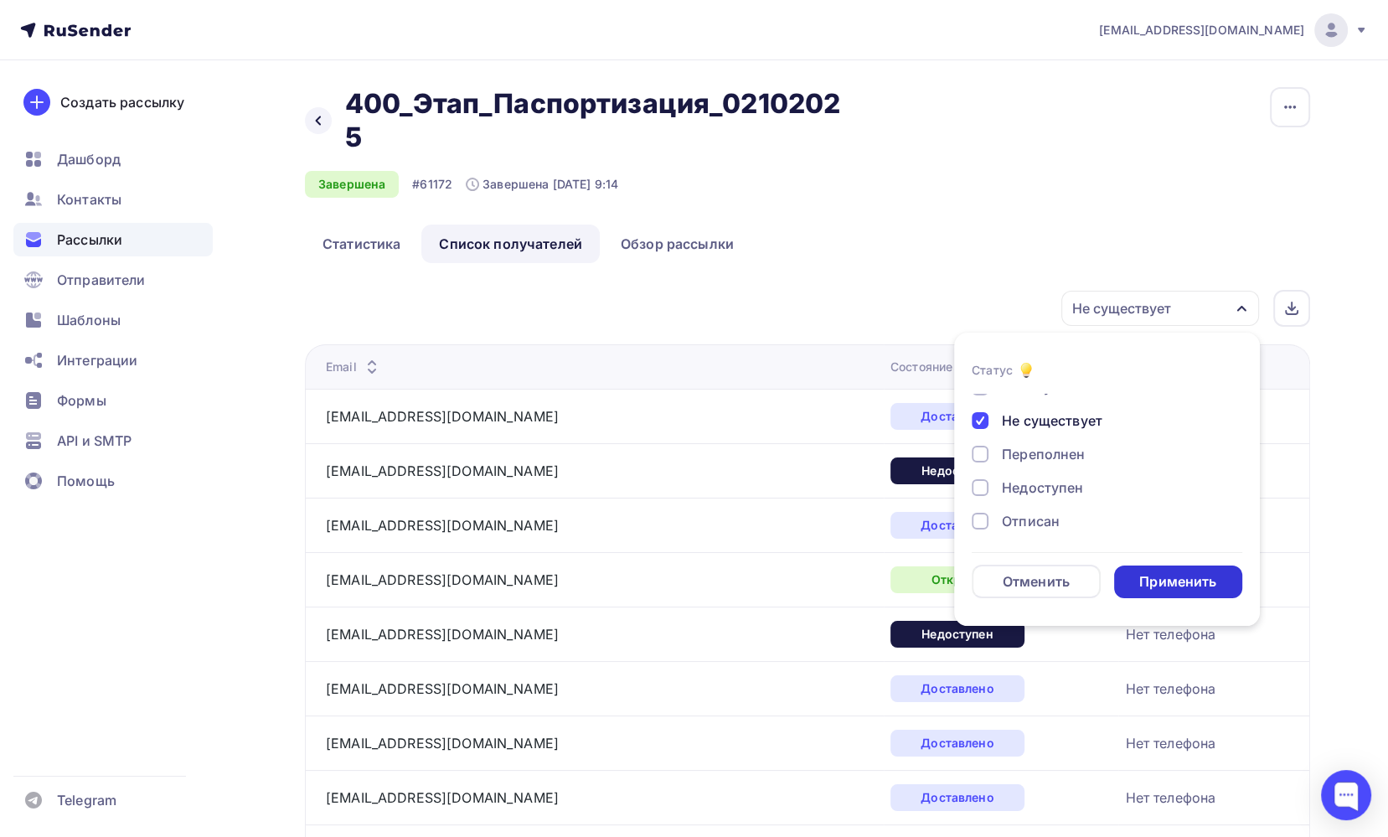
click at [1156, 582] on div "Применить" at bounding box center [1177, 581] width 77 height 19
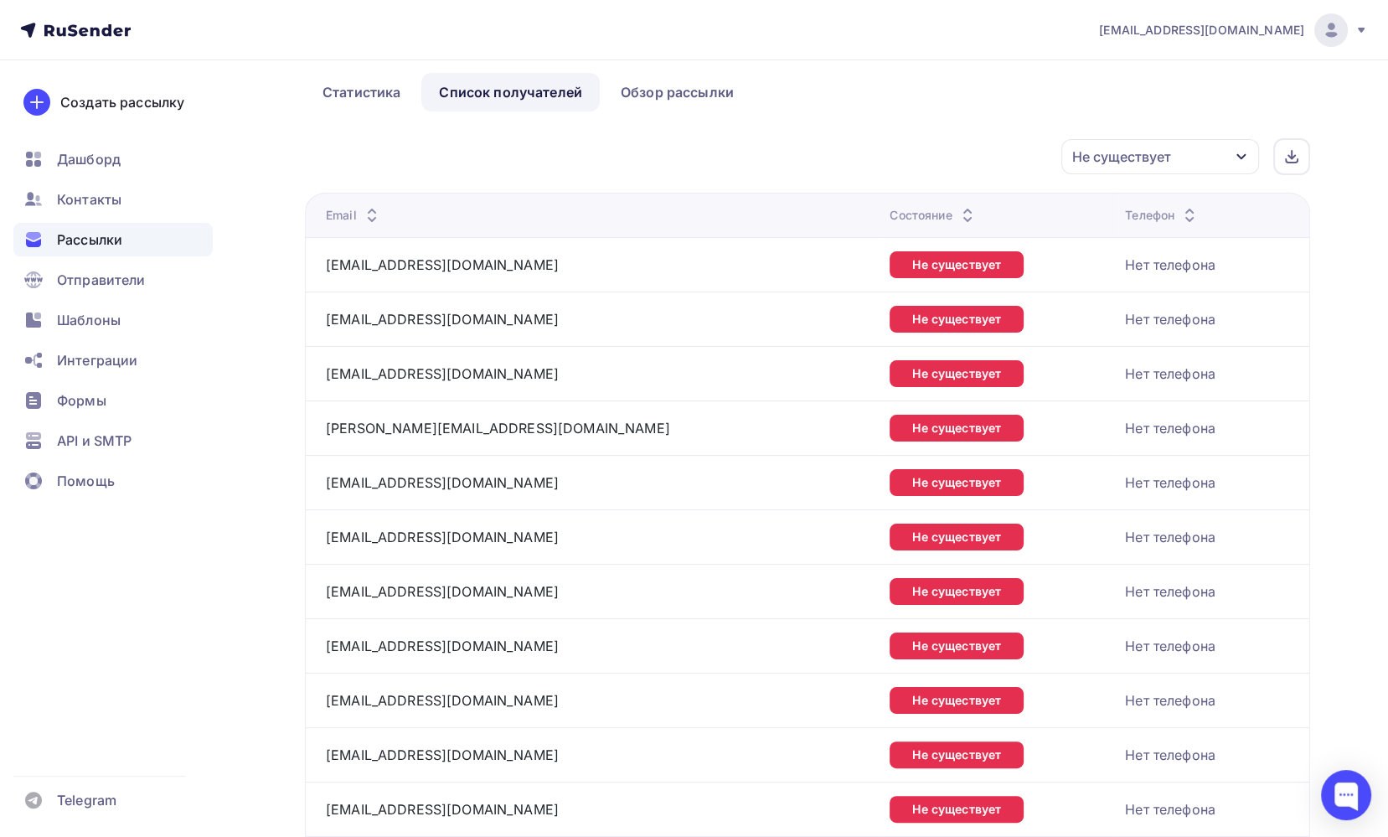
scroll to position [0, 0]
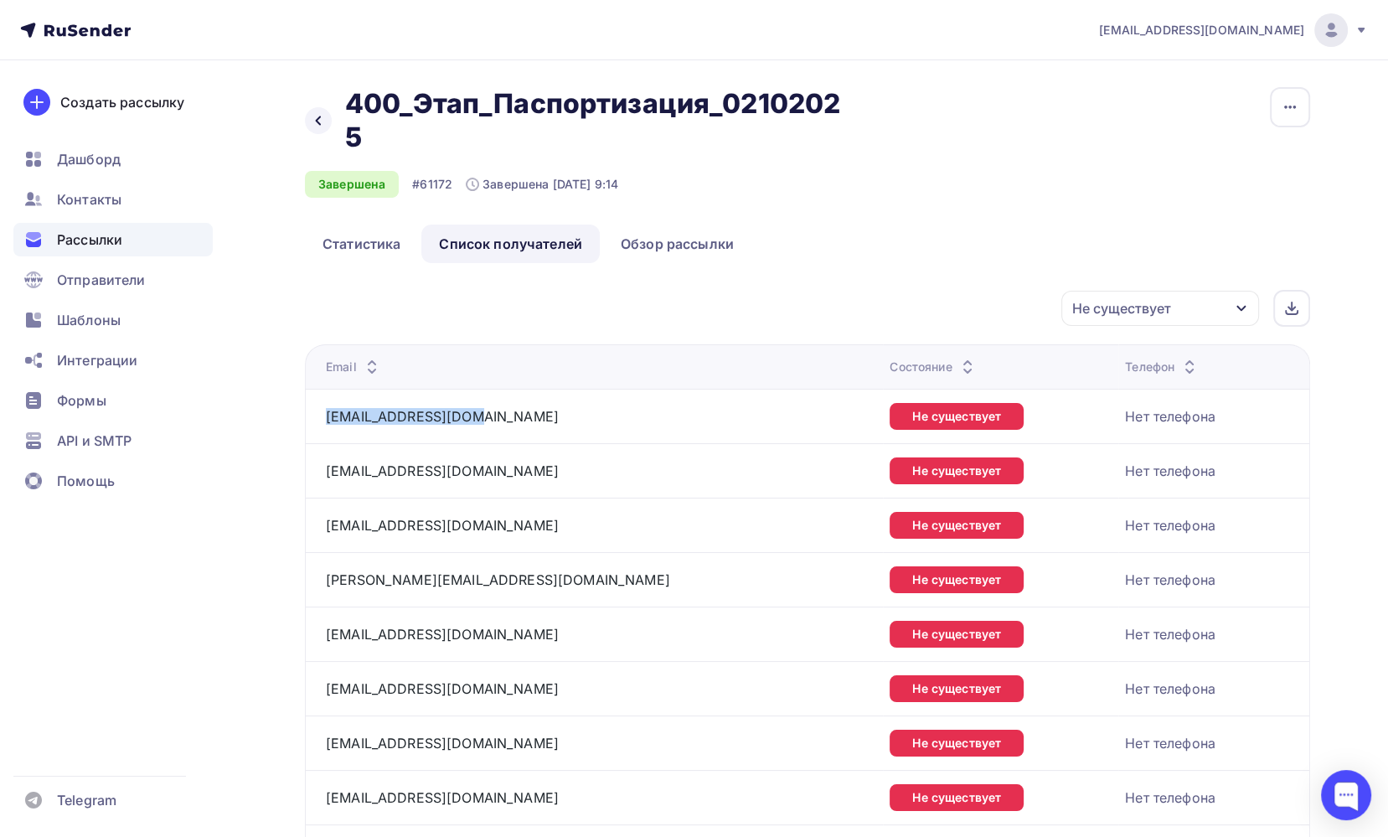
drag, startPoint x: 490, startPoint y: 420, endPoint x: 323, endPoint y: 420, distance: 167.5
click at [323, 420] on td "[EMAIL_ADDRESS][DOMAIN_NAME]" at bounding box center [594, 416] width 578 height 54
click at [1298, 309] on div at bounding box center [1291, 308] width 37 height 37
click at [321, 125] on icon at bounding box center [318, 120] width 13 height 13
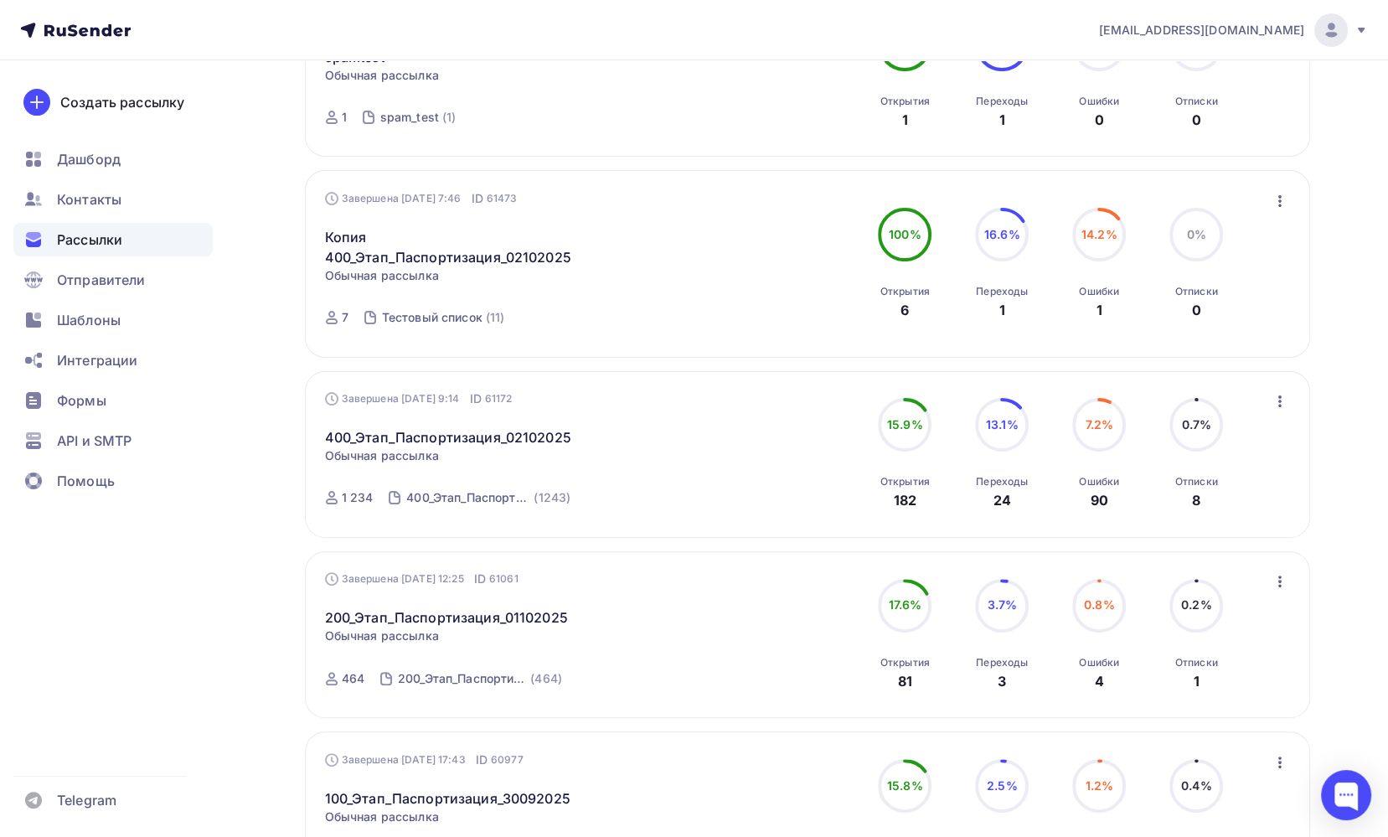
scroll to position [419, 0]
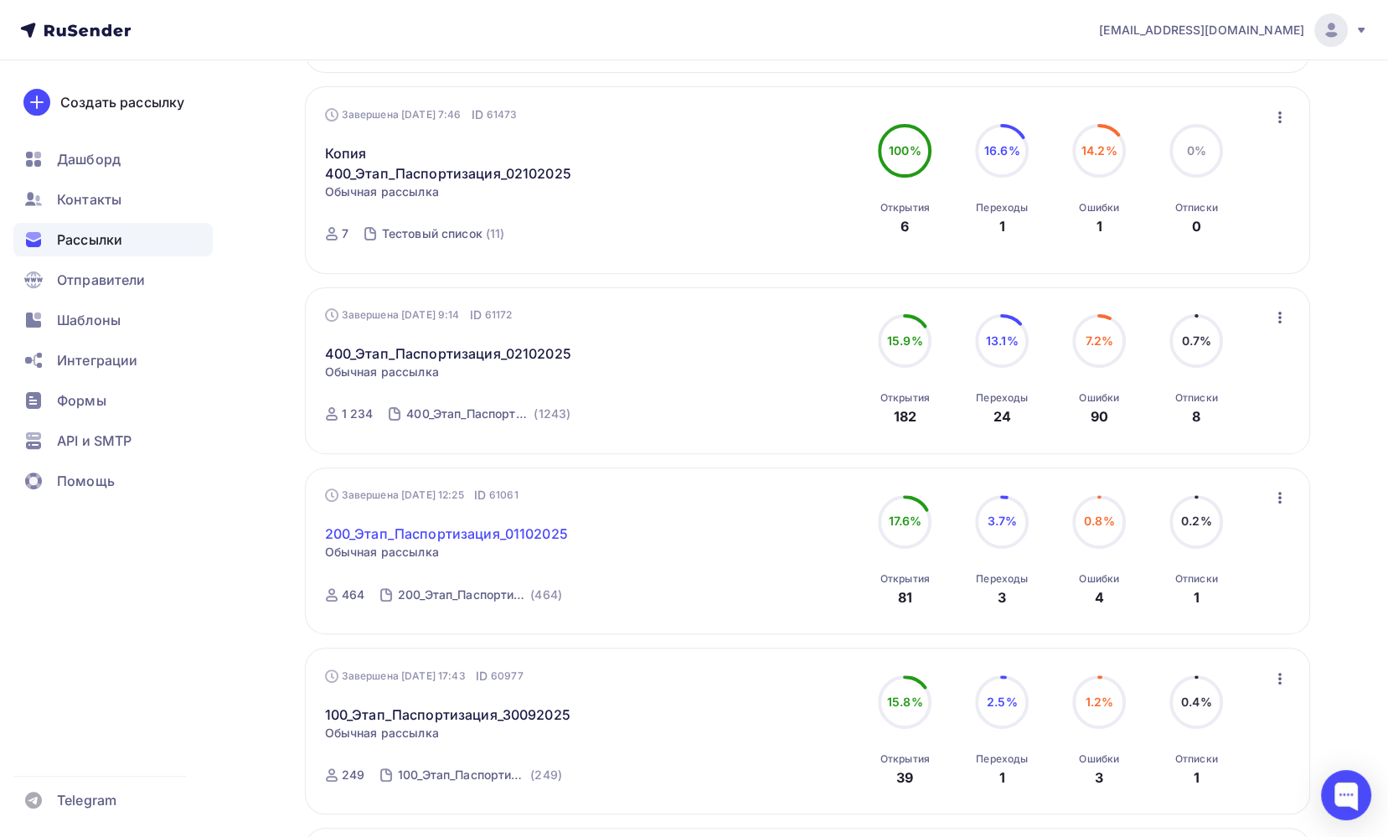
click at [429, 535] on link "200_Этап_Паспортизация_01102025" at bounding box center [446, 534] width 243 height 20
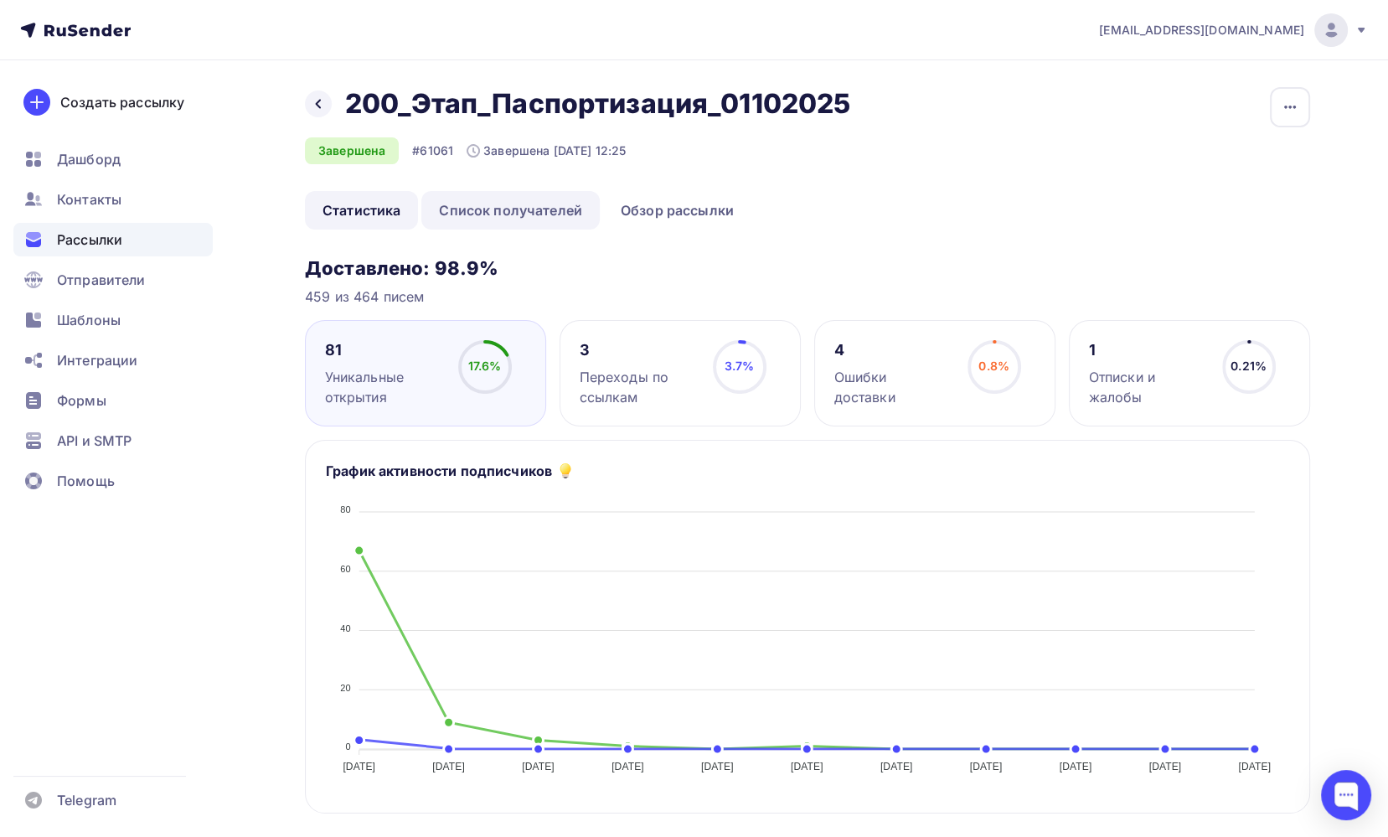
click at [546, 210] on link "Список получателей" at bounding box center [510, 210] width 178 height 39
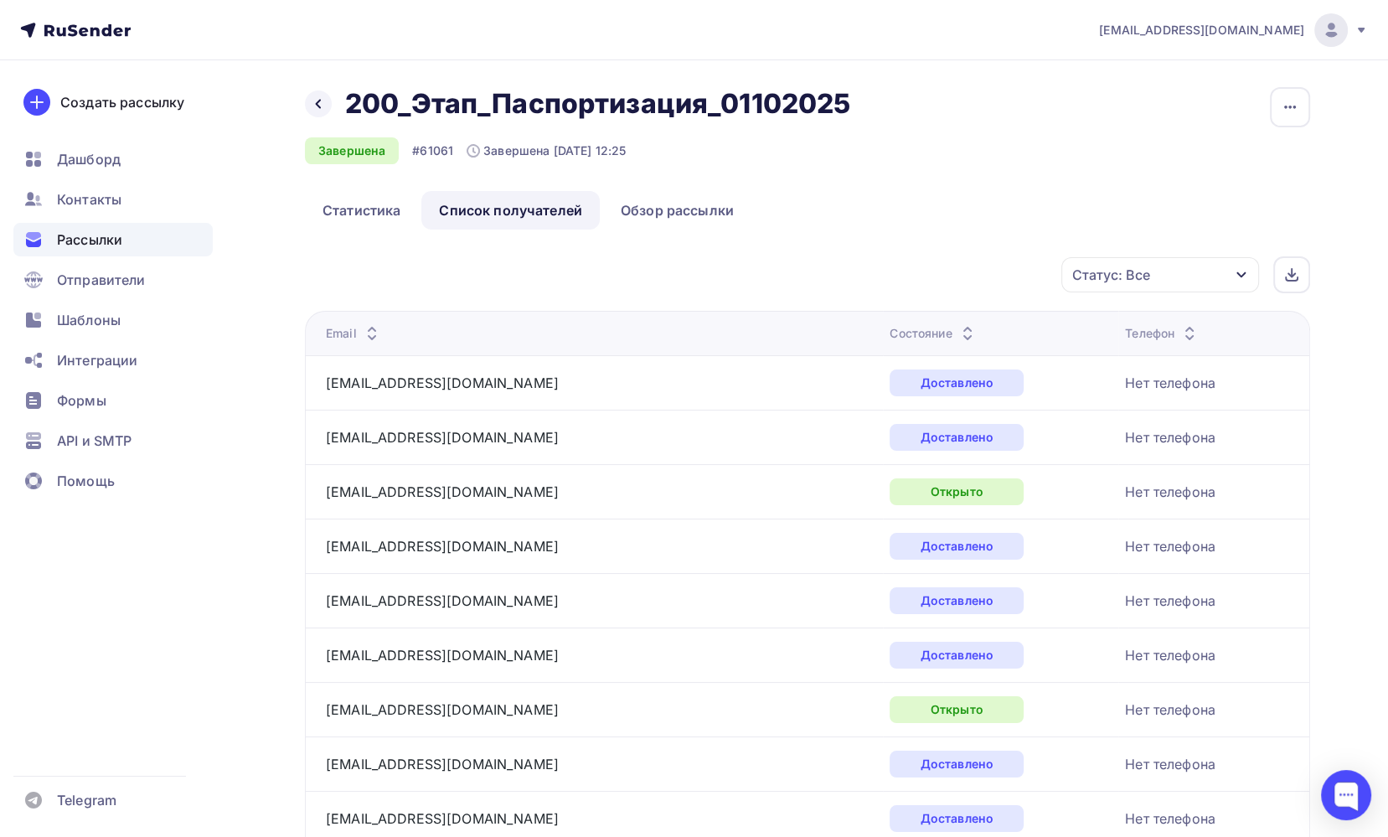
click at [1245, 274] on icon "button" at bounding box center [1240, 275] width 9 height 6
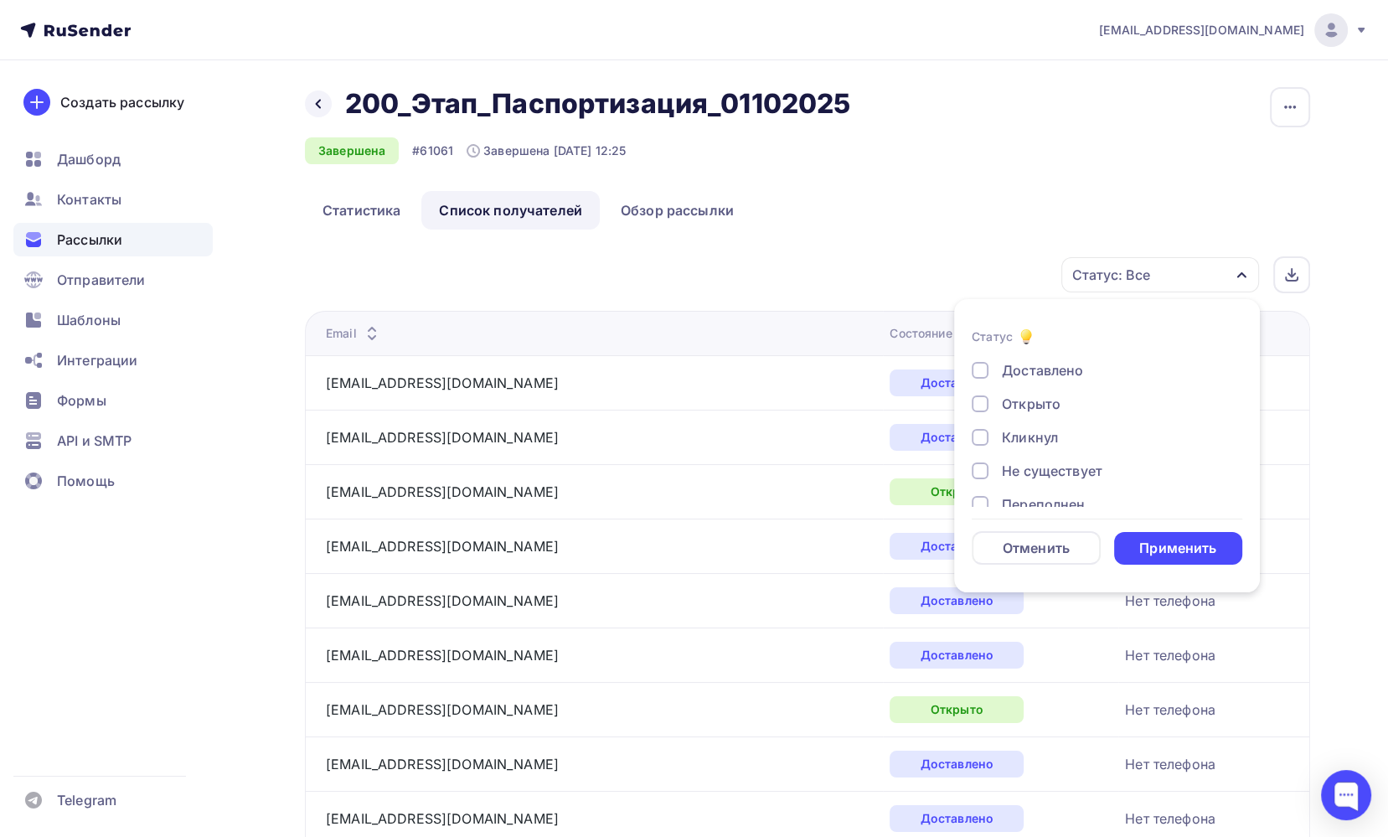
scroll to position [84, 0]
click at [972, 455] on div at bounding box center [980, 454] width 17 height 17
click at [1146, 550] on div "Применить" at bounding box center [1177, 548] width 77 height 19
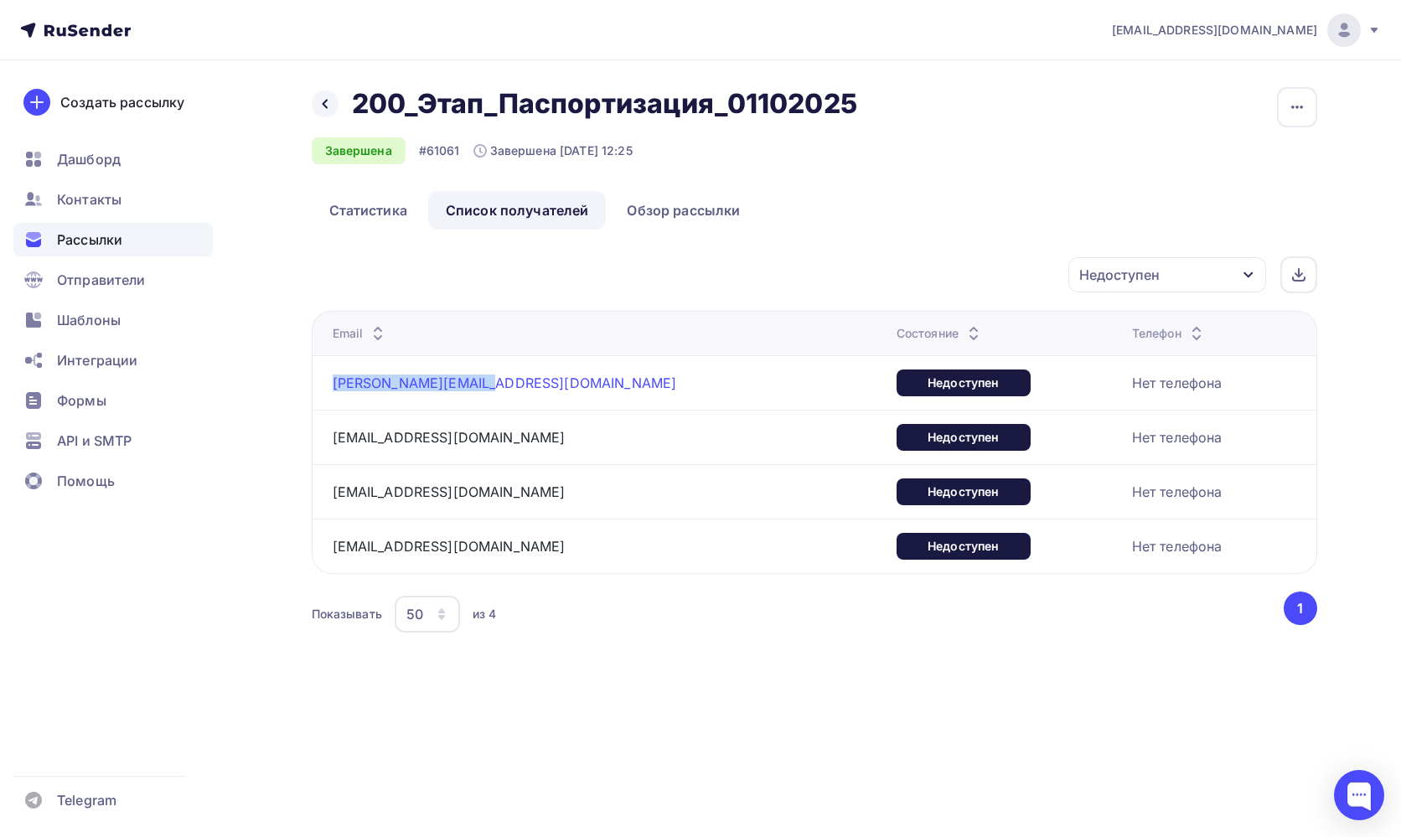
drag, startPoint x: 508, startPoint y: 381, endPoint x: 333, endPoint y: 387, distance: 175.2
click at [333, 387] on div "[PERSON_NAME][EMAIL_ADDRESS][DOMAIN_NAME]" at bounding box center [542, 382] width 419 height 27
drag, startPoint x: 509, startPoint y: 438, endPoint x: 332, endPoint y: 436, distance: 177.6
click at [333, 436] on div "[EMAIL_ADDRESS][DOMAIN_NAME]" at bounding box center [542, 437] width 419 height 27
drag, startPoint x: 493, startPoint y: 494, endPoint x: 330, endPoint y: 492, distance: 162.5
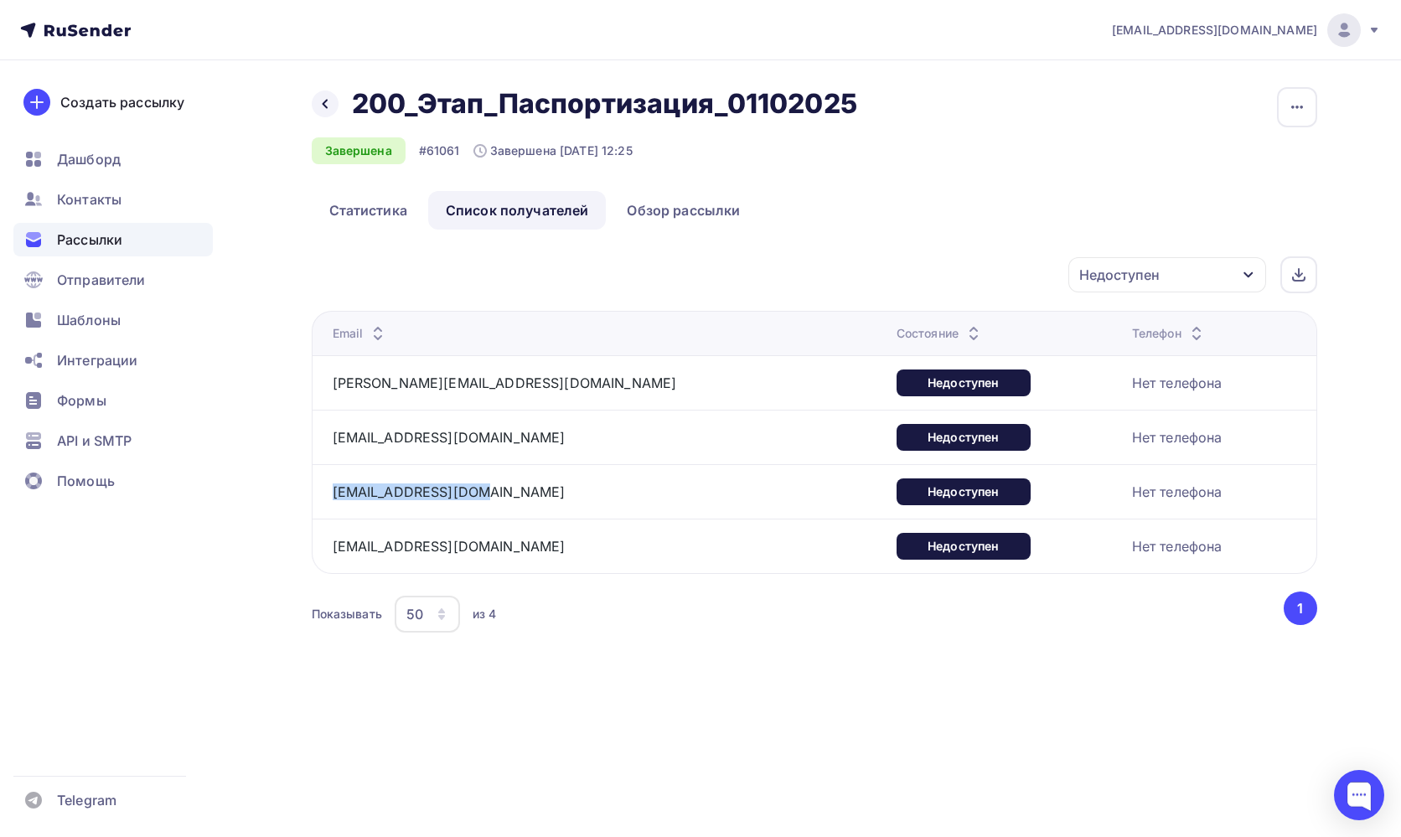
click at [330, 492] on td "[EMAIL_ADDRESS][DOMAIN_NAME]" at bounding box center [601, 491] width 578 height 54
drag, startPoint x: 544, startPoint y: 545, endPoint x: 332, endPoint y: 545, distance: 211.9
click at [333, 545] on div "[EMAIL_ADDRESS][DOMAIN_NAME]" at bounding box center [542, 546] width 419 height 27
click at [258, 277] on div "Назад 200_Этап_Паспортизация_01102025 200_Этап_Паспортизация_01102025 Завершена…" at bounding box center [700, 381] width 1373 height 643
click at [332, 104] on div at bounding box center [325, 103] width 27 height 27
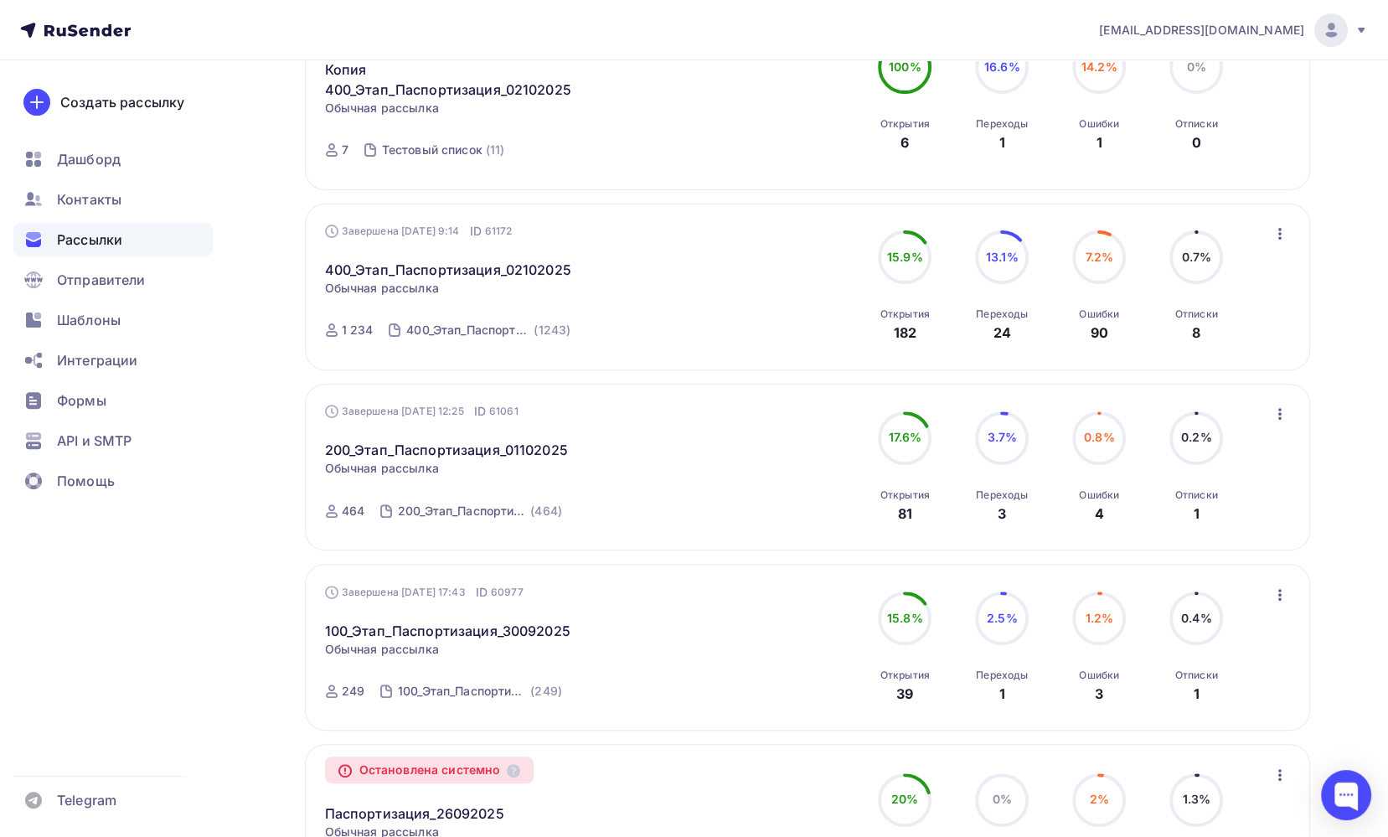
scroll to position [586, 0]
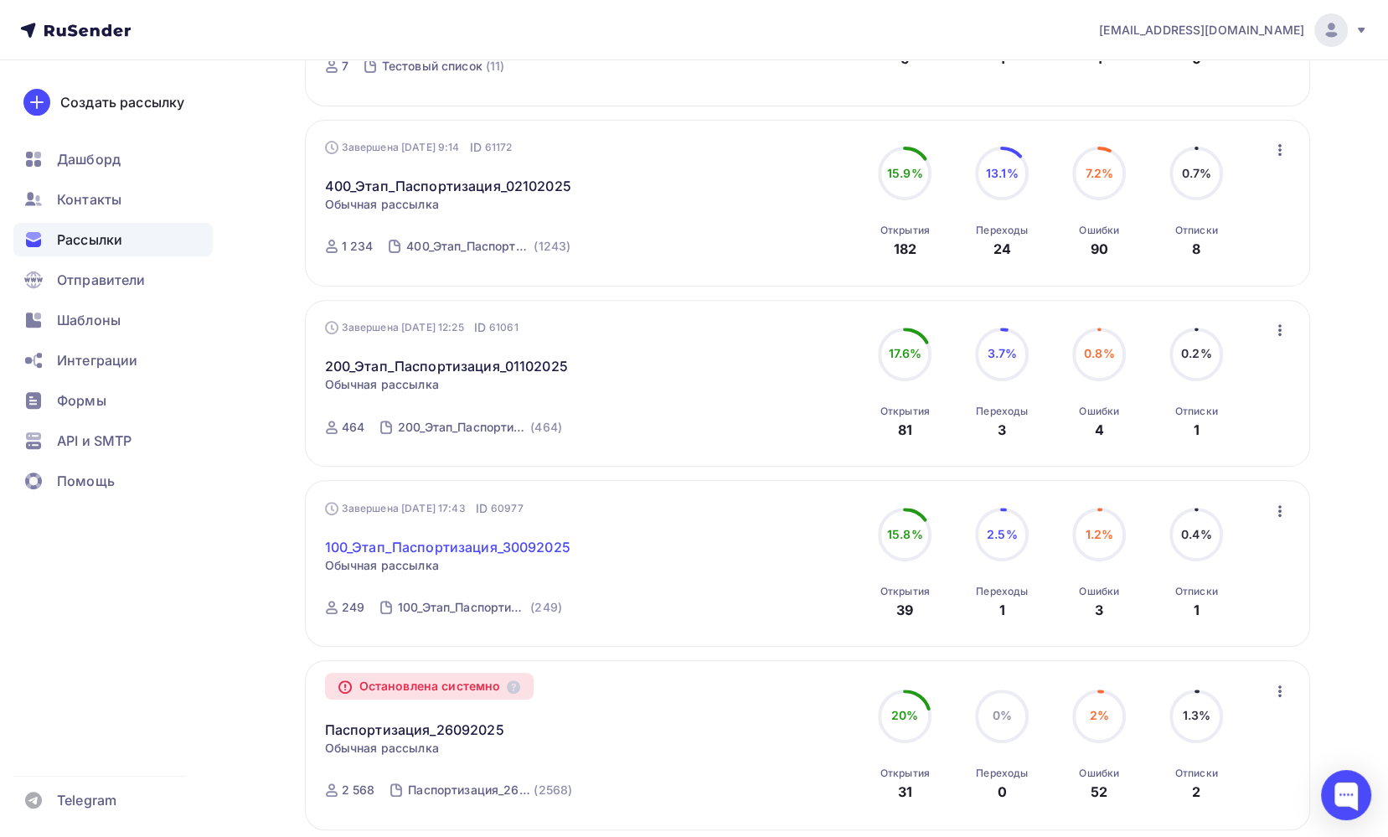
click at [483, 545] on link "100_Этап_Паспортизация_30092025" at bounding box center [447, 547] width 245 height 20
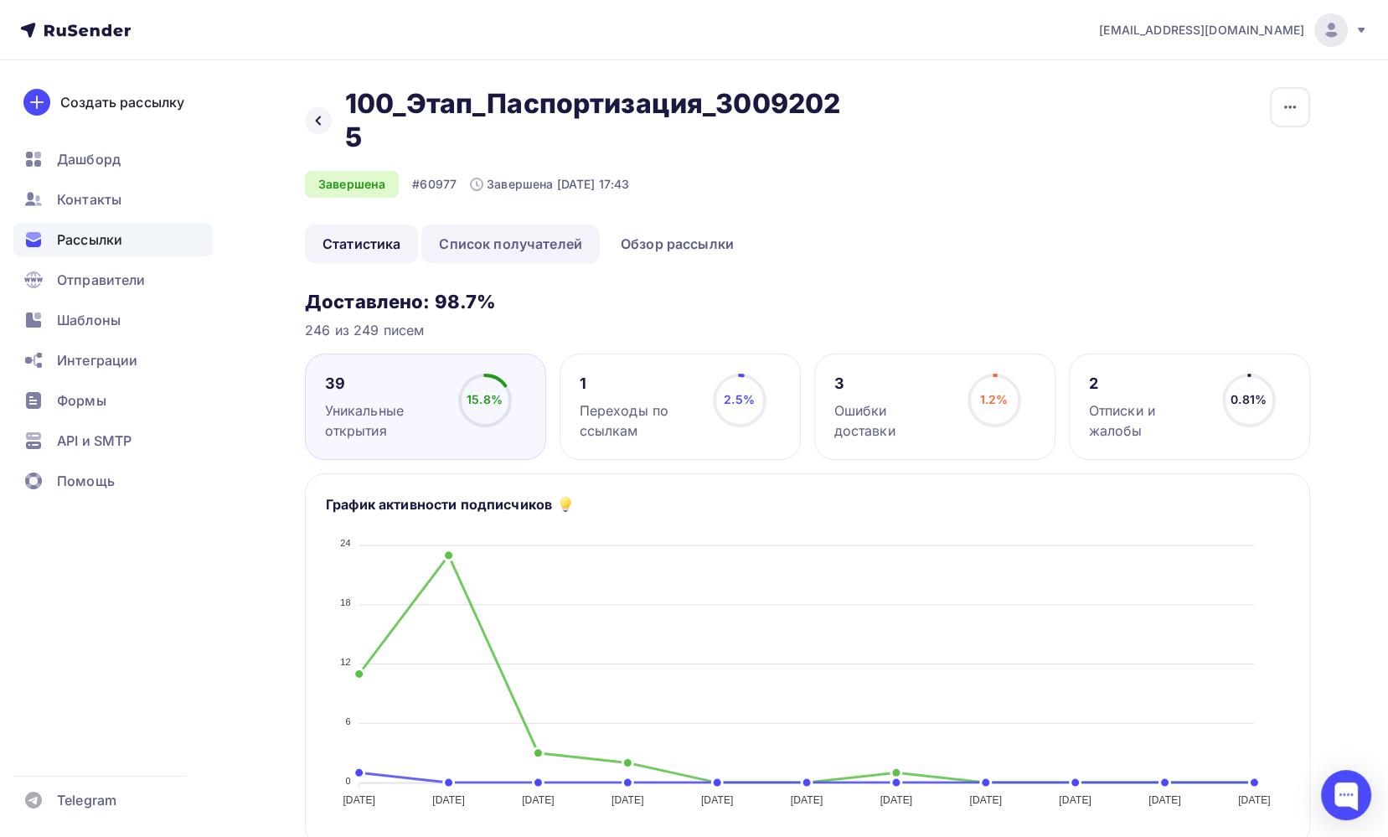
click at [549, 243] on link "Список получателей" at bounding box center [510, 244] width 178 height 39
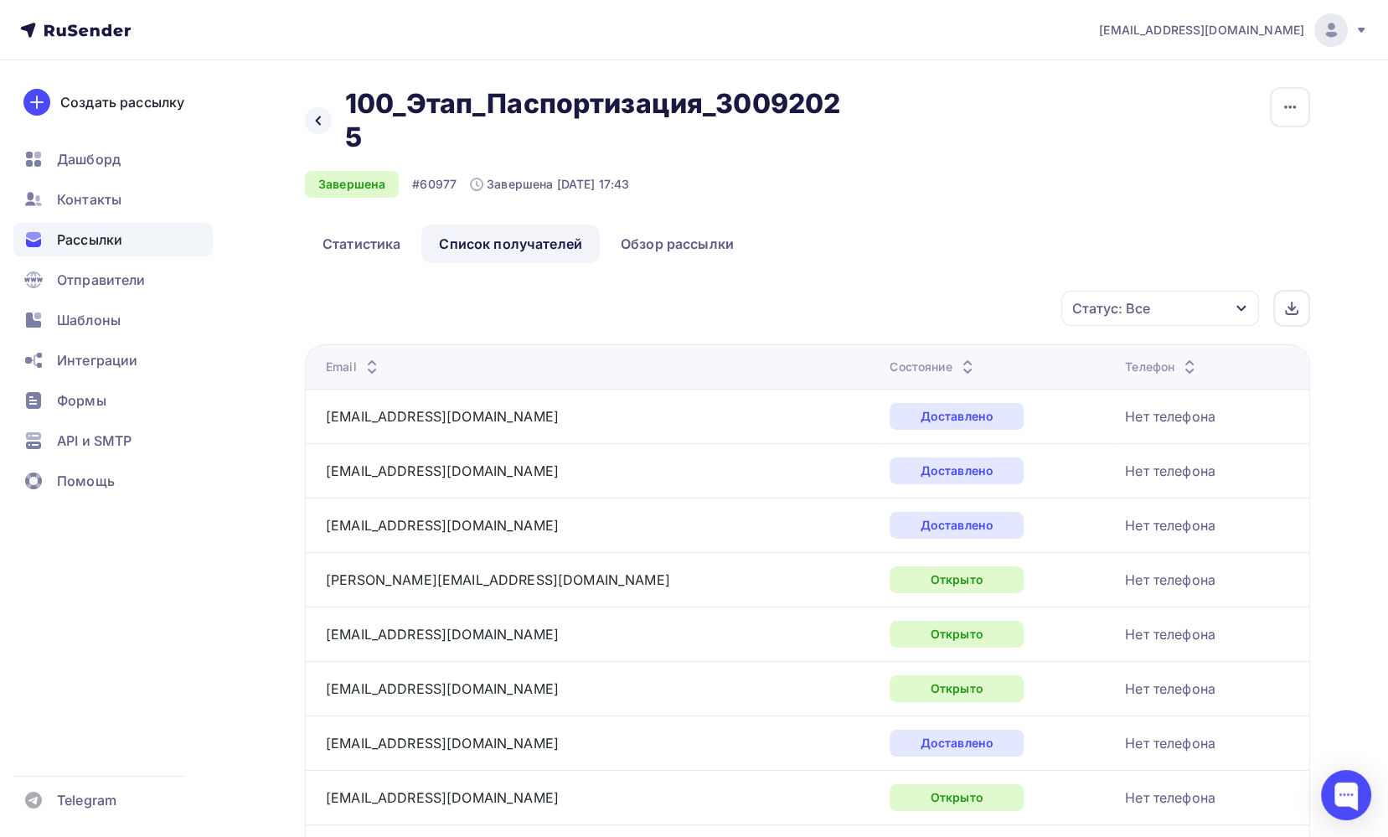
click at [1238, 315] on div "Статус: Все" at bounding box center [1160, 308] width 198 height 35
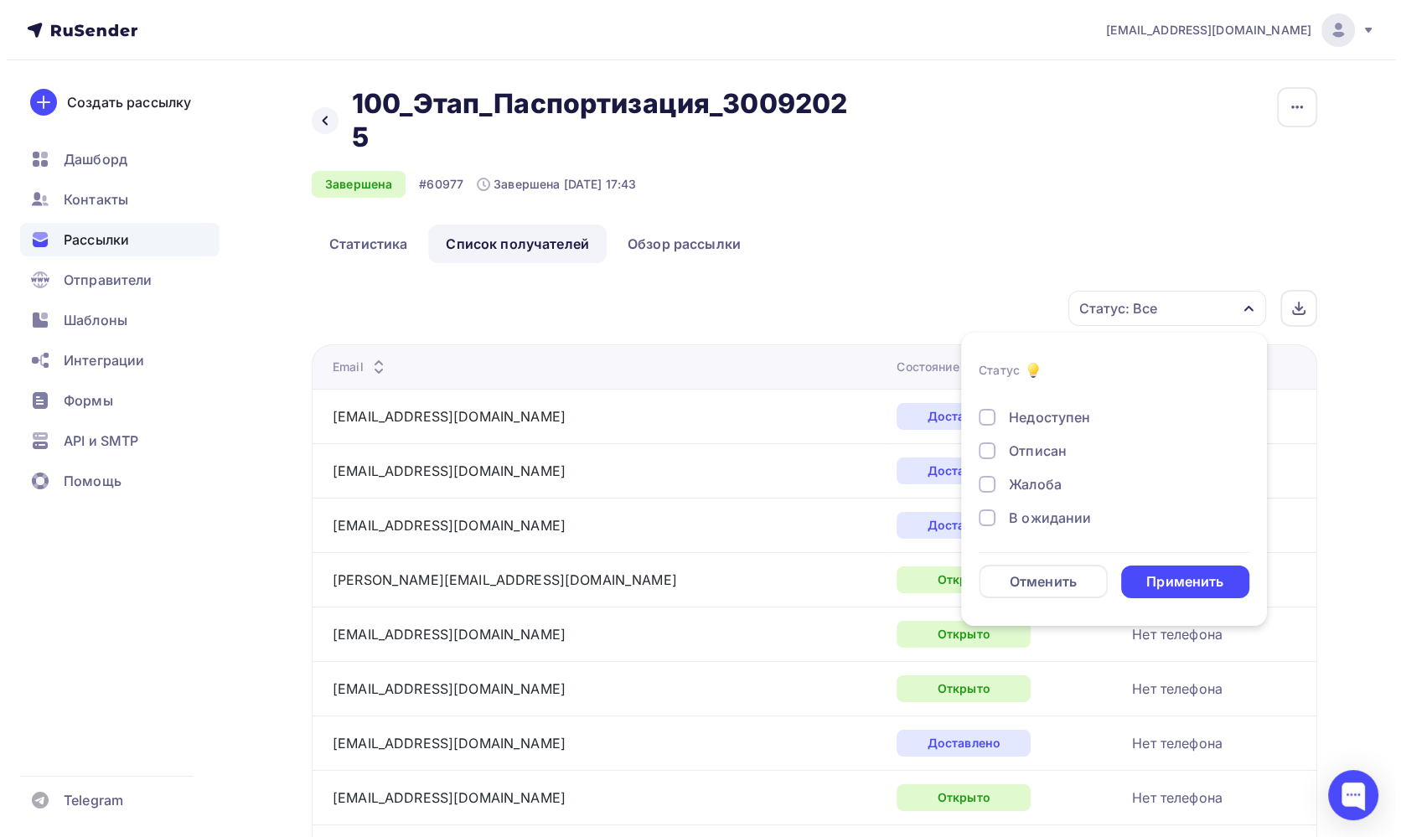
scroll to position [70, 0]
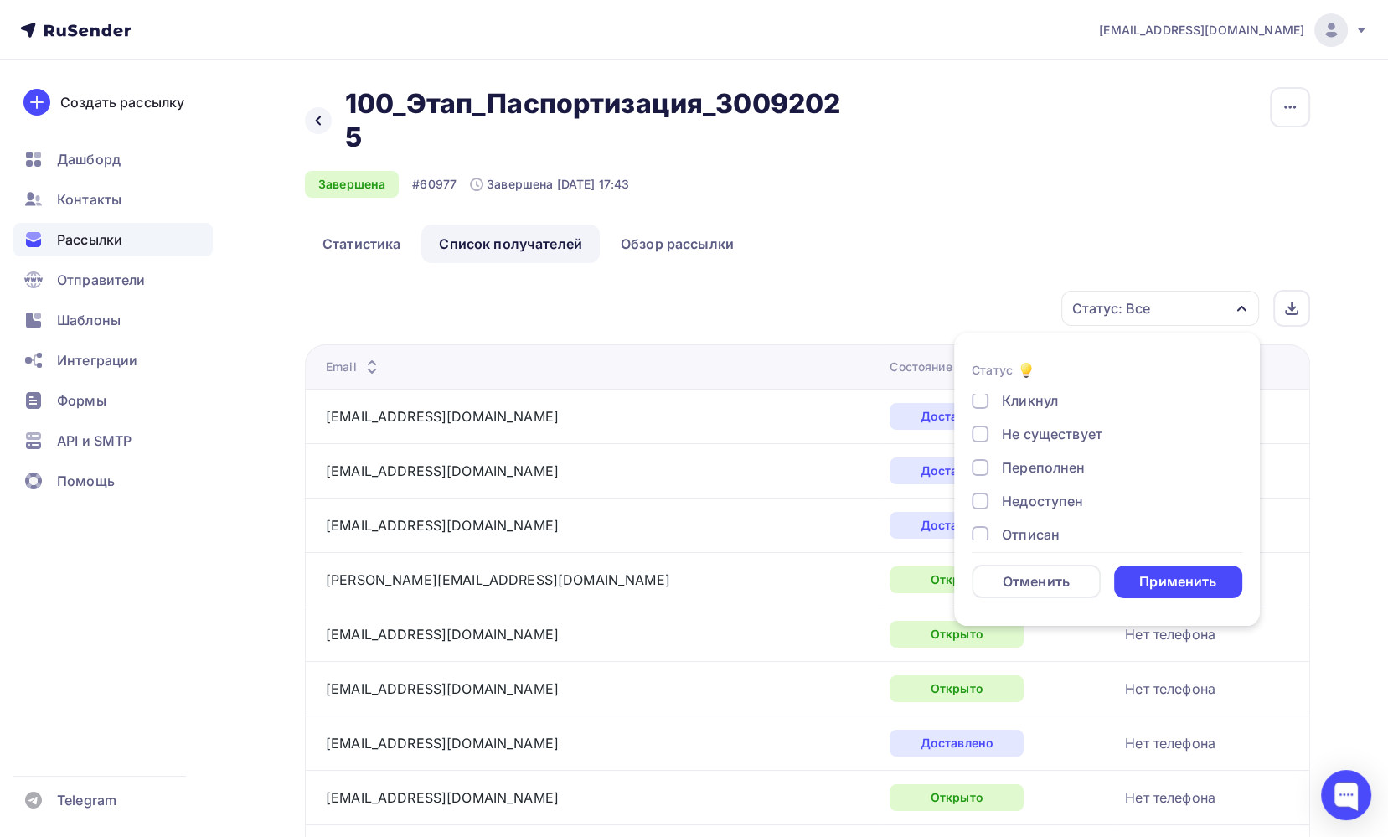
click at [978, 438] on div at bounding box center [980, 434] width 17 height 17
click at [1144, 577] on div "Применить" at bounding box center [1177, 581] width 77 height 19
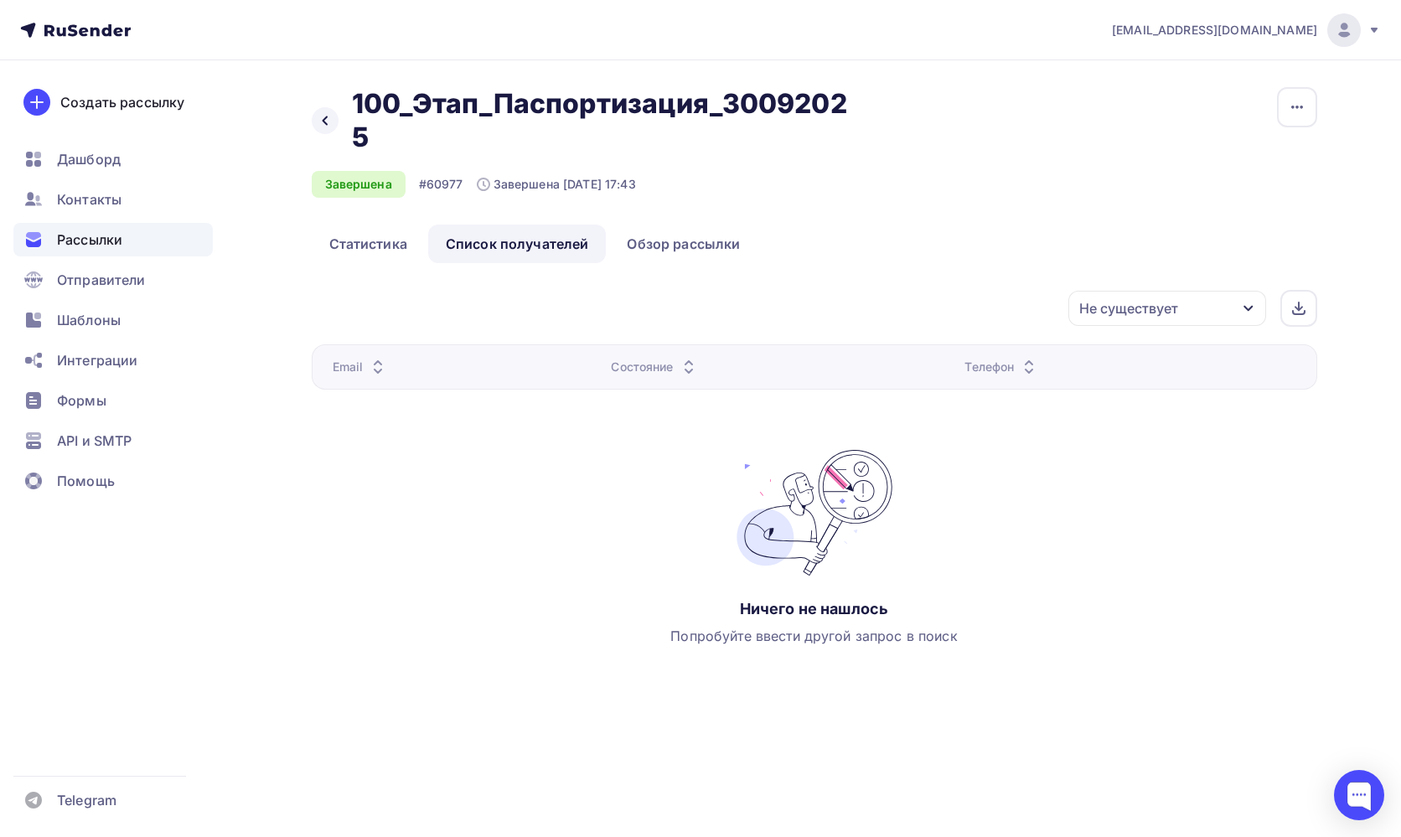
click at [1248, 311] on icon "button" at bounding box center [1247, 309] width 9 height 6
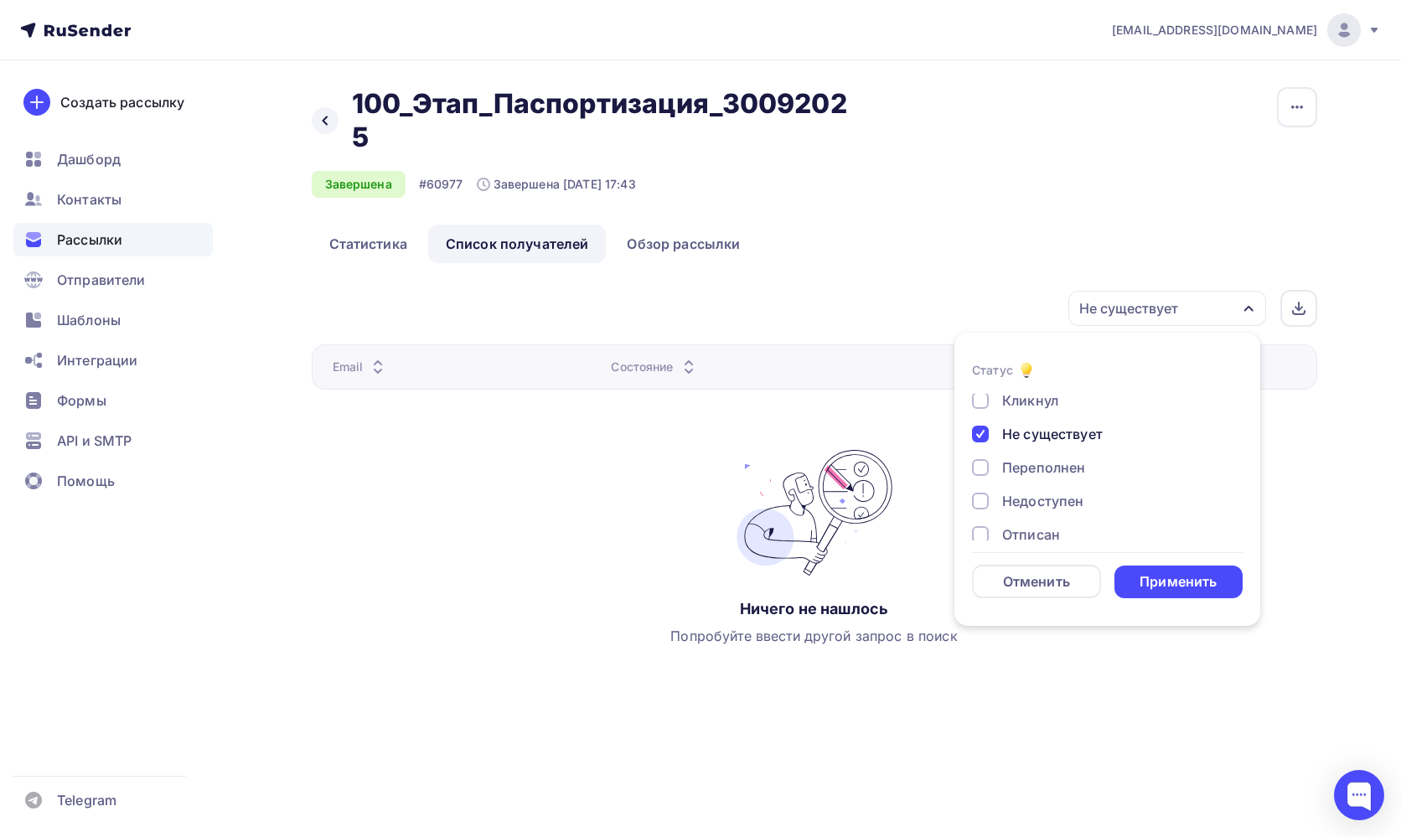
click at [978, 429] on div at bounding box center [980, 434] width 17 height 17
click at [982, 502] on div at bounding box center [980, 501] width 17 height 17
click at [1170, 580] on div "Применить" at bounding box center [1177, 581] width 77 height 19
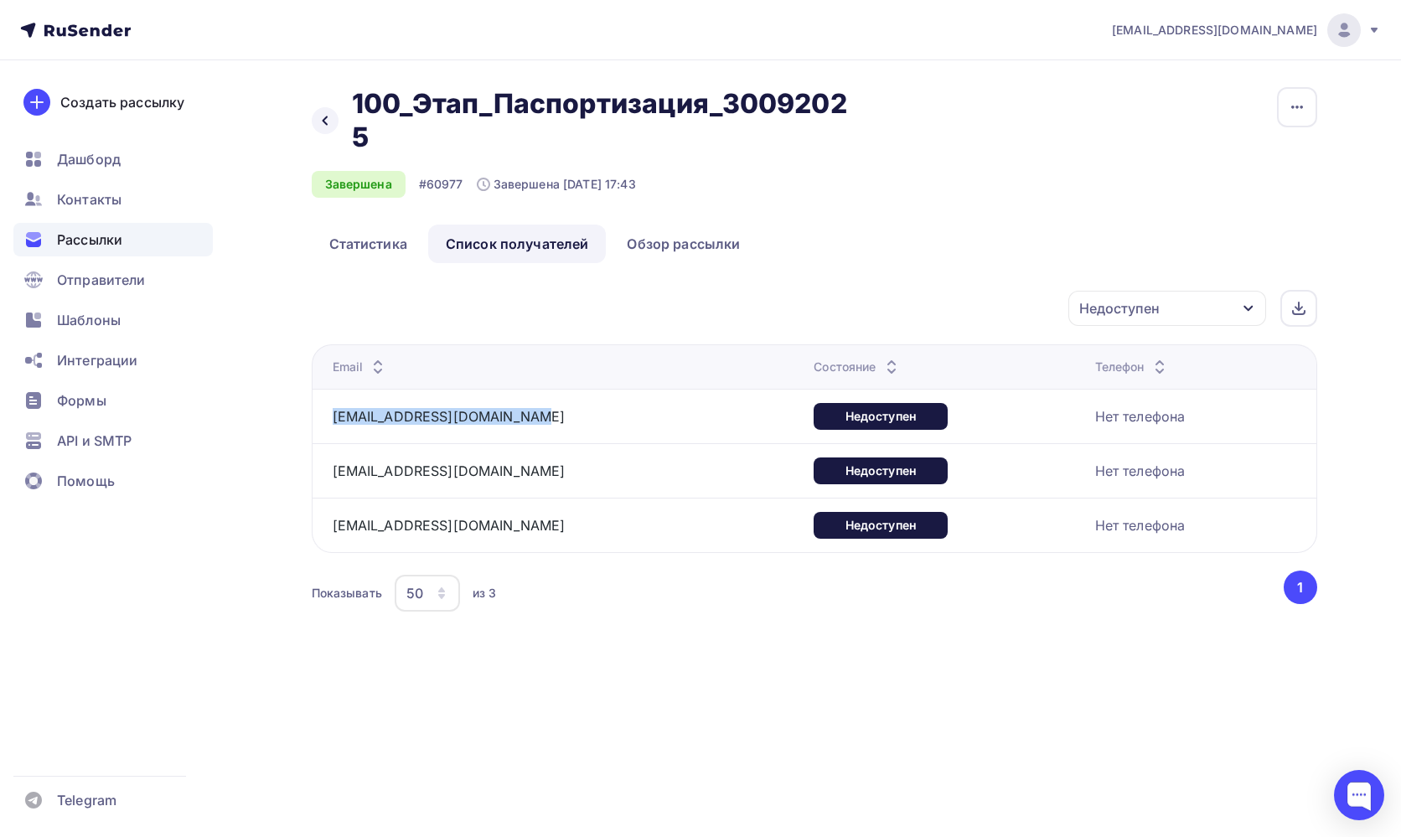
drag, startPoint x: 565, startPoint y: 421, endPoint x: 325, endPoint y: 416, distance: 239.7
click at [325, 416] on td "[EMAIL_ADDRESS][DOMAIN_NAME]" at bounding box center [560, 416] width 496 height 54
drag, startPoint x: 447, startPoint y: 472, endPoint x: 335, endPoint y: 472, distance: 112.3
click at [335, 472] on div "[EMAIL_ADDRESS][DOMAIN_NAME]" at bounding box center [542, 470] width 419 height 27
drag, startPoint x: 474, startPoint y: 524, endPoint x: 335, endPoint y: 519, distance: 139.2
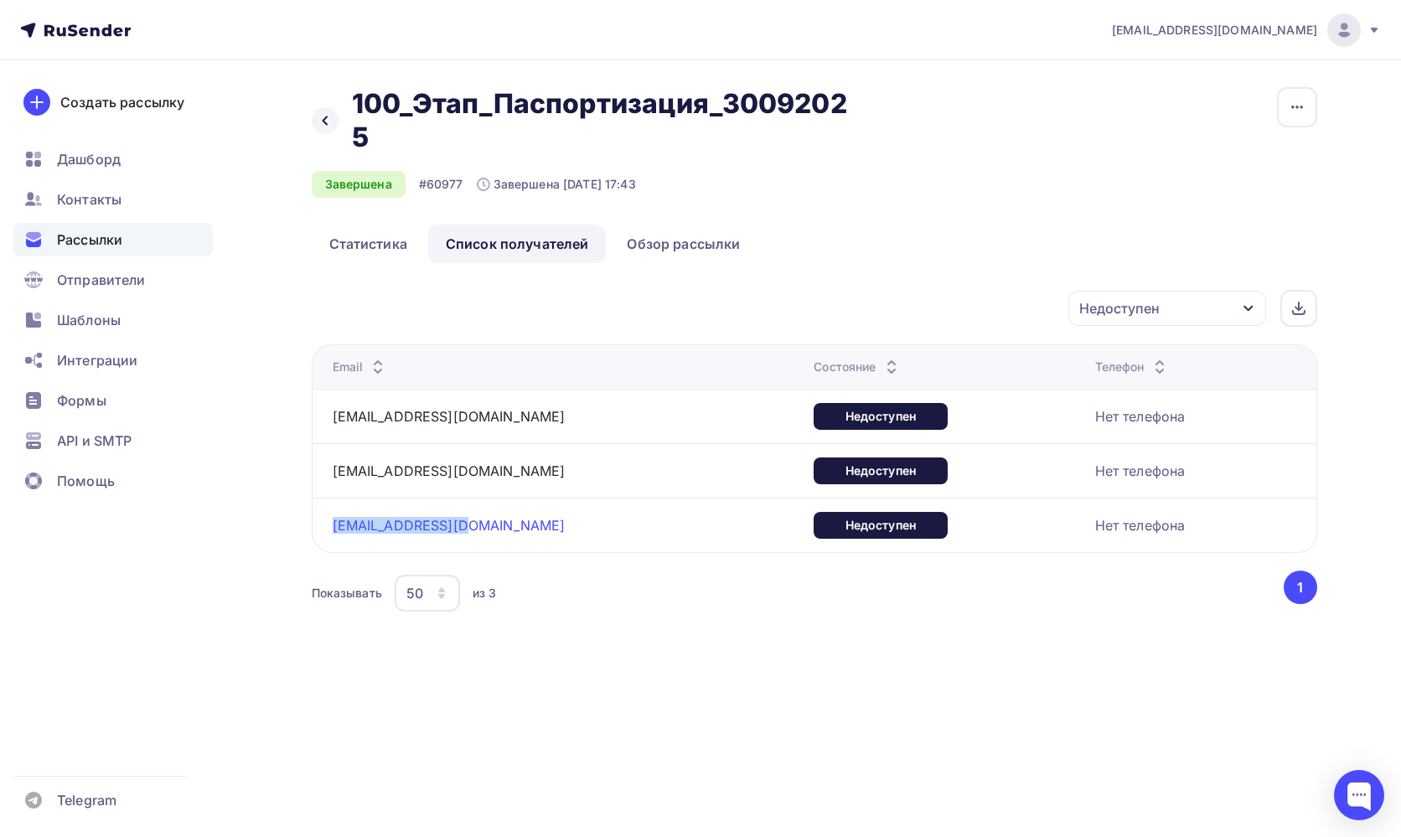
click at [335, 519] on div "[EMAIL_ADDRESS][DOMAIN_NAME]" at bounding box center [542, 525] width 419 height 27
